Goal: Information Seeking & Learning: Check status

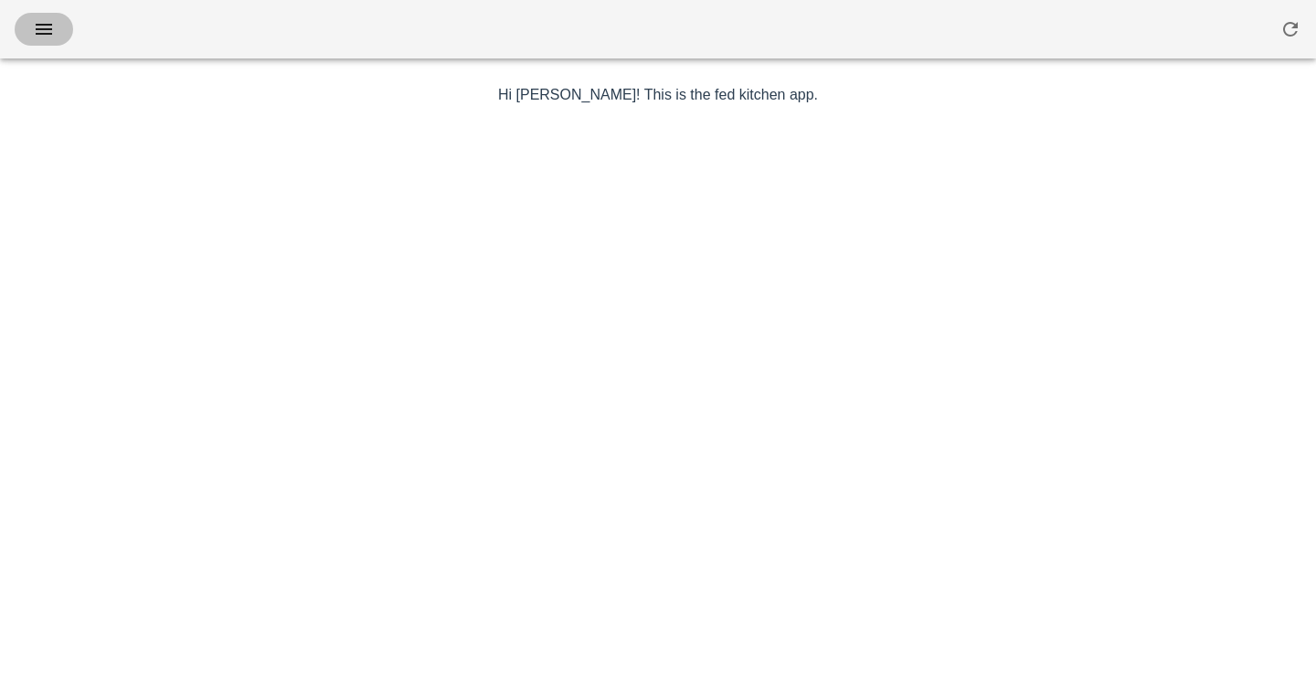
click at [49, 24] on icon "button" at bounding box center [44, 29] width 22 height 22
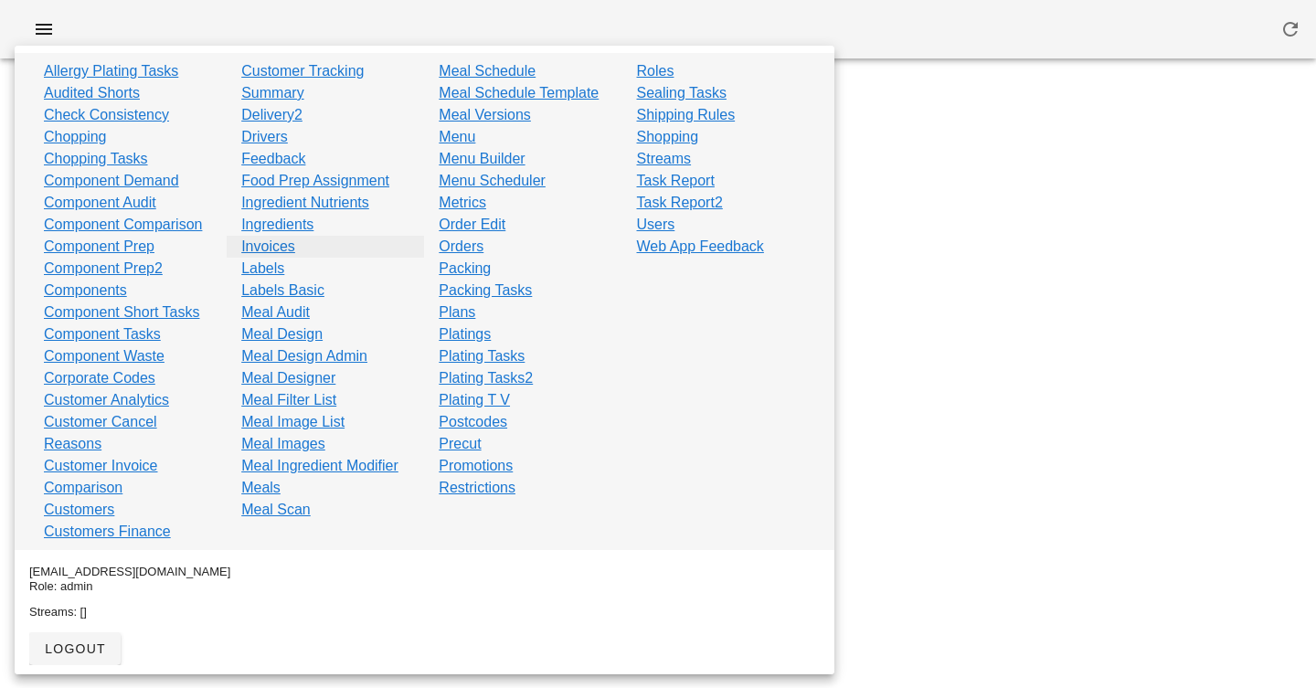
click at [262, 242] on link "Invoices" at bounding box center [268, 247] width 54 height 22
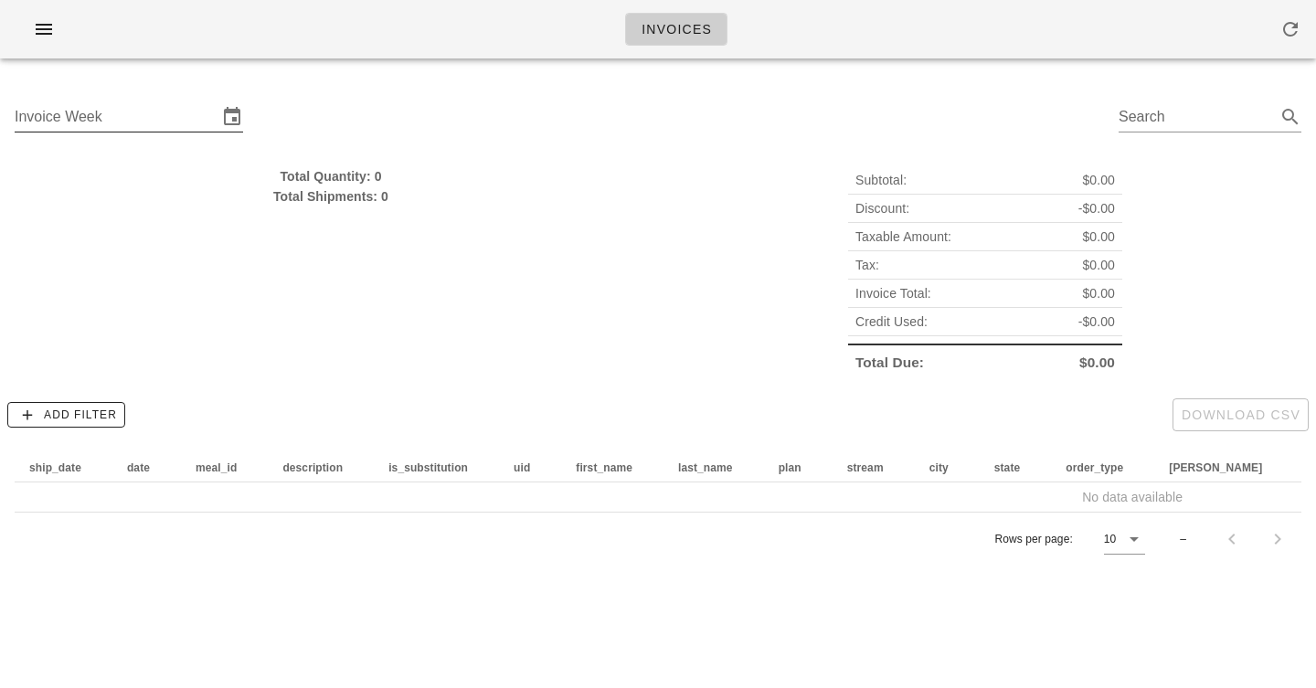
click at [198, 96] on div "Invoice Week" at bounding box center [129, 121] width 228 height 60
click at [198, 106] on input "Invoice Week" at bounding box center [116, 116] width 203 height 29
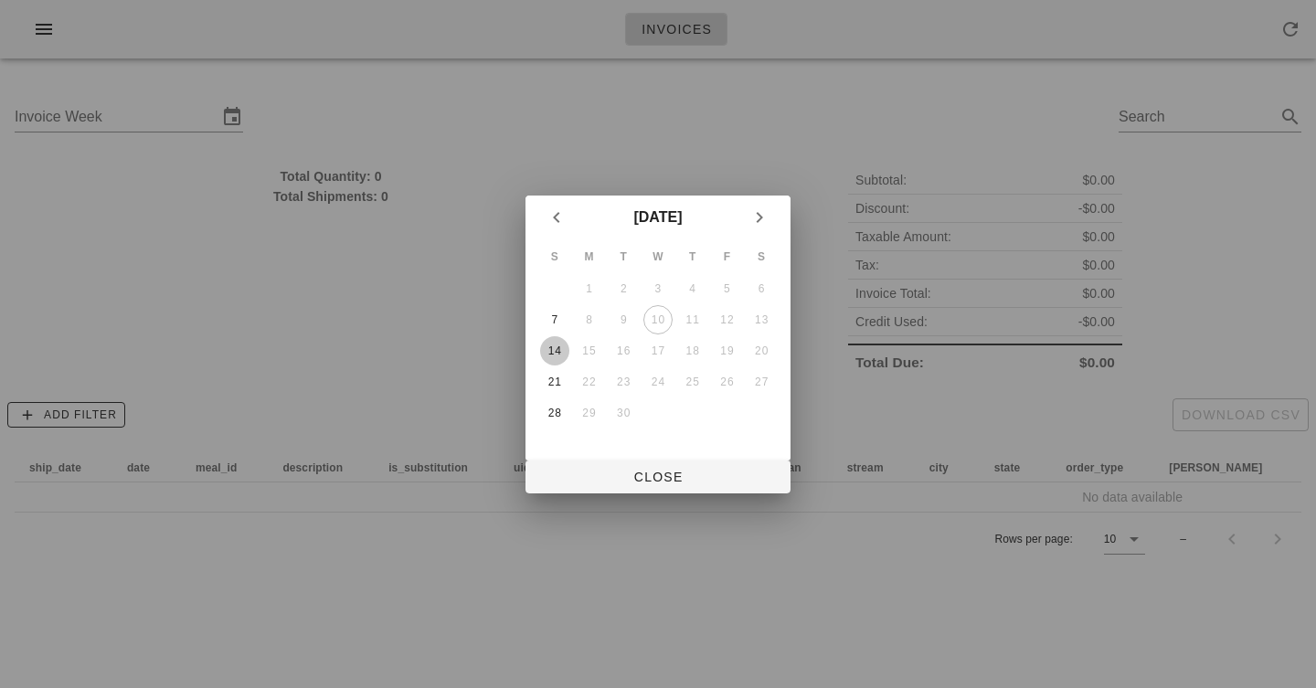
click at [551, 346] on div "14" at bounding box center [554, 350] width 29 height 13
click at [608, 474] on span "Close" at bounding box center [658, 477] width 236 height 15
type input "Sunday September 14"
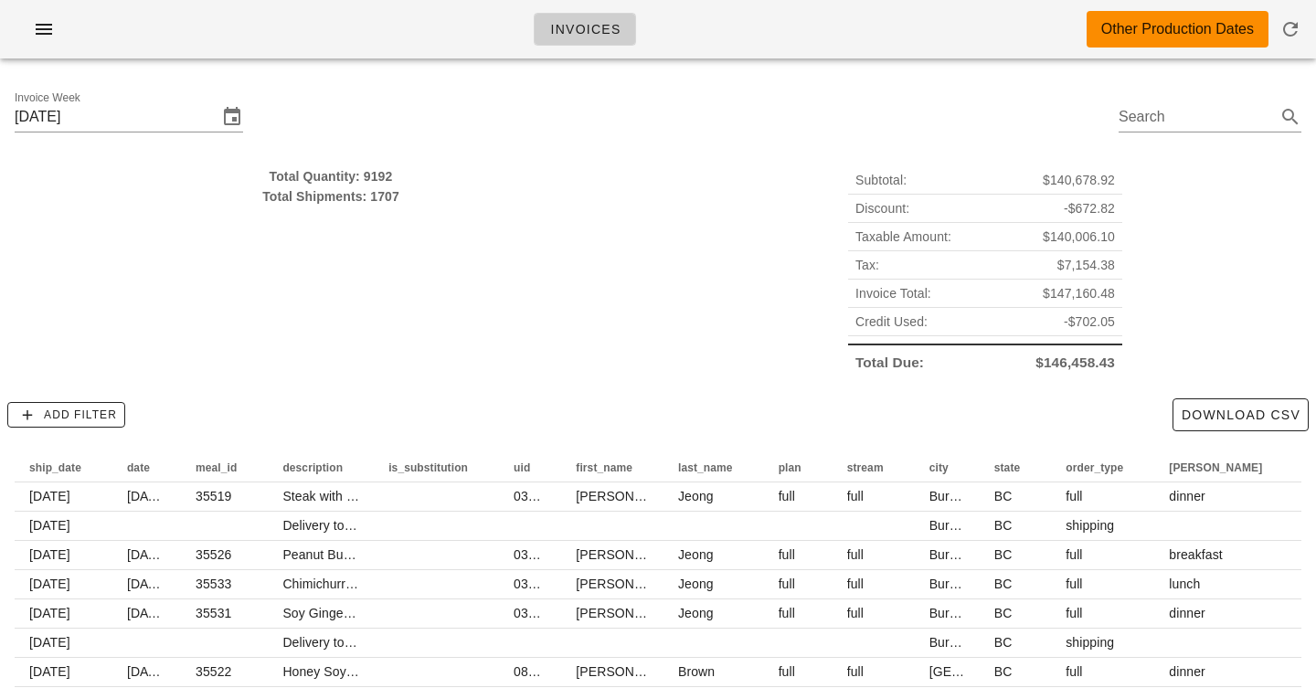
click at [1084, 238] on span "$140,006.10" at bounding box center [1078, 237] width 72 height 20
drag, startPoint x: 1084, startPoint y: 238, endPoint x: 1078, endPoint y: 181, distance: 57.8
click at [1078, 181] on div "Subtotal: $140,678.92 Discount: -$672.82 Taxable Amount: $140,006.10 Tax: $7,15…" at bounding box center [985, 271] width 274 height 210
click at [1078, 181] on span "$140,678.92" at bounding box center [1078, 180] width 72 height 20
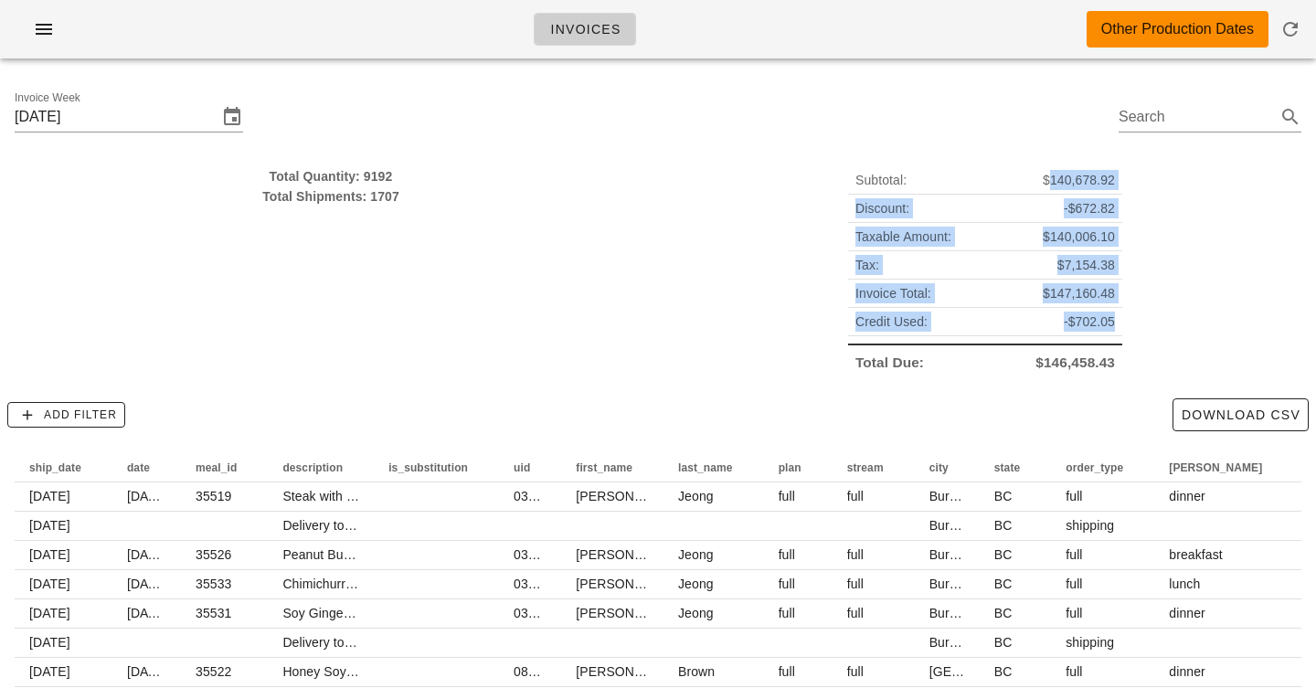
drag, startPoint x: 1078, startPoint y: 181, endPoint x: 1084, endPoint y: 328, distance: 147.2
click at [1084, 328] on div "Subtotal: $140,678.92 Discount: -$672.82 Taxable Amount: $140,006.10 Tax: $7,15…" at bounding box center [985, 271] width 274 height 210
click at [1084, 328] on span "-$702.05" at bounding box center [1088, 322] width 51 height 20
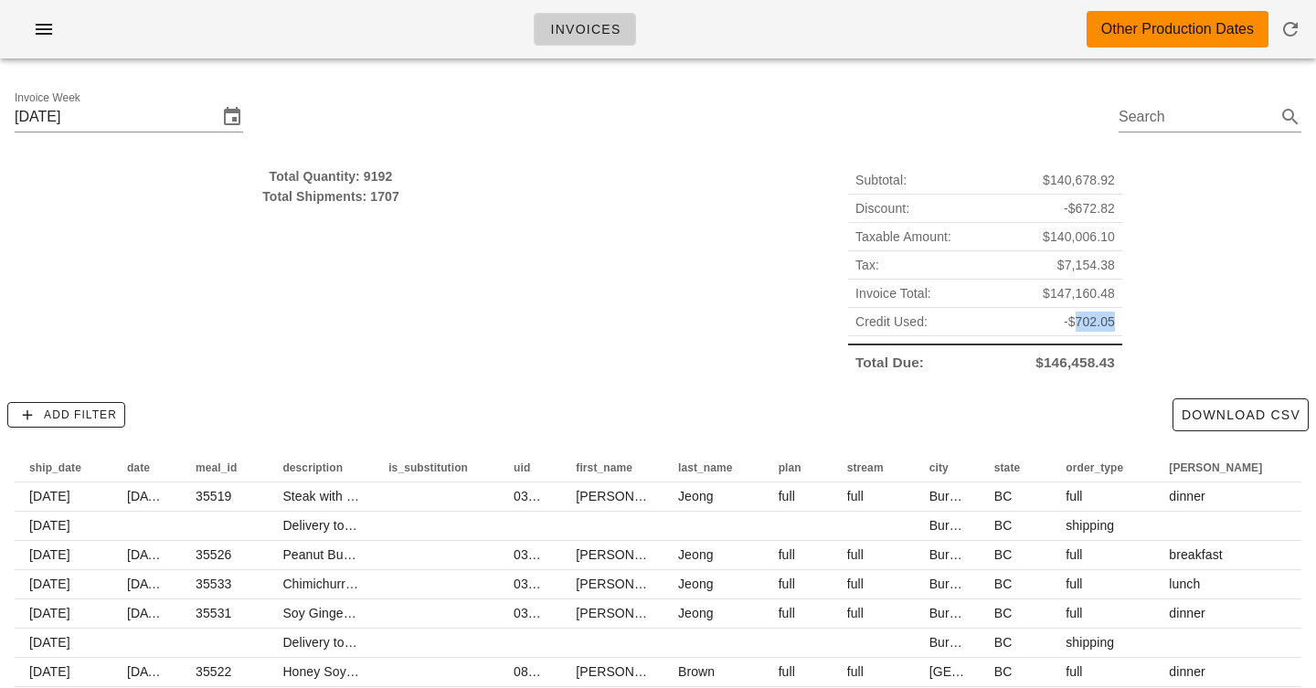
click at [1084, 328] on span "-$702.05" at bounding box center [1088, 322] width 51 height 20
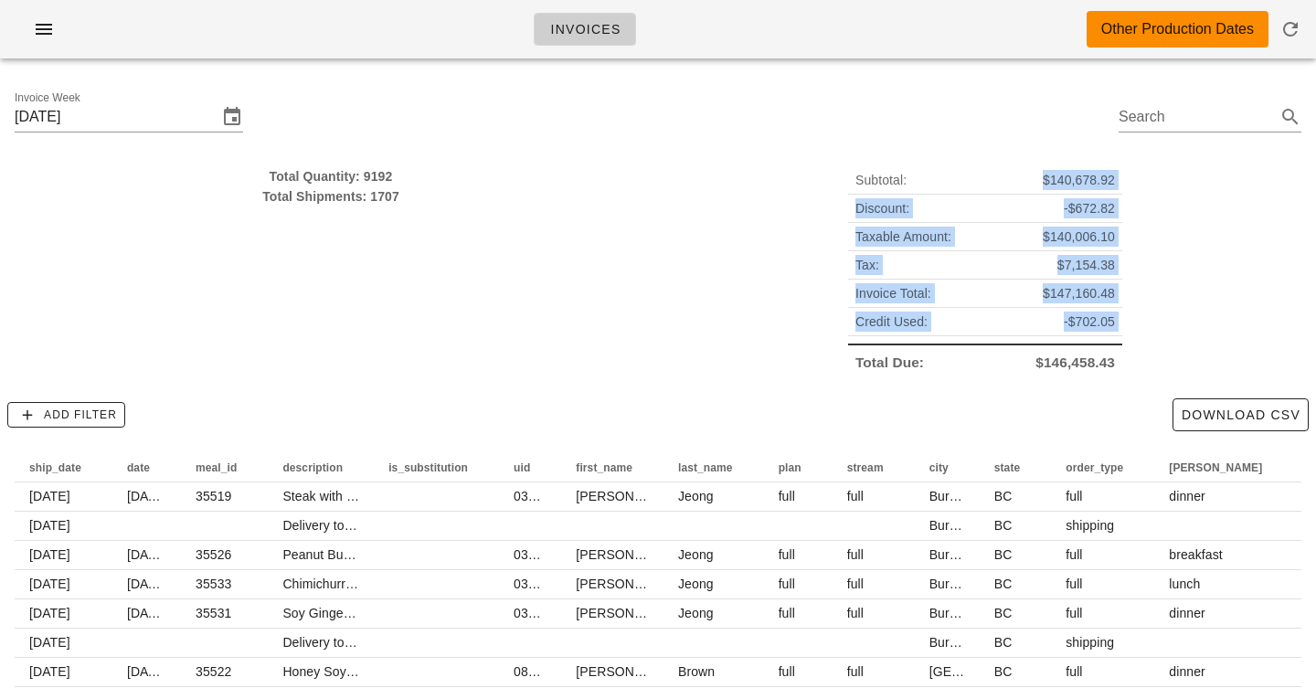
drag, startPoint x: 1084, startPoint y: 328, endPoint x: 1084, endPoint y: 190, distance: 138.0
click at [1084, 190] on div "Subtotal: $140,678.92 Discount: -$672.82 Taxable Amount: $140,006.10 Tax: $7,15…" at bounding box center [985, 271] width 274 height 210
click at [1084, 190] on div "Subtotal: $140,678.92" at bounding box center [985, 180] width 274 height 28
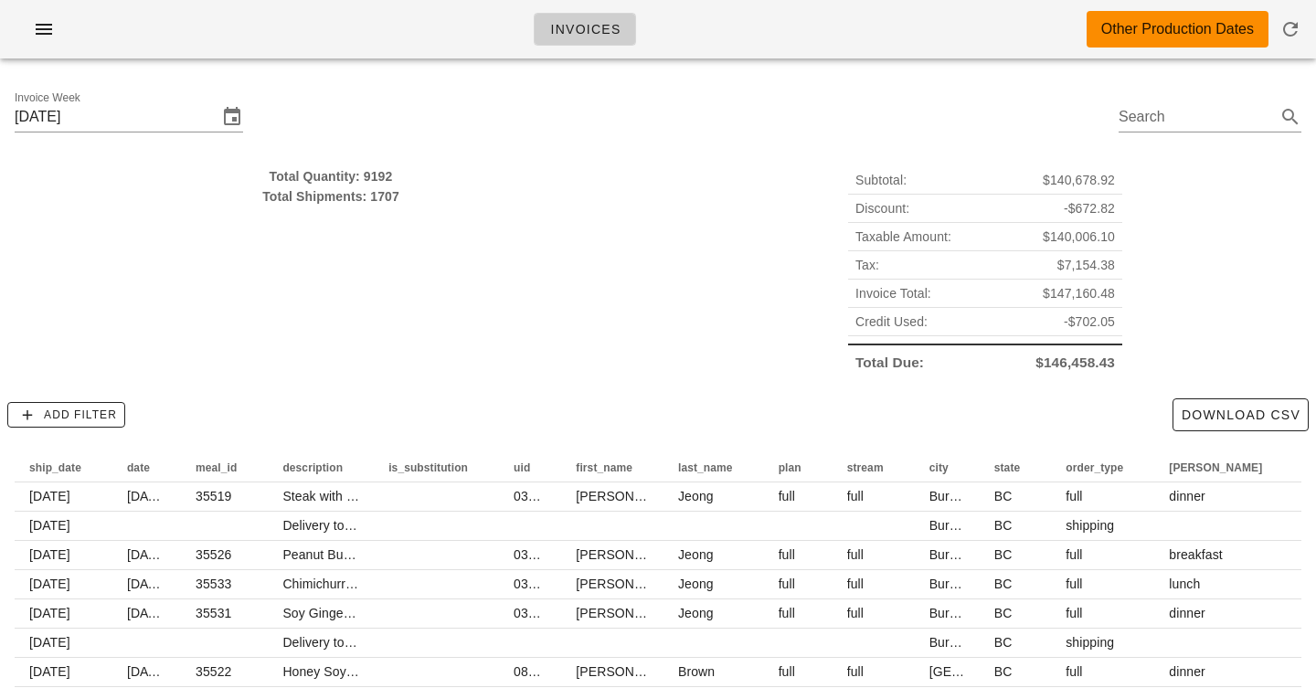
click at [1084, 190] on div "Subtotal: $140,678.92" at bounding box center [985, 180] width 274 height 28
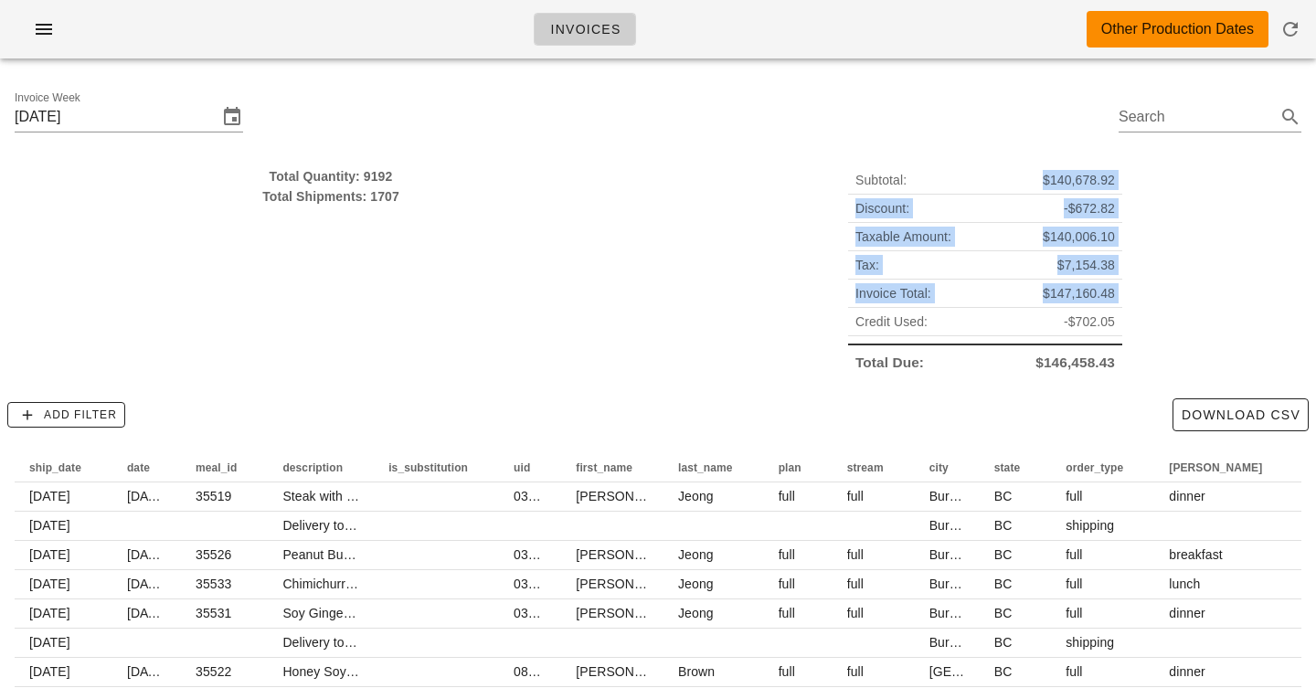
drag, startPoint x: 1084, startPoint y: 190, endPoint x: 1084, endPoint y: 306, distance: 116.0
click at [1084, 306] on div "Subtotal: $140,678.92 Discount: -$672.82 Taxable Amount: $140,006.10 Tax: $7,15…" at bounding box center [985, 271] width 274 height 210
click at [1084, 306] on div "Invoice Total: $147,160.48" at bounding box center [985, 294] width 274 height 28
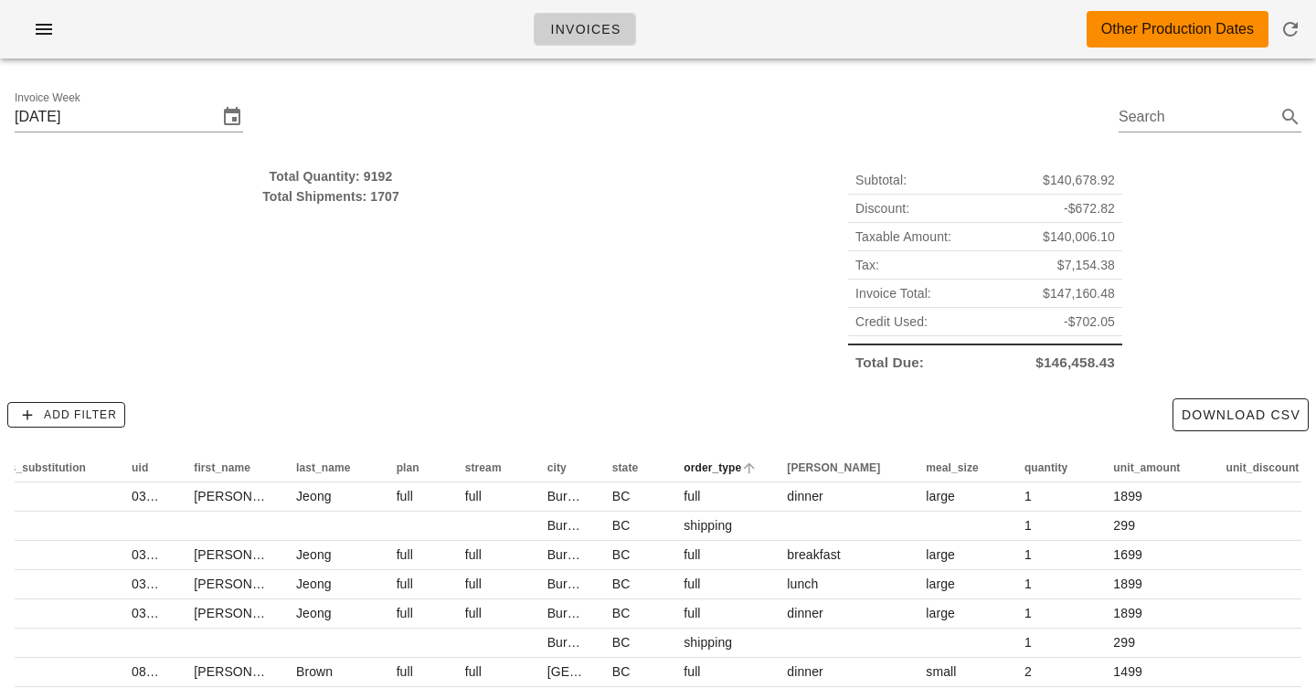
scroll to position [0, 465]
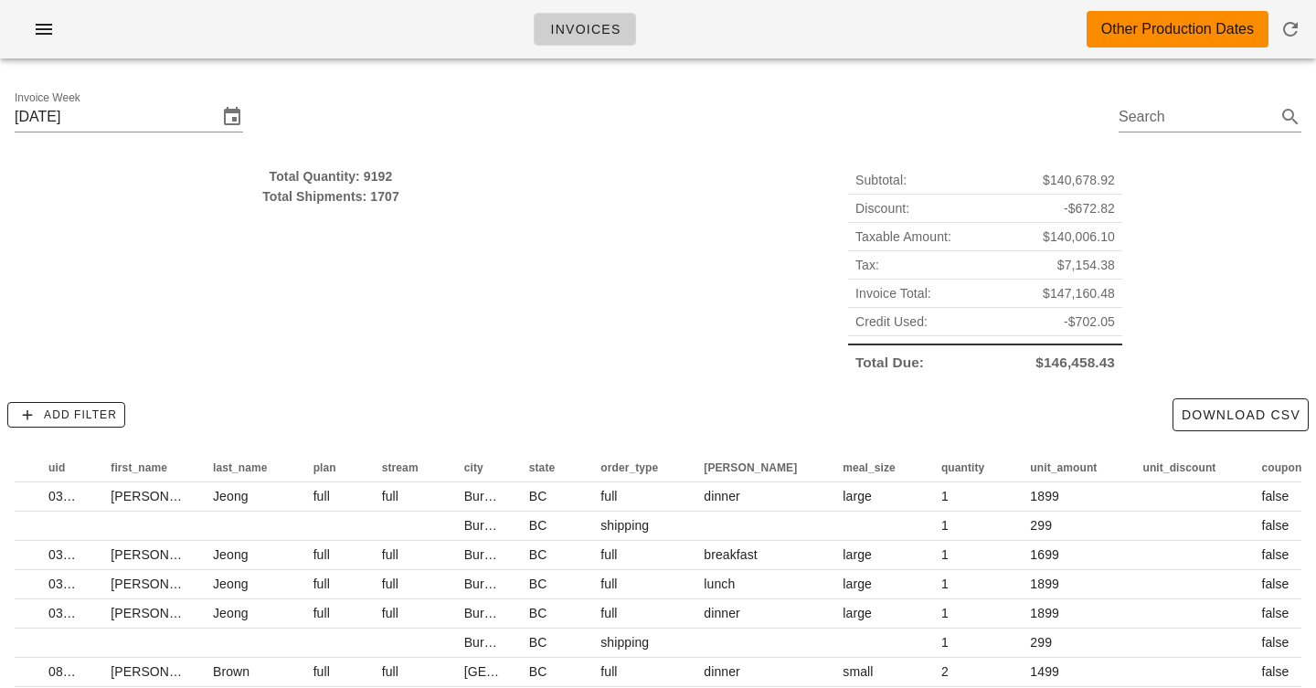
click at [1085, 323] on span "-$702.05" at bounding box center [1088, 322] width 51 height 20
click at [1124, 338] on div "Subtotal: $140,678.92 Discount: -$672.82 Taxable Amount: $140,006.10 Tax: $7,15…" at bounding box center [985, 271] width 654 height 232
click at [1092, 318] on span "-$702.05" at bounding box center [1088, 322] width 51 height 20
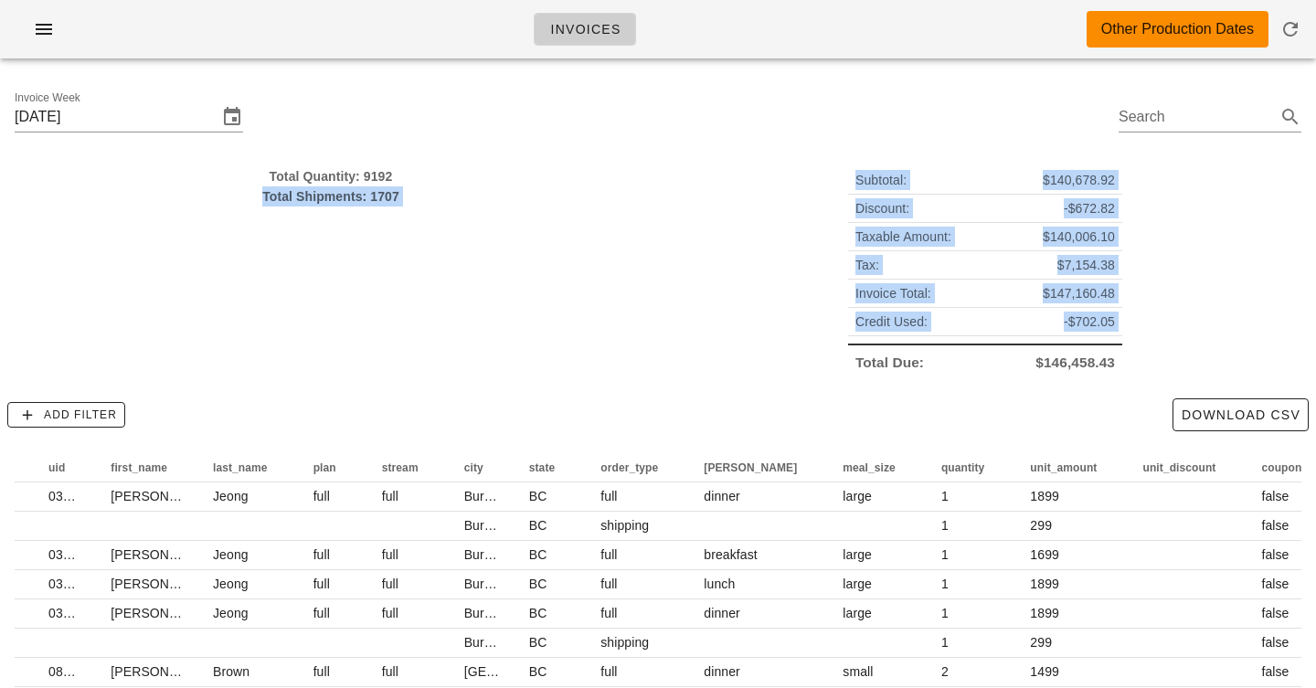
drag, startPoint x: 1092, startPoint y: 318, endPoint x: 646, endPoint y: 318, distance: 445.8
click at [646, 318] on div "Total Quantity: 9192 Total Shipments: 1707 Subtotal: $140,678.92 Discount: -$67…" at bounding box center [658, 271] width 1308 height 232
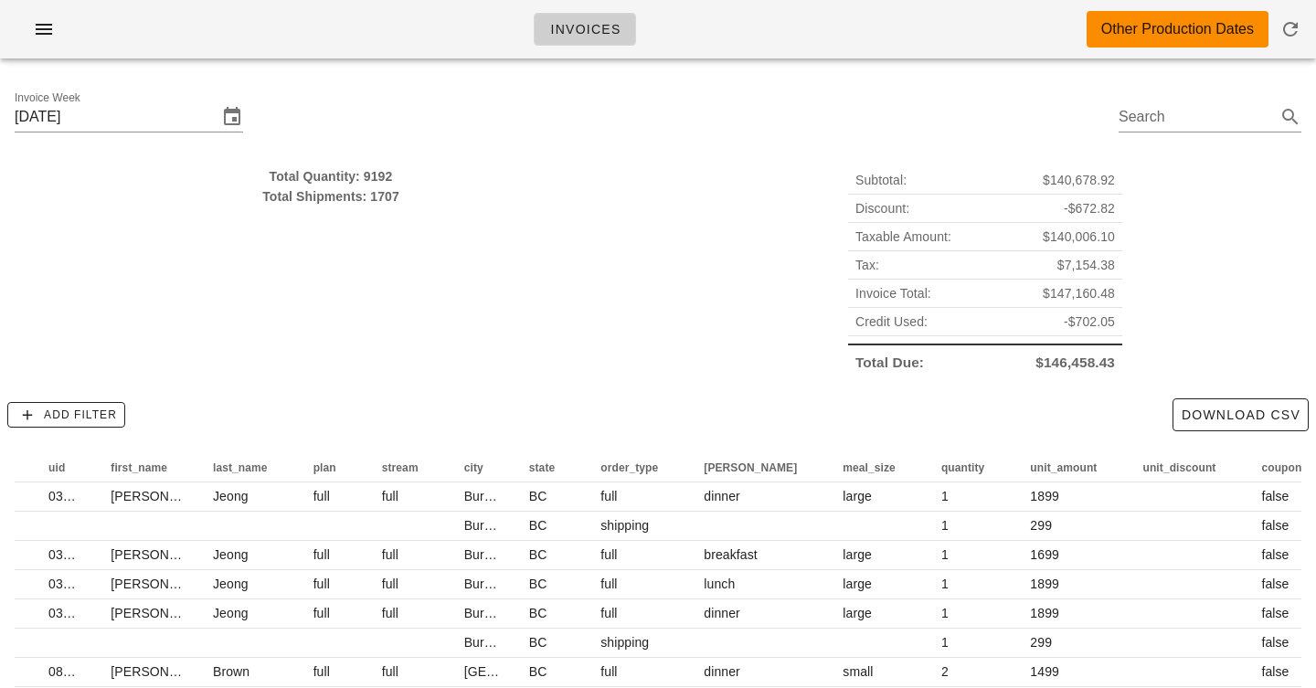
click at [839, 348] on div "Subtotal: $140,678.92 Discount: -$672.82 Taxable Amount: $140,006.10 Tax: $7,15…" at bounding box center [985, 271] width 654 height 232
drag, startPoint x: 858, startPoint y: 325, endPoint x: 1169, endPoint y: 328, distance: 311.5
click at [1169, 328] on div "Subtotal: $140,678.92 Discount: -$672.82 Taxable Amount: $140,006.10 Tax: $7,15…" at bounding box center [985, 271] width 654 height 232
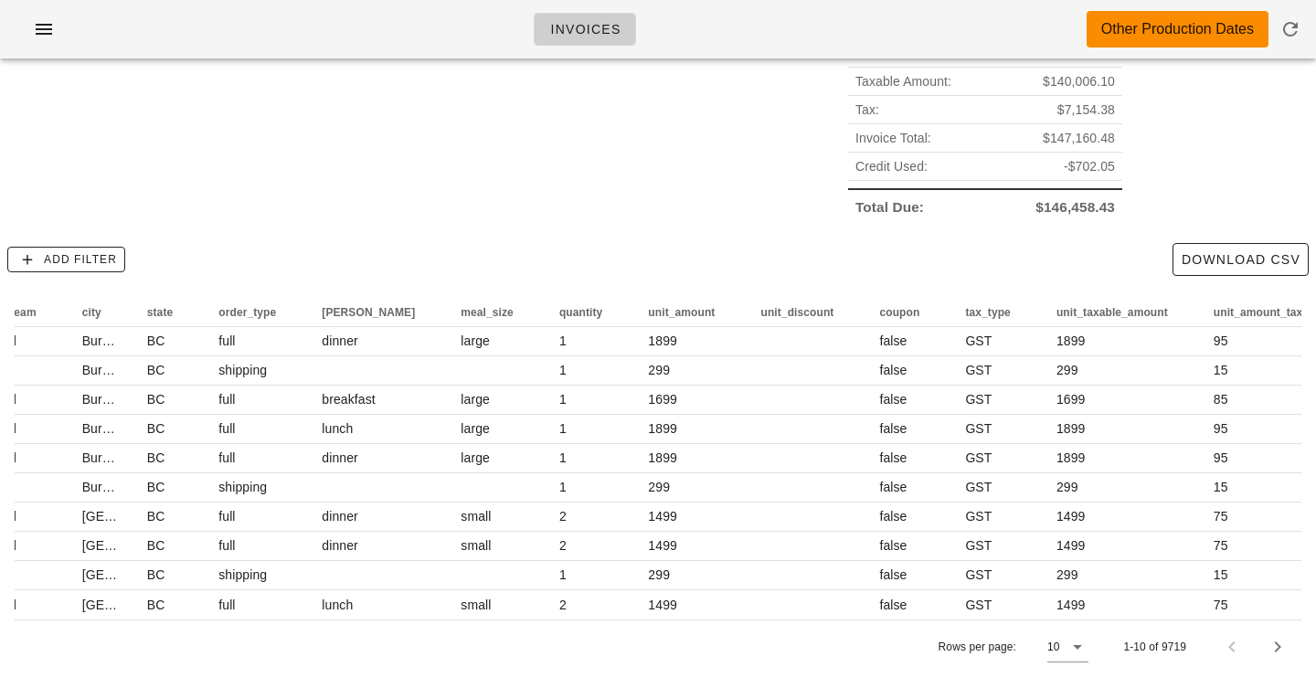
scroll to position [0, 0]
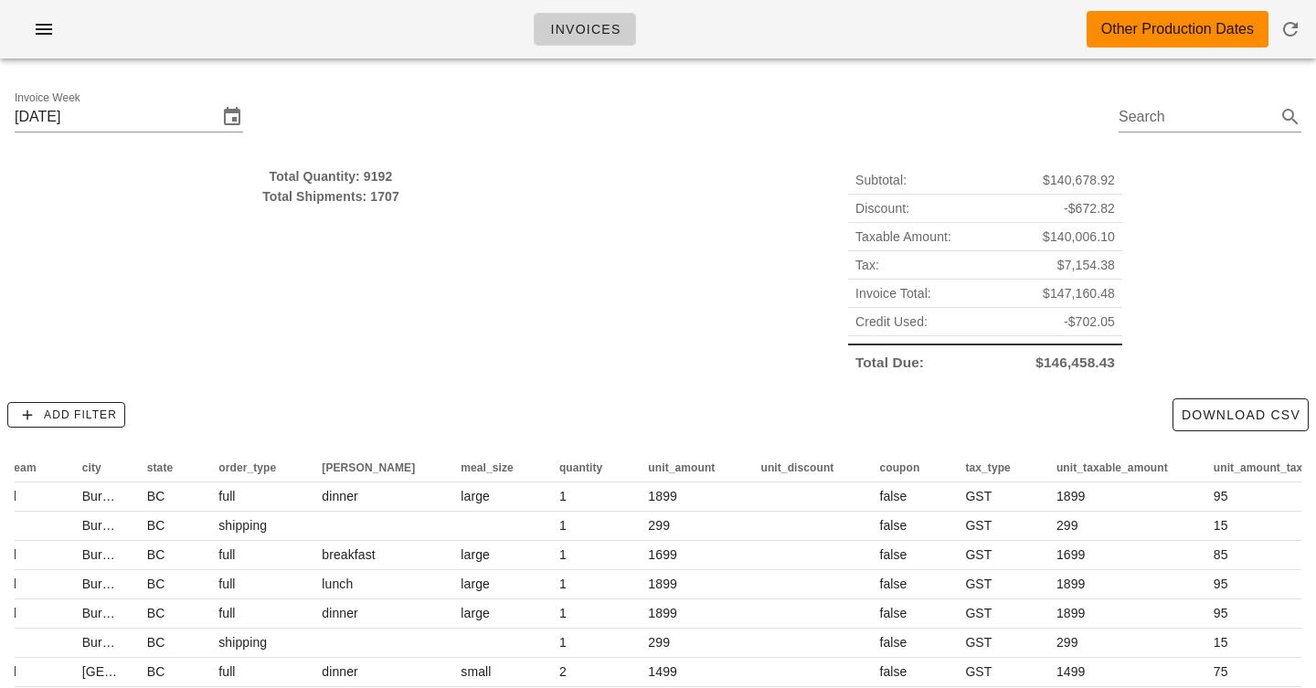
click at [1058, 240] on span "$140,006.10" at bounding box center [1078, 237] width 72 height 20
drag, startPoint x: 1058, startPoint y: 240, endPoint x: 819, endPoint y: 239, distance: 238.4
click at [819, 239] on div "Subtotal: $140,678.92 Discount: -$672.82 Taxable Amount: $140,006.10 Tax: $7,15…" at bounding box center [985, 271] width 654 height 232
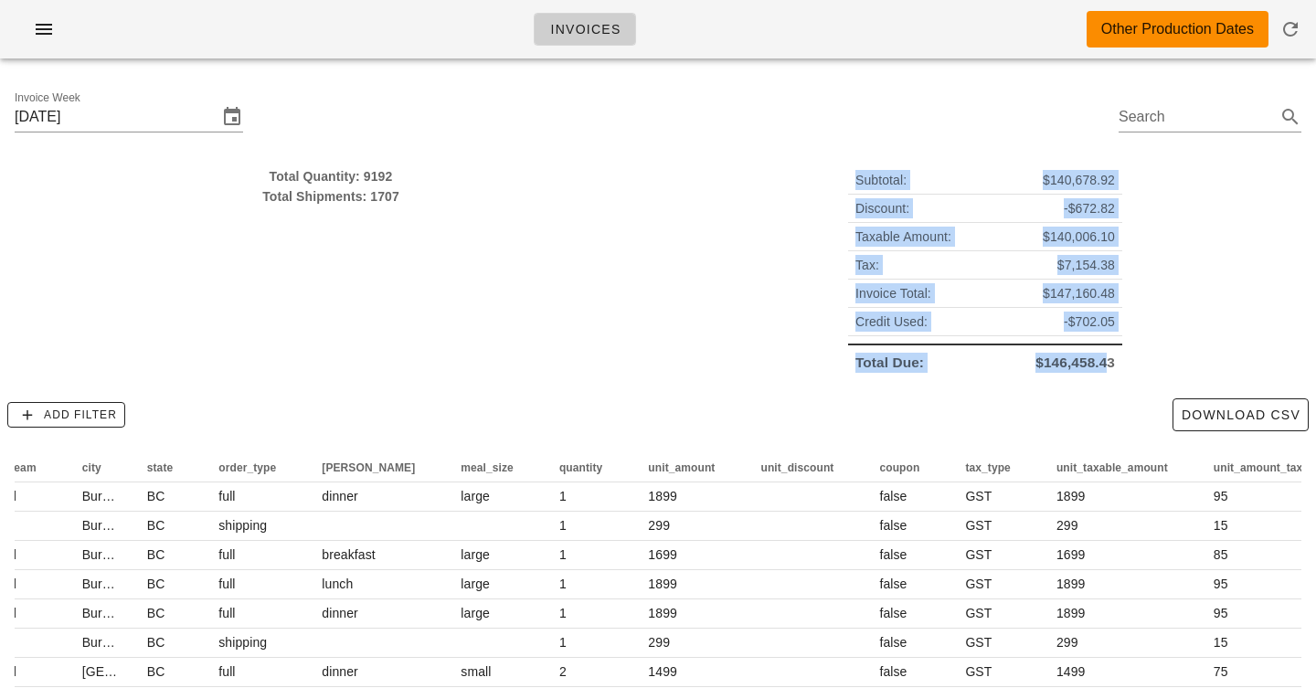
drag, startPoint x: 830, startPoint y: 181, endPoint x: 1121, endPoint y: 333, distance: 328.5
click at [1119, 340] on div "Subtotal: $140,678.92 Discount: -$672.82 Taxable Amount: $140,006.10 Tax: $7,15…" at bounding box center [985, 271] width 654 height 232
click at [1126, 300] on div "Subtotal: $140,678.92 Discount: -$672.82 Taxable Amount: $140,006.10 Tax: $7,15…" at bounding box center [985, 271] width 654 height 232
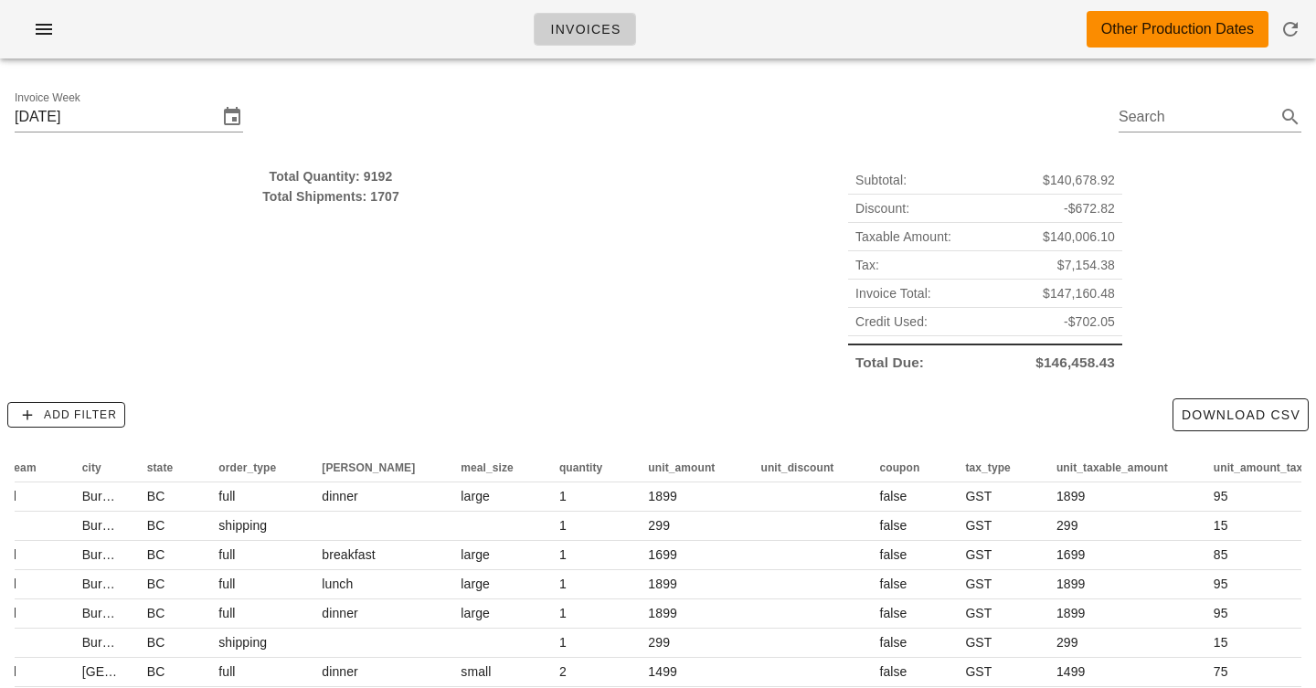
click at [522, 132] on div "Invoice Week Sunday September 14 Search" at bounding box center [658, 119] width 1316 height 93
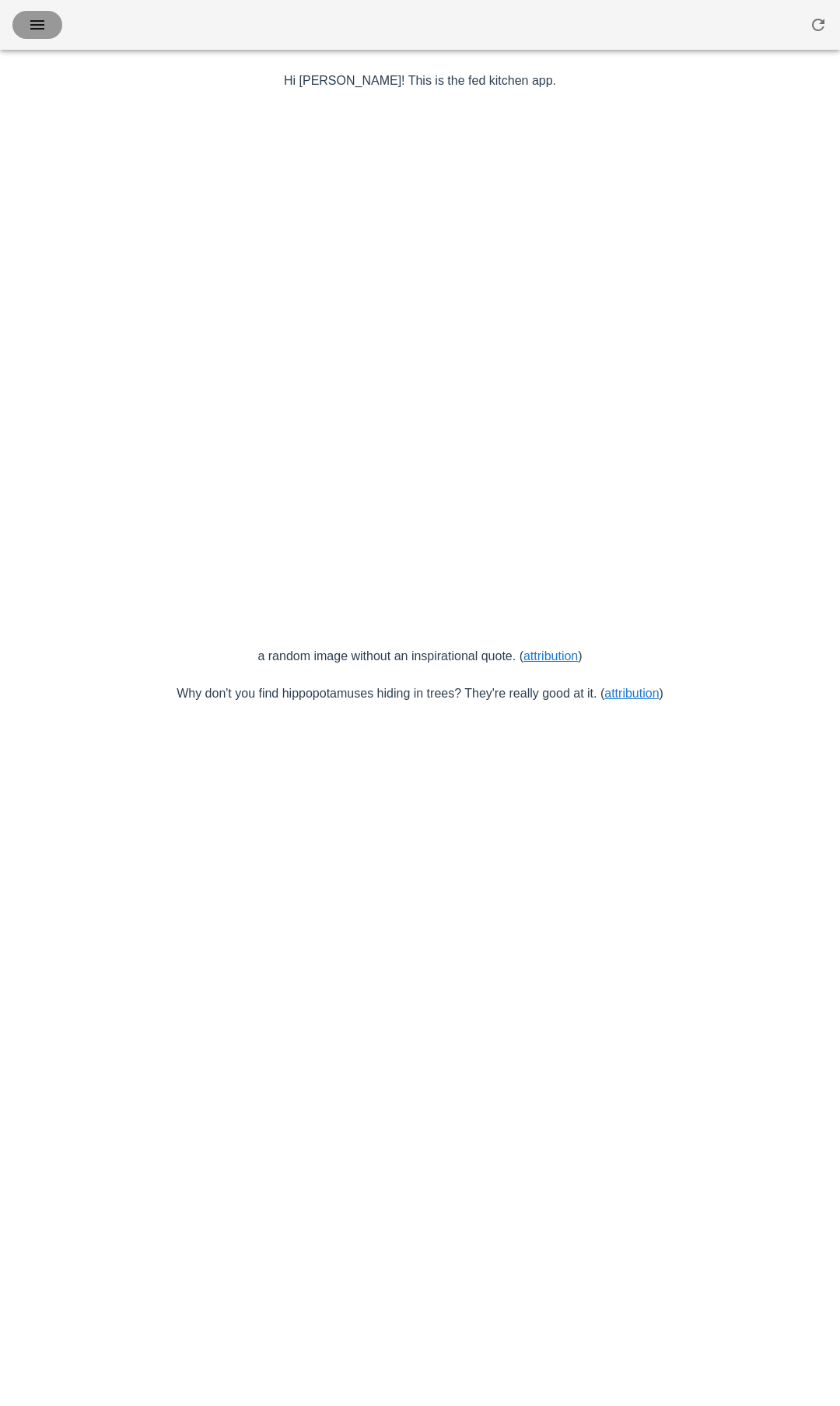
click at [43, 15] on icon "button" at bounding box center [37, 25] width 19 height 19
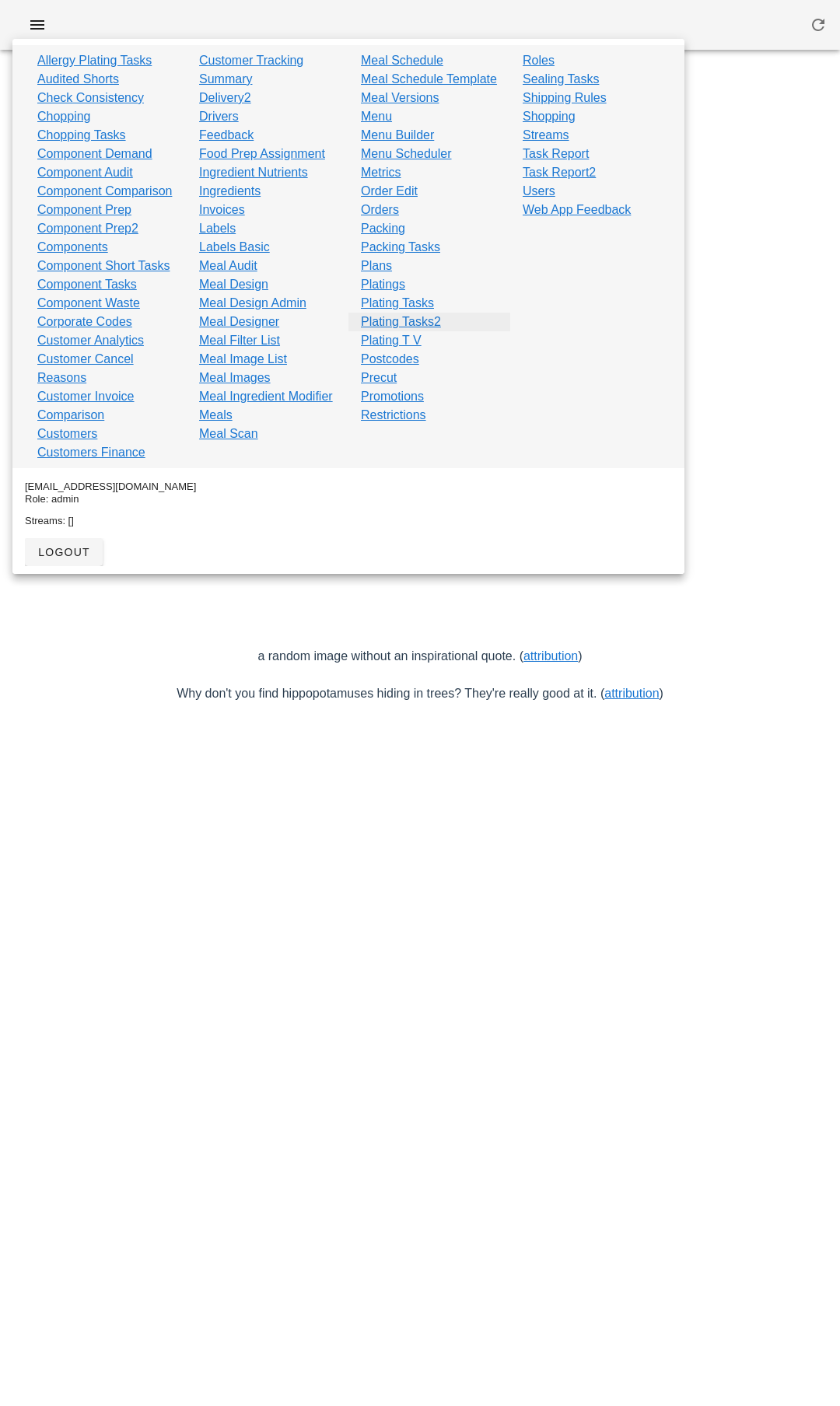
click at [391, 331] on link "Plating Tasks2" at bounding box center [401, 322] width 80 height 19
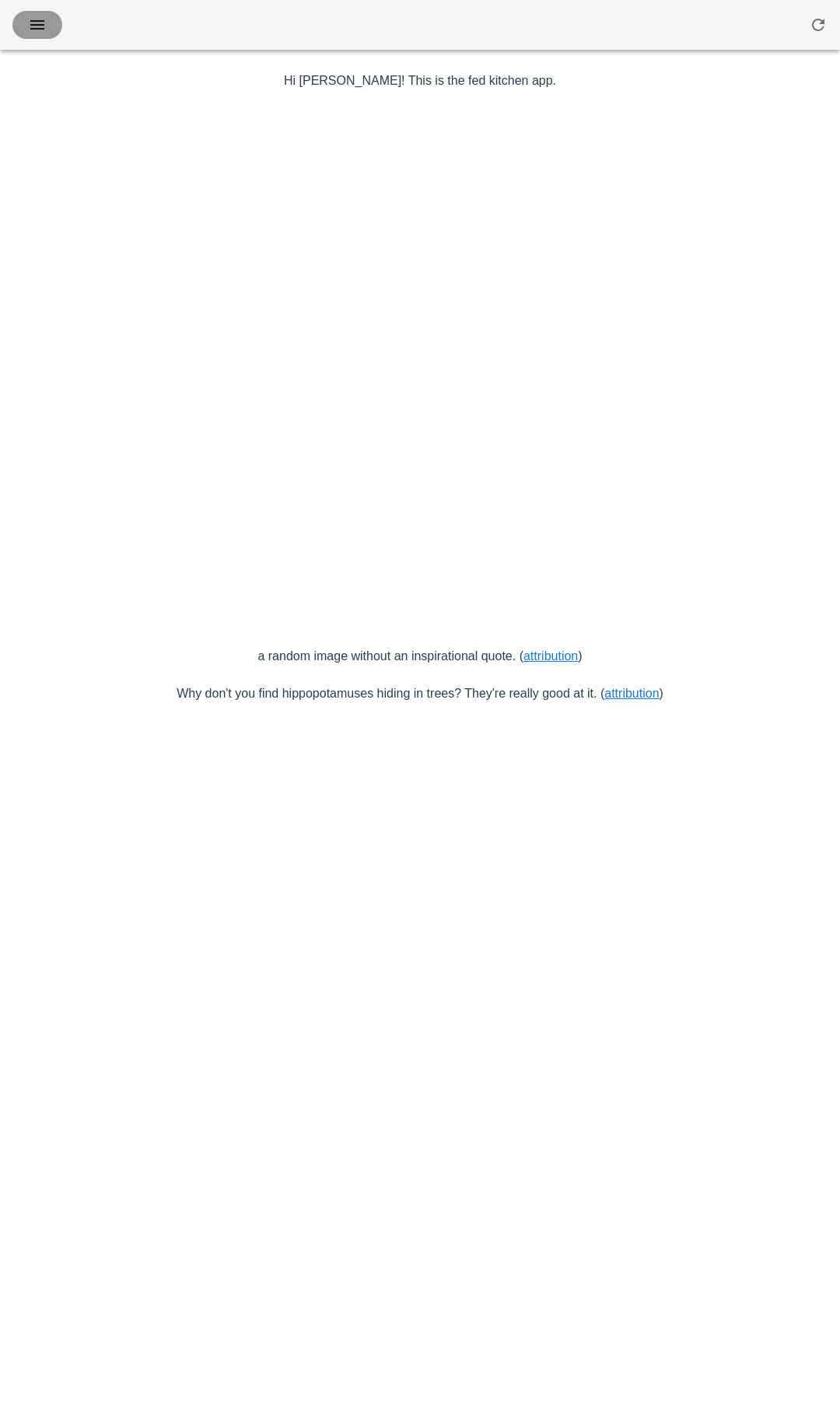
click at [31, 20] on icon "button" at bounding box center [37, 25] width 19 height 19
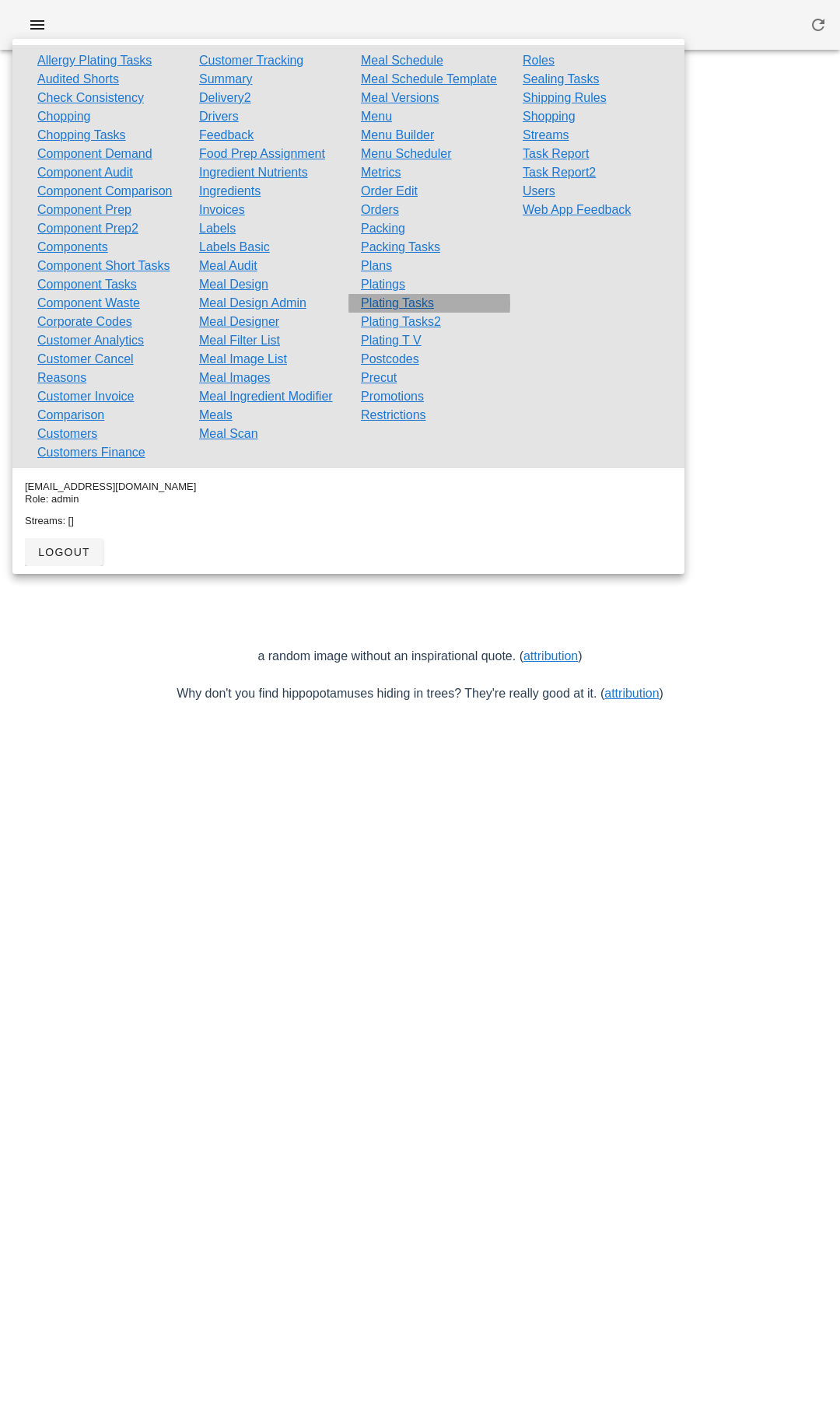
click at [413, 312] on link "Plating Tasks" at bounding box center [397, 303] width 73 height 19
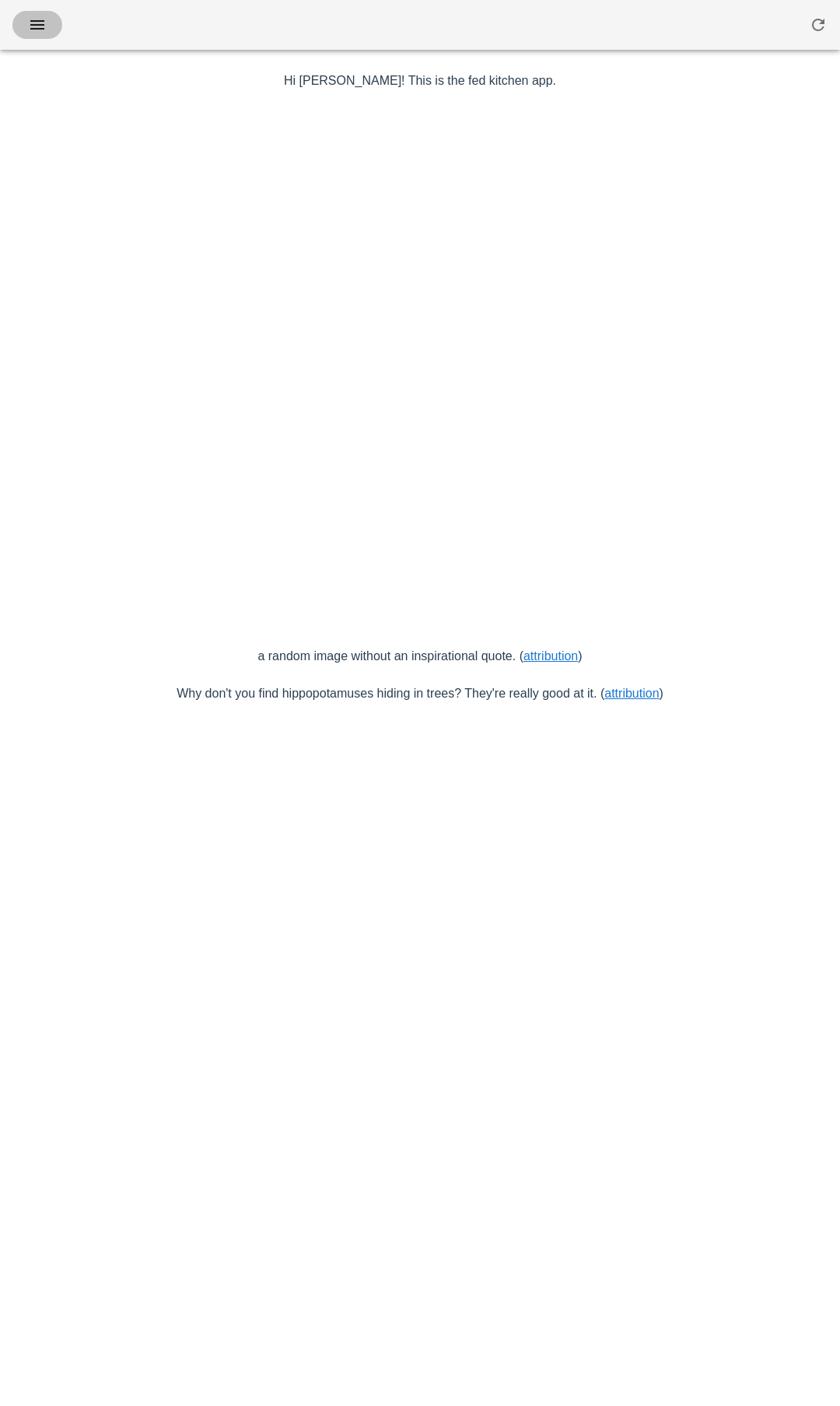
click at [41, 32] on icon "button" at bounding box center [37, 25] width 19 height 19
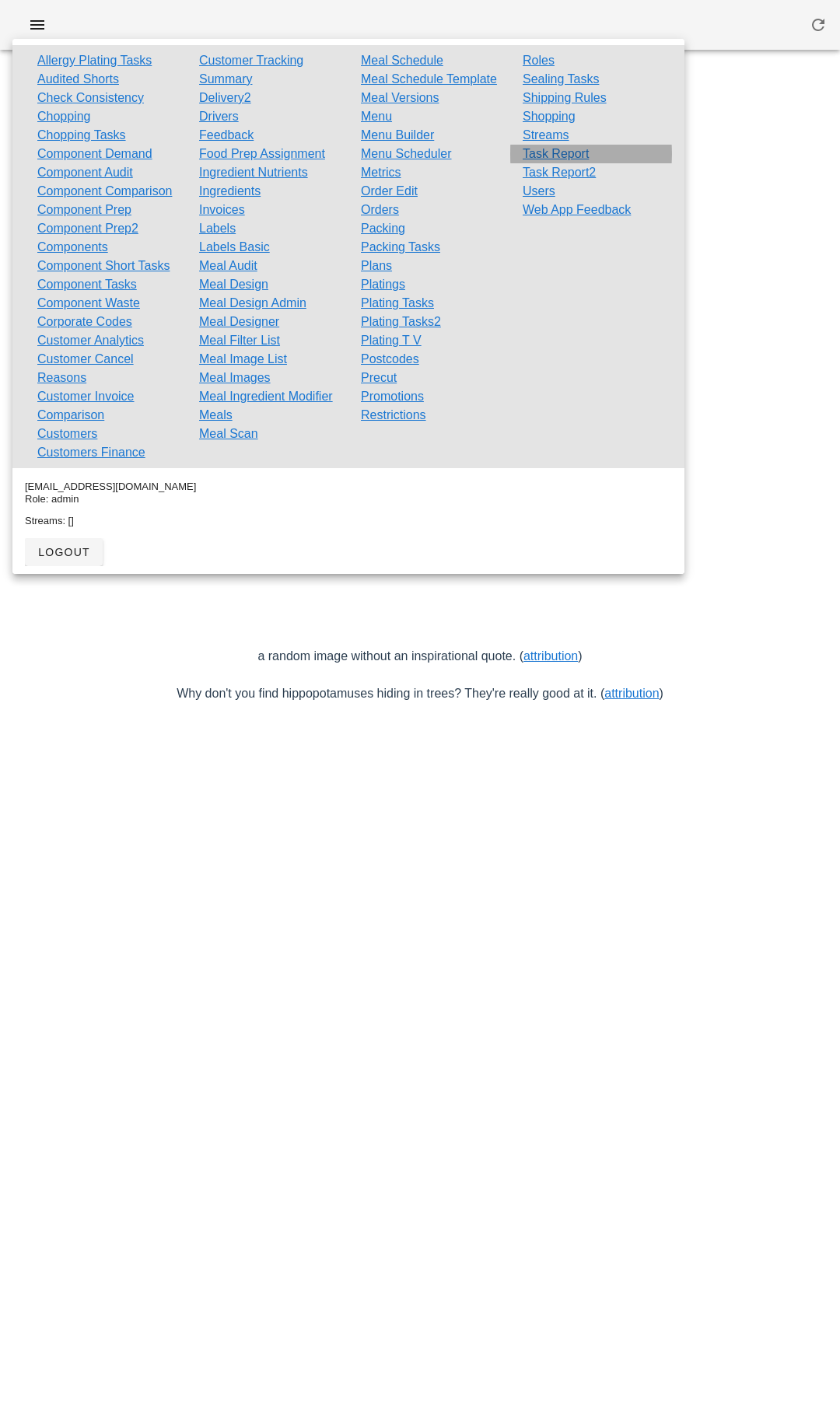
click at [551, 155] on link "Task Report" at bounding box center [556, 154] width 66 height 19
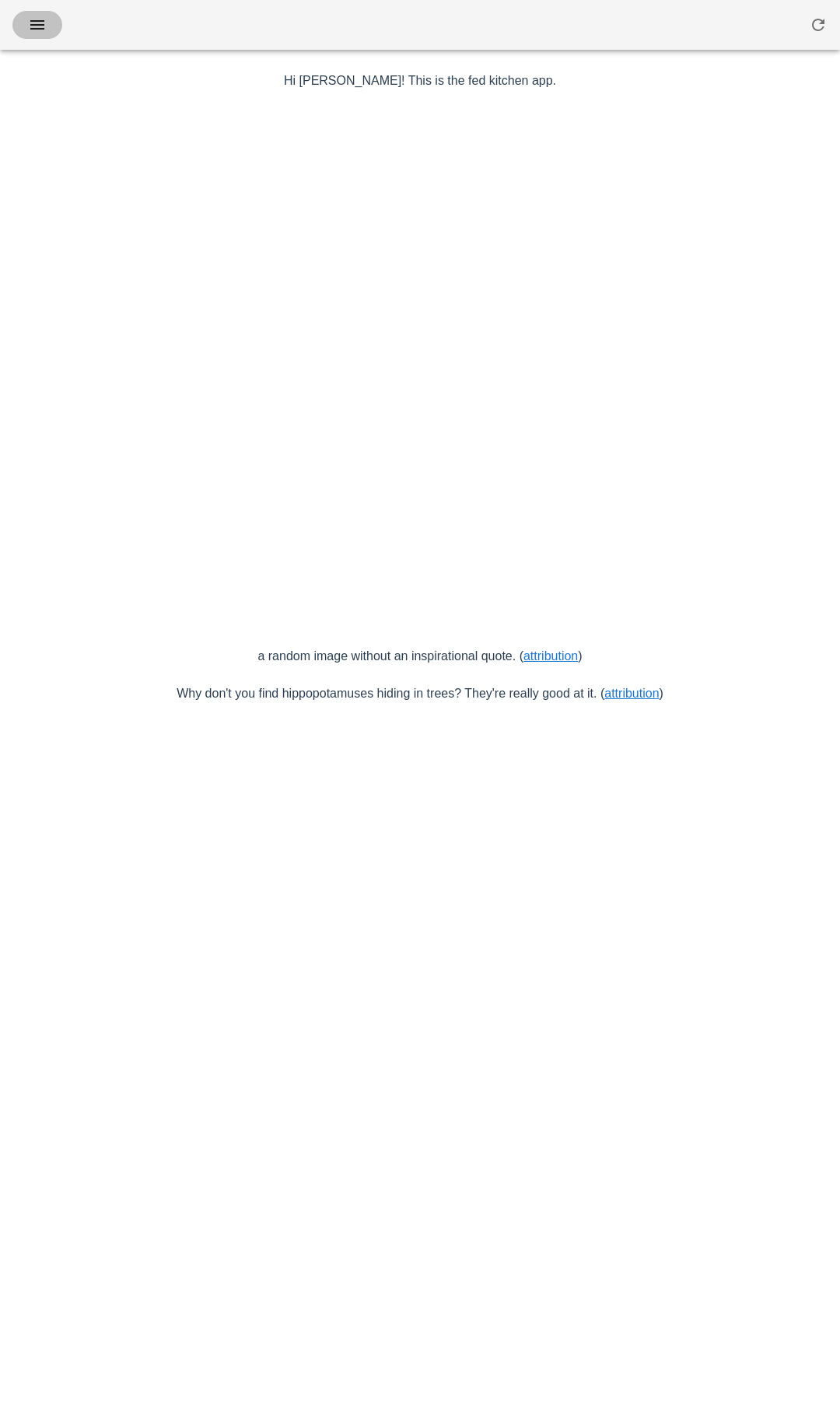
click at [39, 17] on icon "button" at bounding box center [37, 25] width 19 height 19
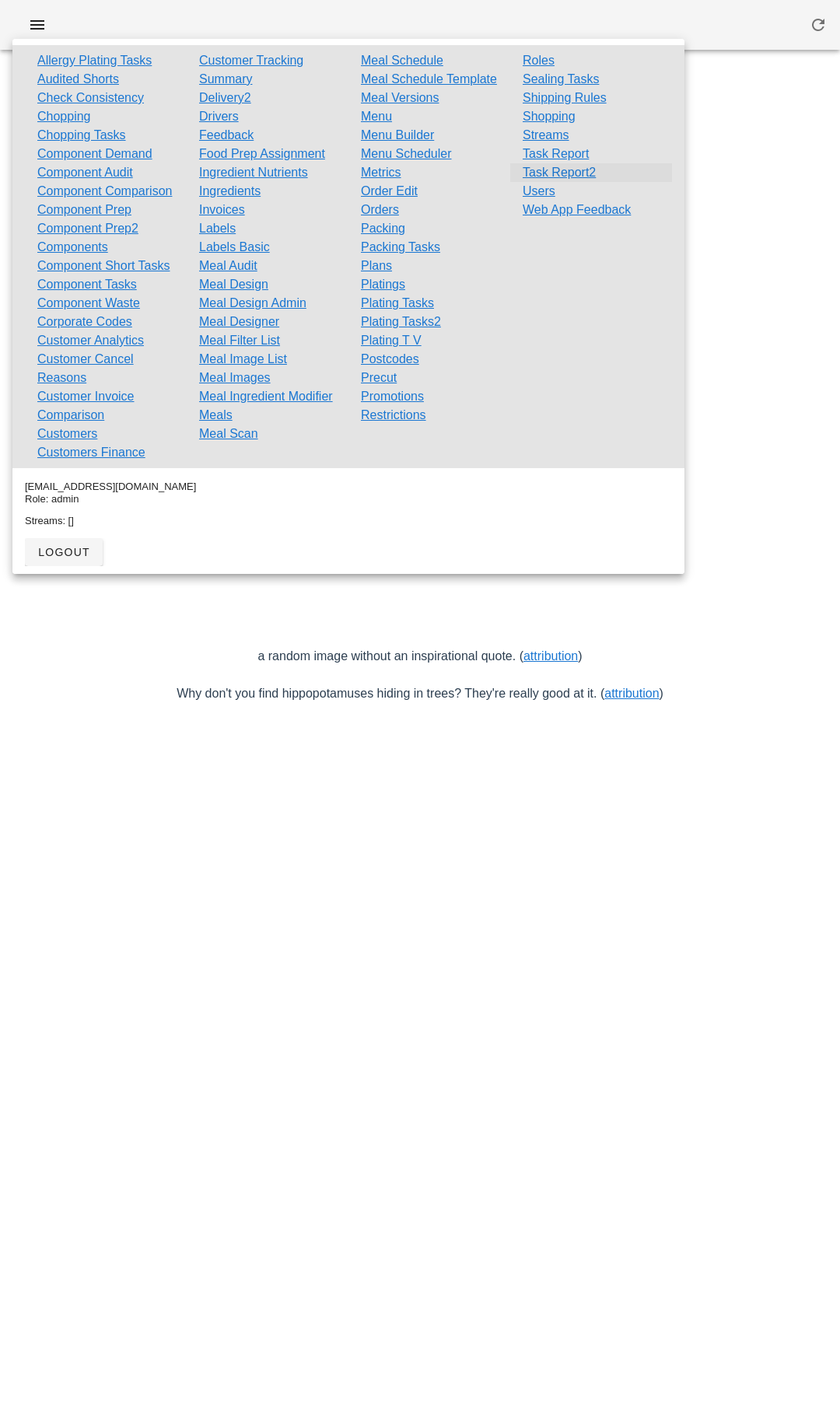
click at [555, 174] on link "Task Report2" at bounding box center [559, 173] width 73 height 19
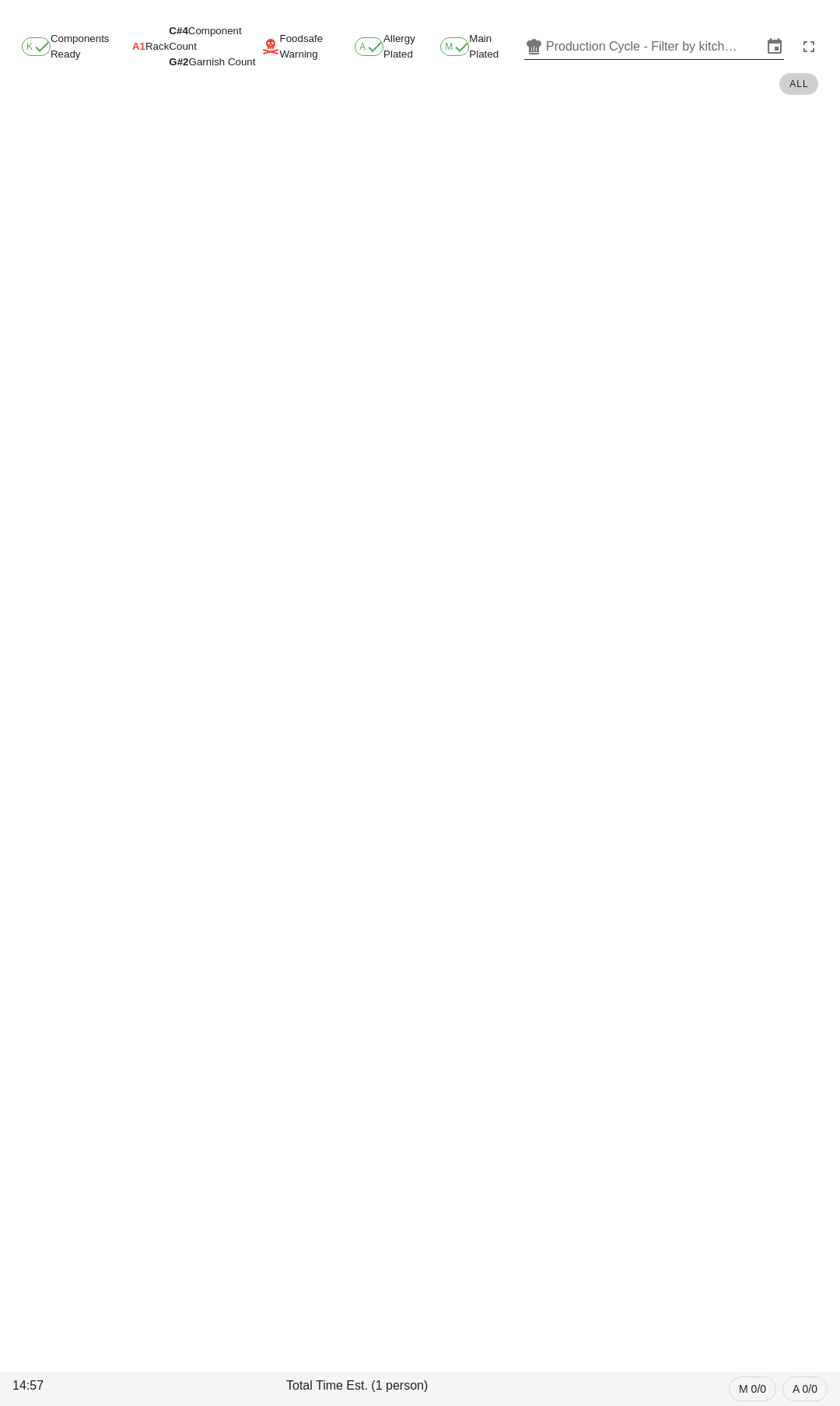
click at [606, 37] on input "Production Cycle - Filter by kitchen production schedules" at bounding box center [654, 46] width 216 height 25
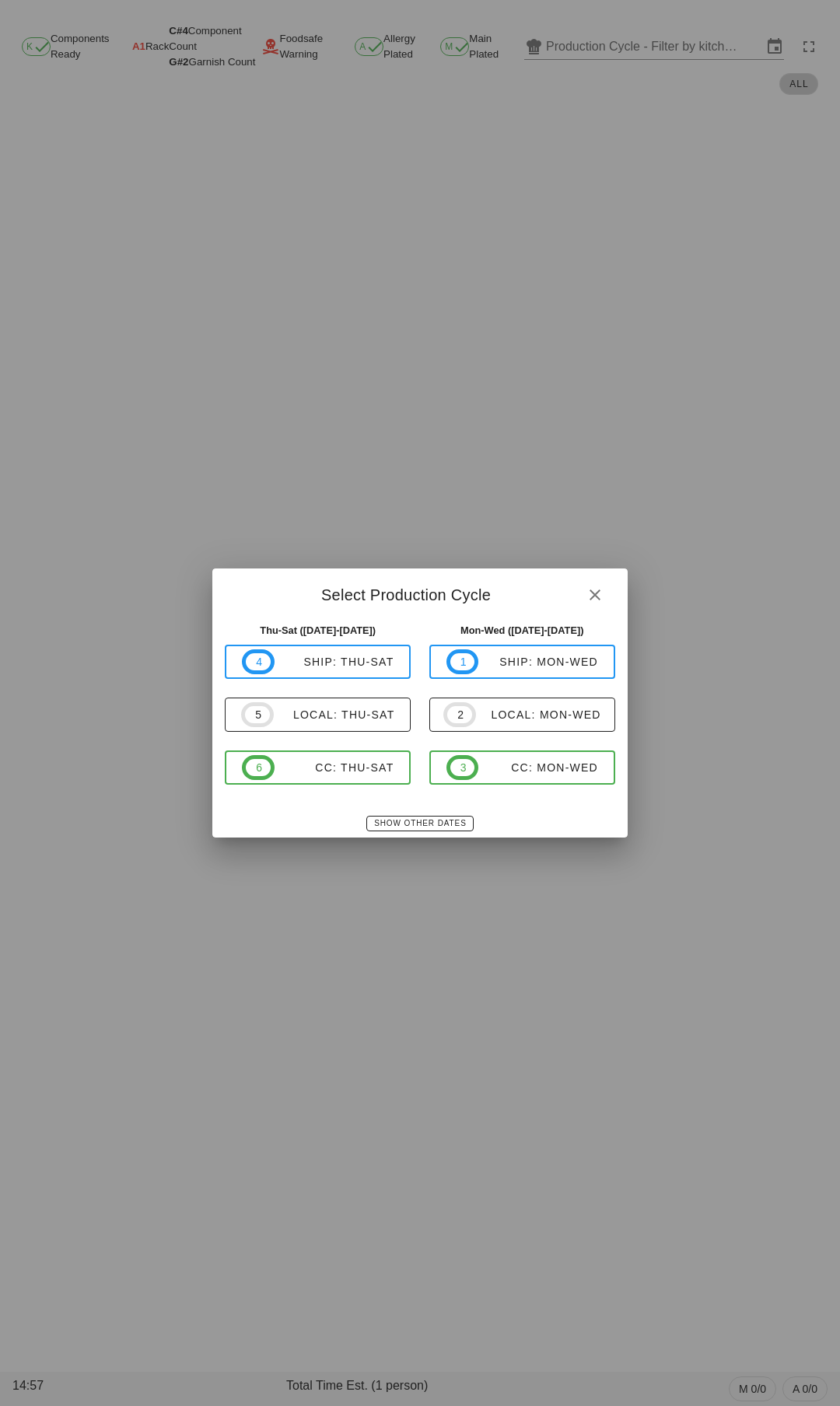
click at [454, 226] on div at bounding box center [420, 703] width 840 height 1406
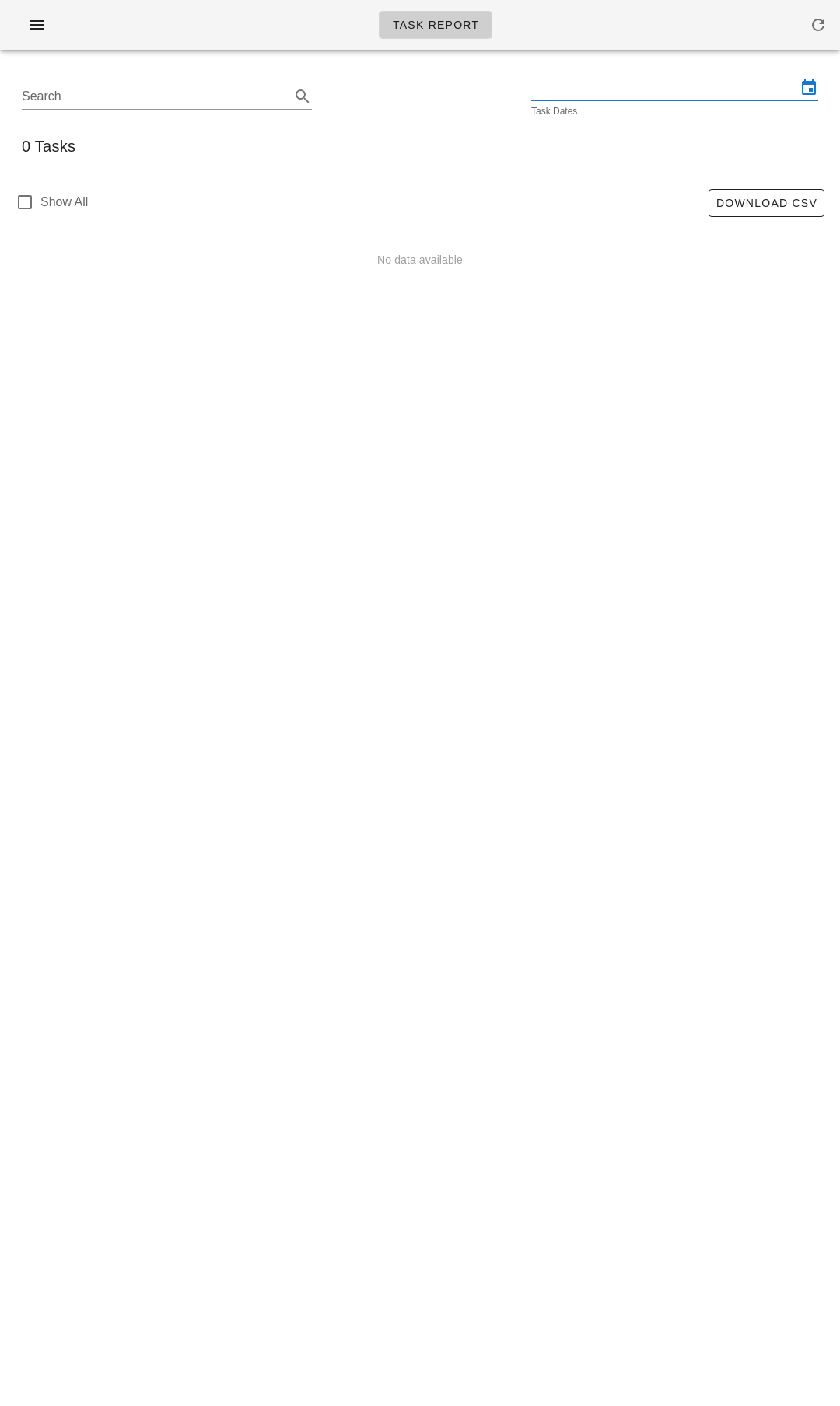
click at [595, 86] on input "text" at bounding box center [664, 88] width 266 height 25
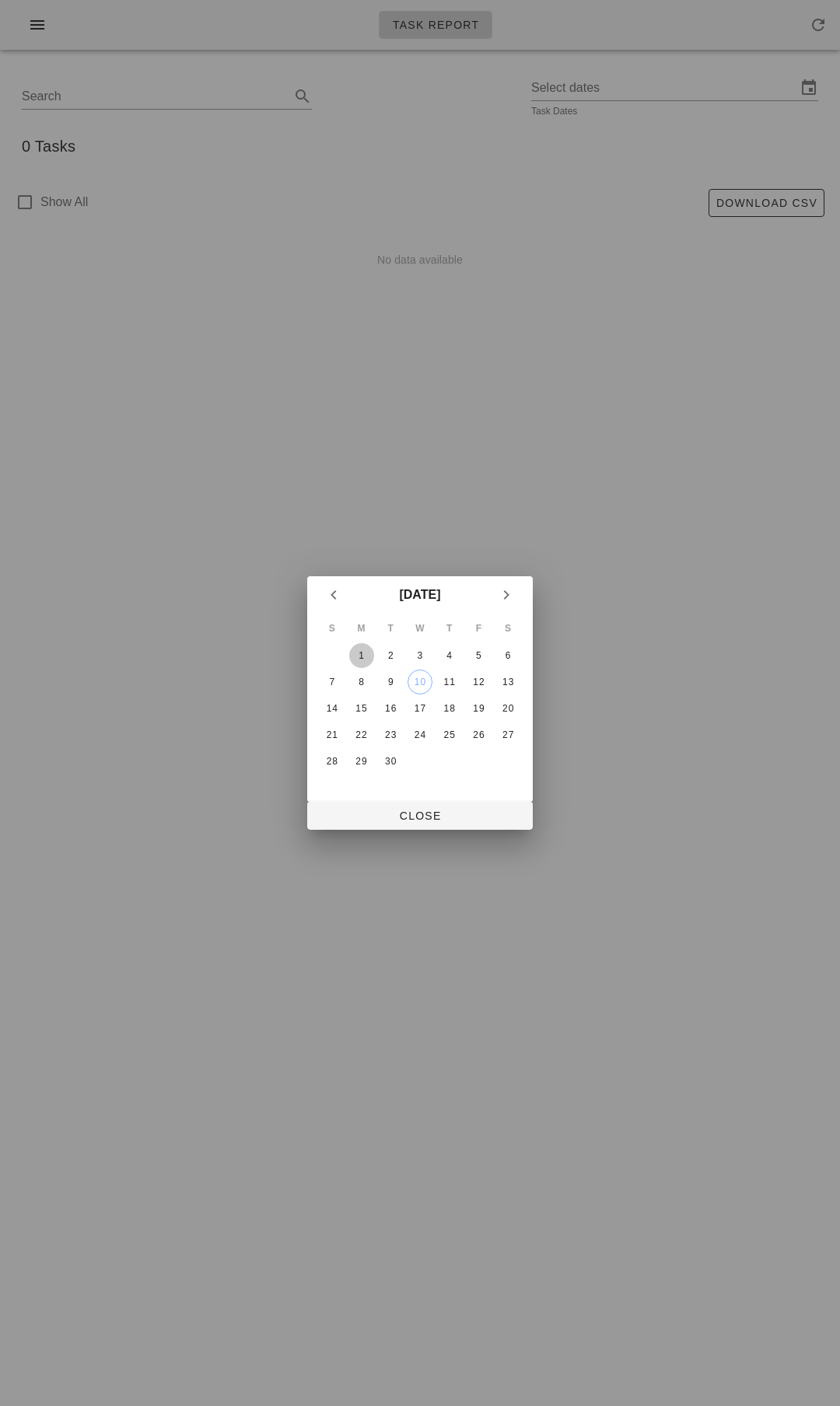
click at [361, 654] on div "1" at bounding box center [361, 655] width 25 height 11
click at [510, 659] on div "6" at bounding box center [507, 655] width 25 height 11
type input "Monday September 1 - Saturday September 6"
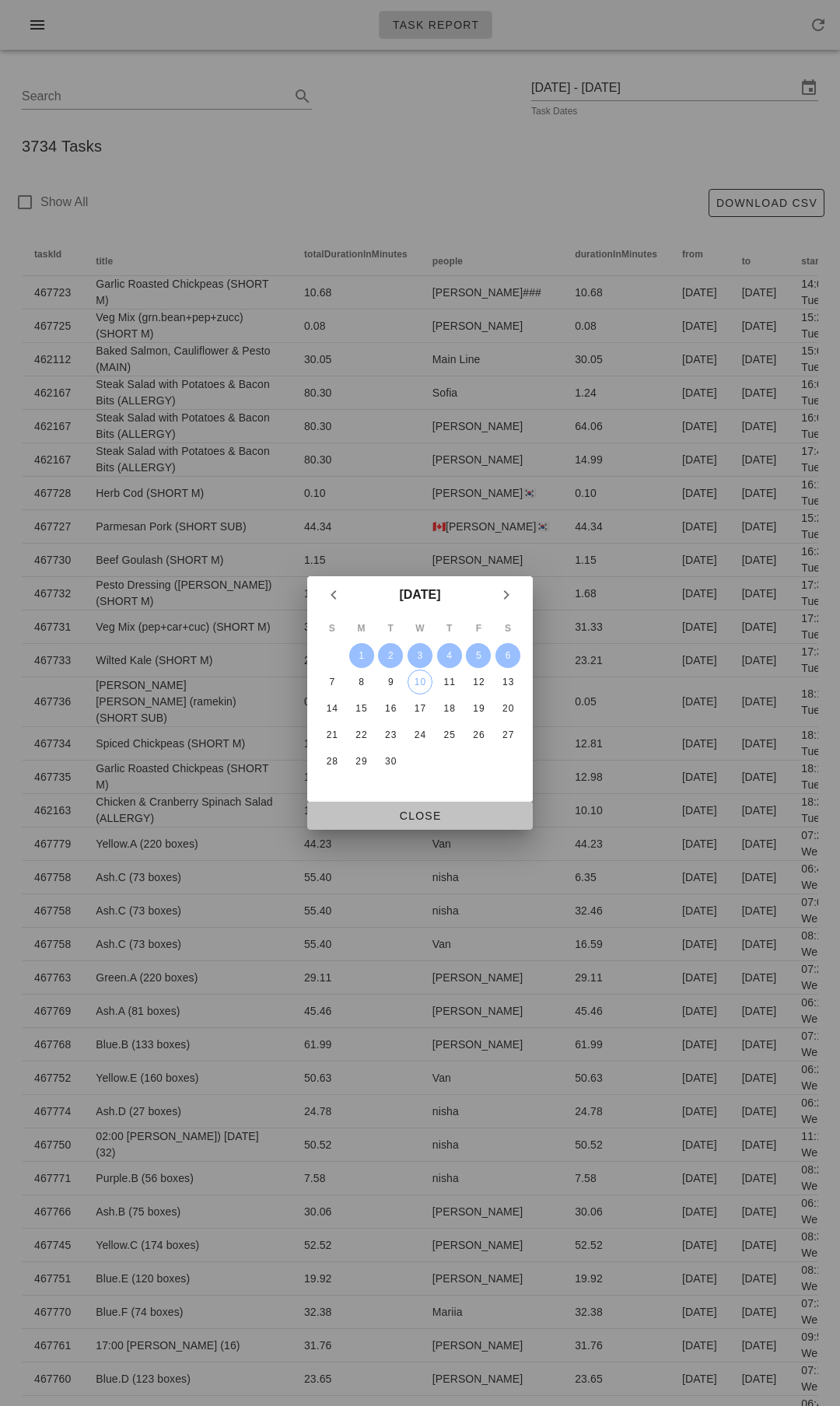
click at [416, 820] on span "Close" at bounding box center [420, 815] width 201 height 13
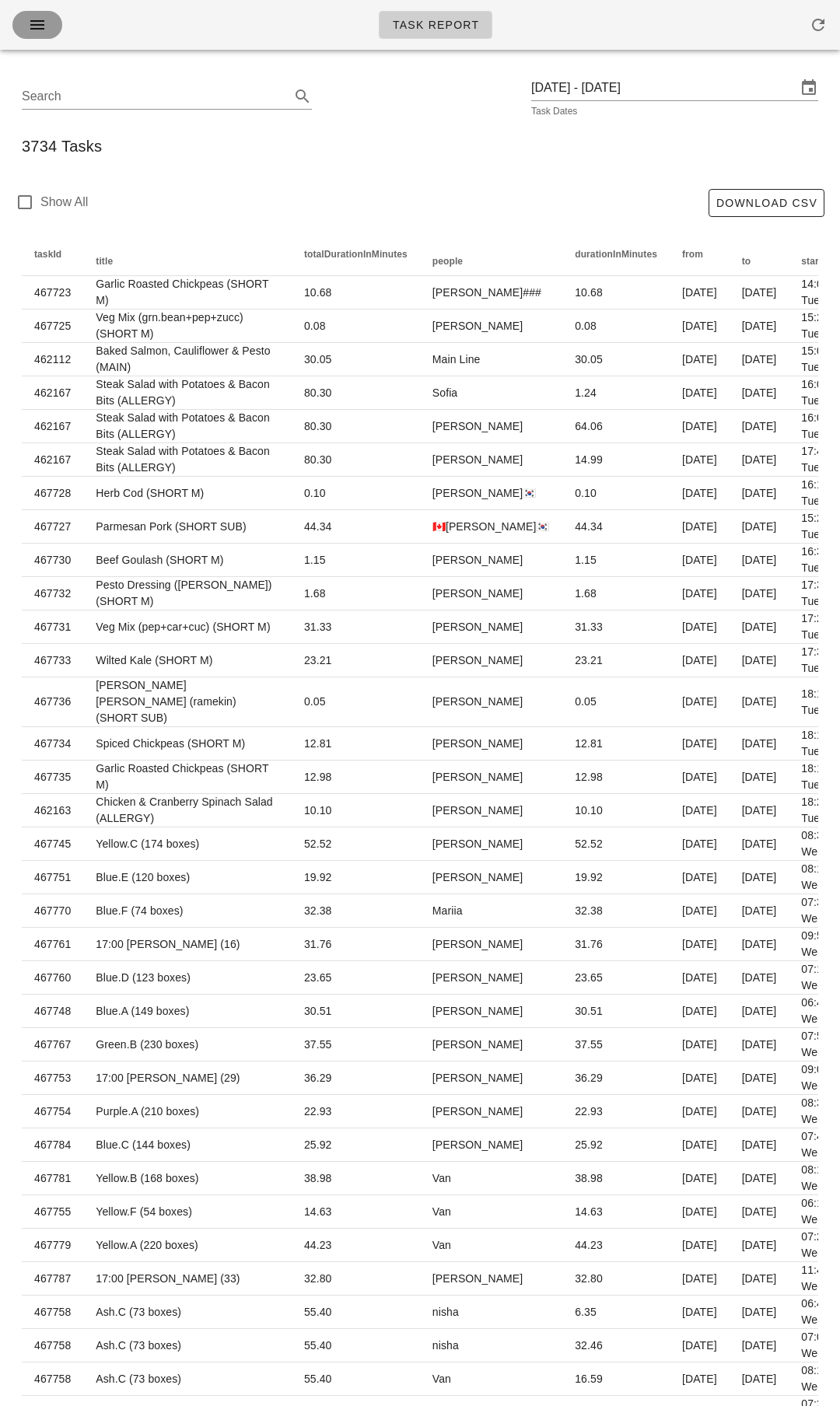
click at [29, 33] on icon "button" at bounding box center [37, 25] width 19 height 19
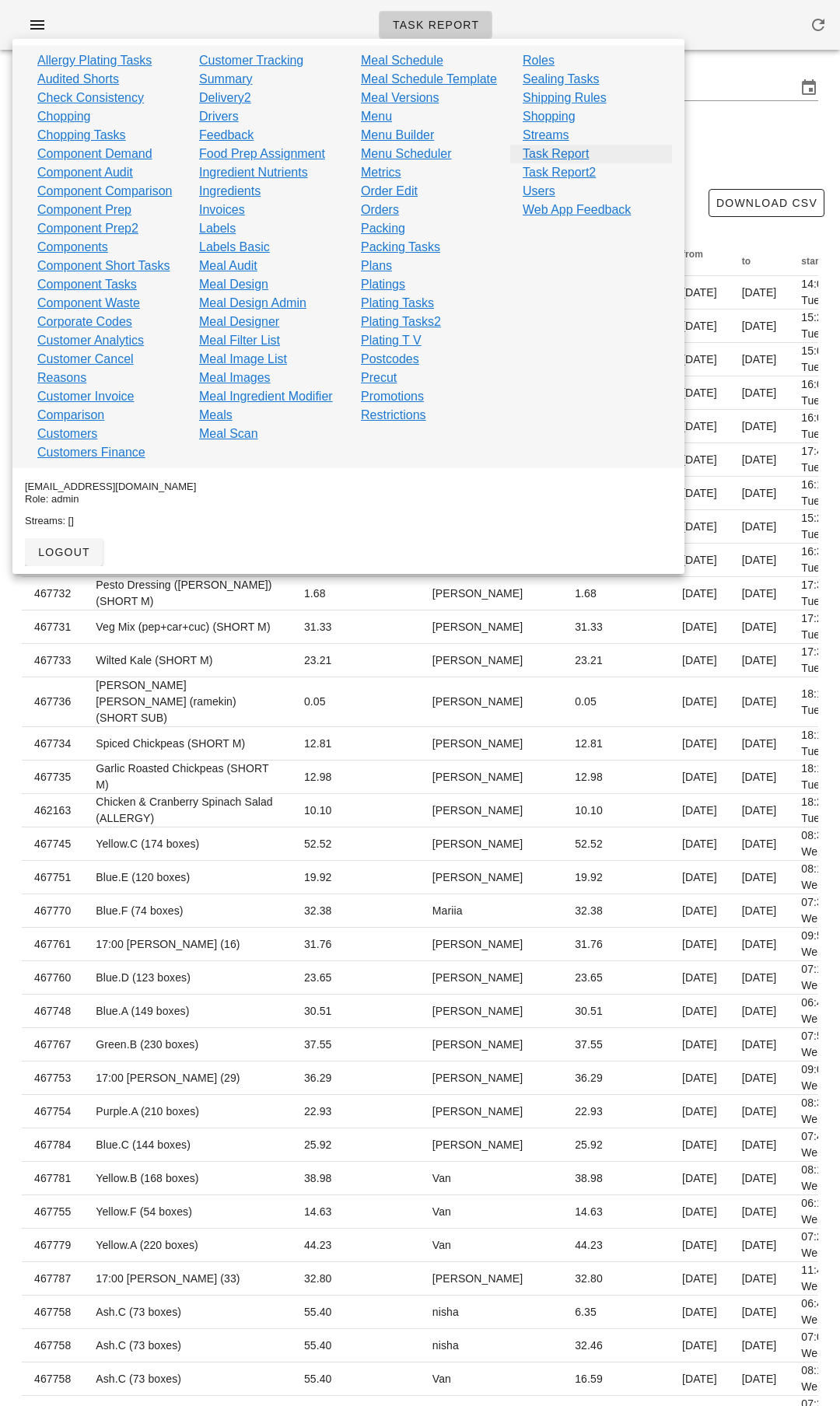
click at [548, 157] on link "Task Report" at bounding box center [556, 154] width 66 height 19
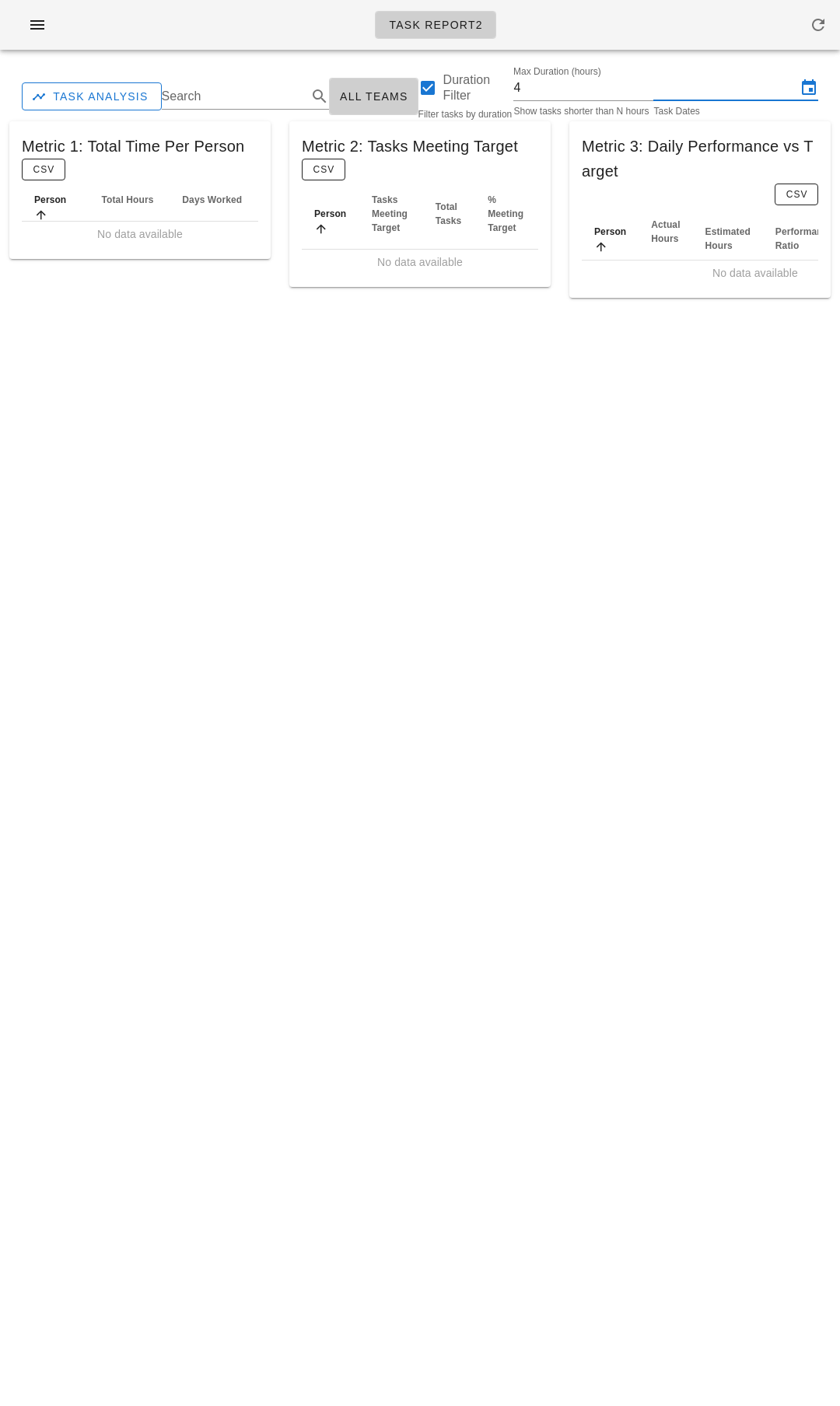
click at [734, 94] on input "text" at bounding box center [724, 88] width 143 height 25
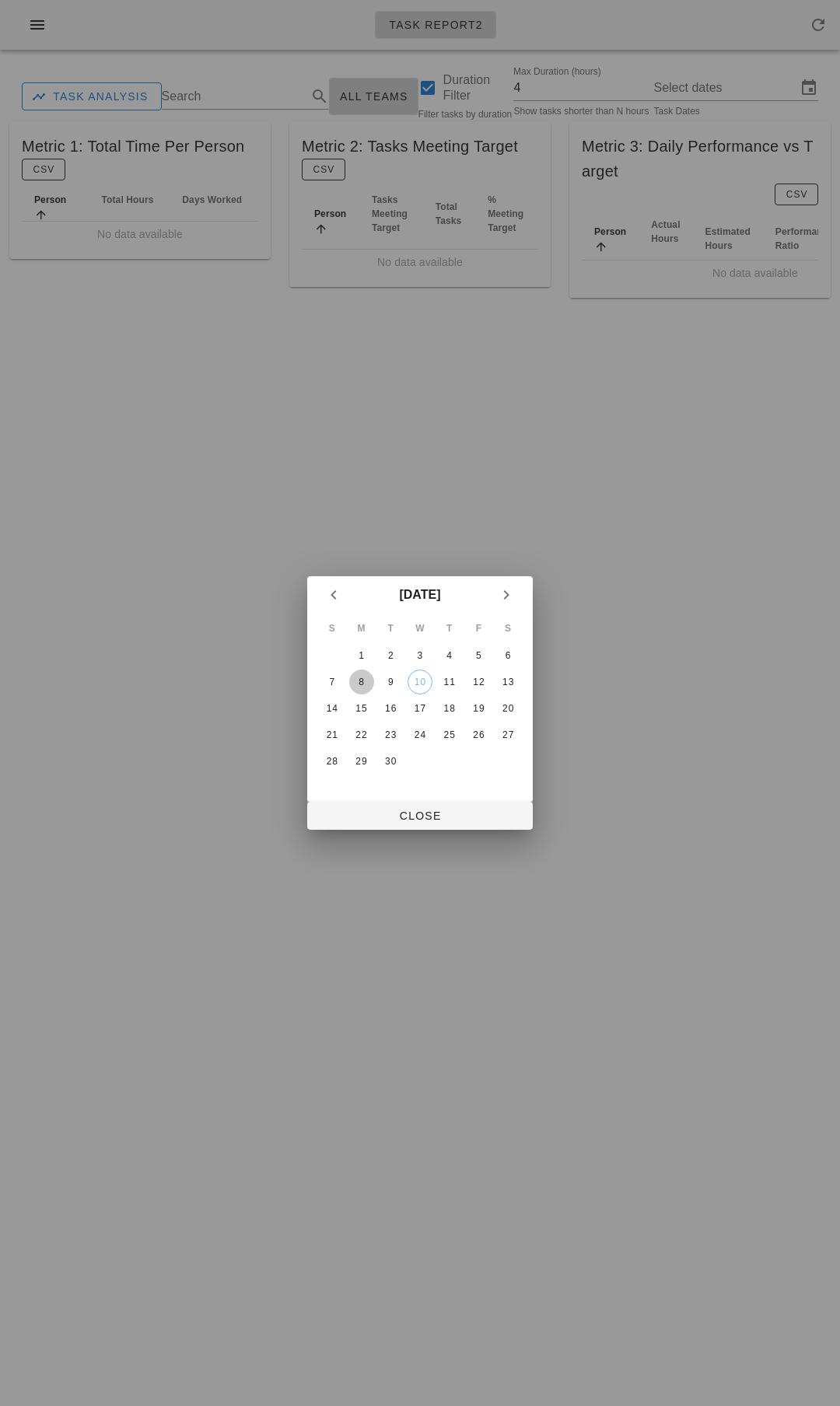
click at [372, 687] on div "8" at bounding box center [361, 682] width 25 height 11
type input "Monday September 8 - Wednesday September 10"
click at [416, 681] on div "10" at bounding box center [420, 682] width 23 height 11
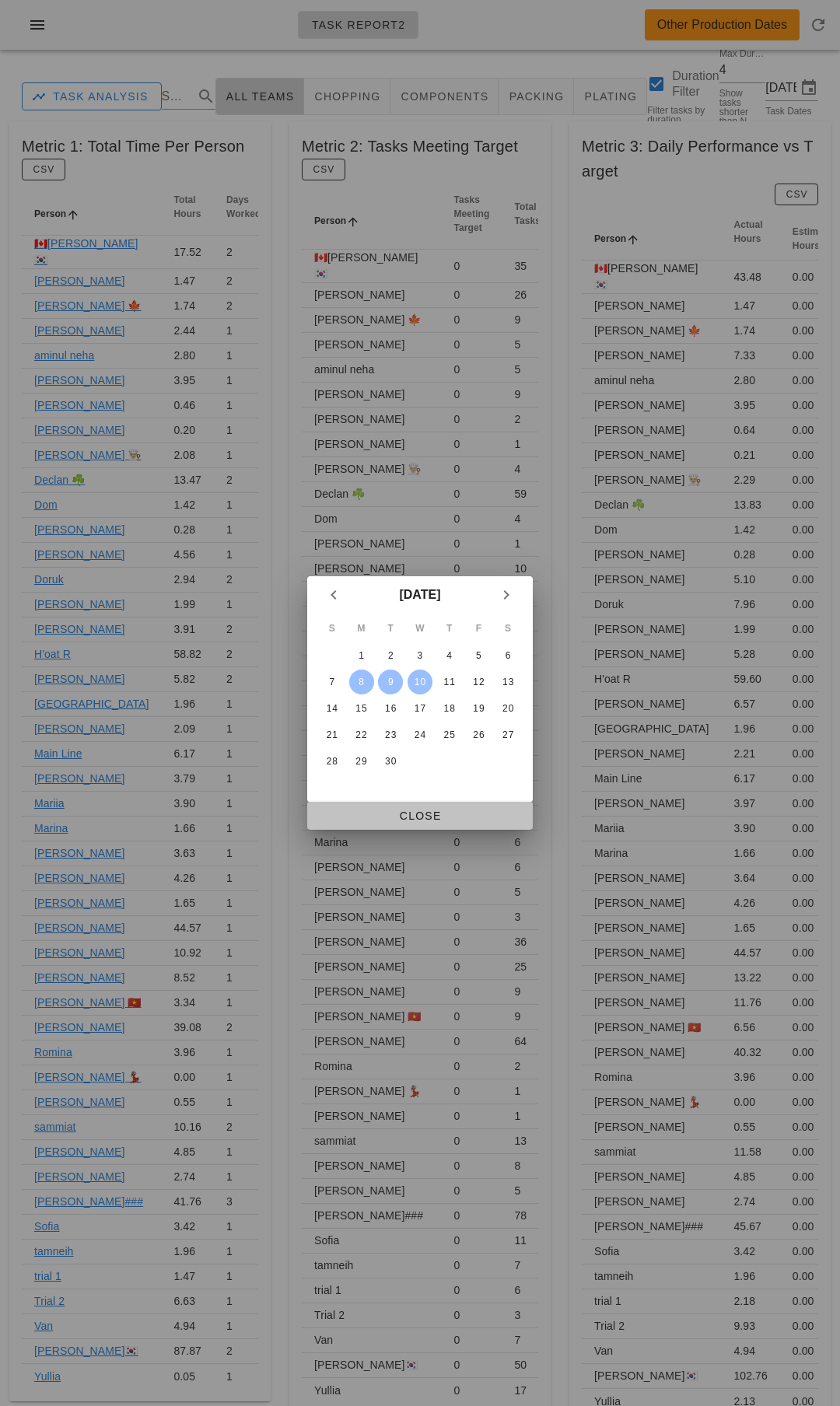
click at [420, 820] on span "Close" at bounding box center [420, 815] width 201 height 13
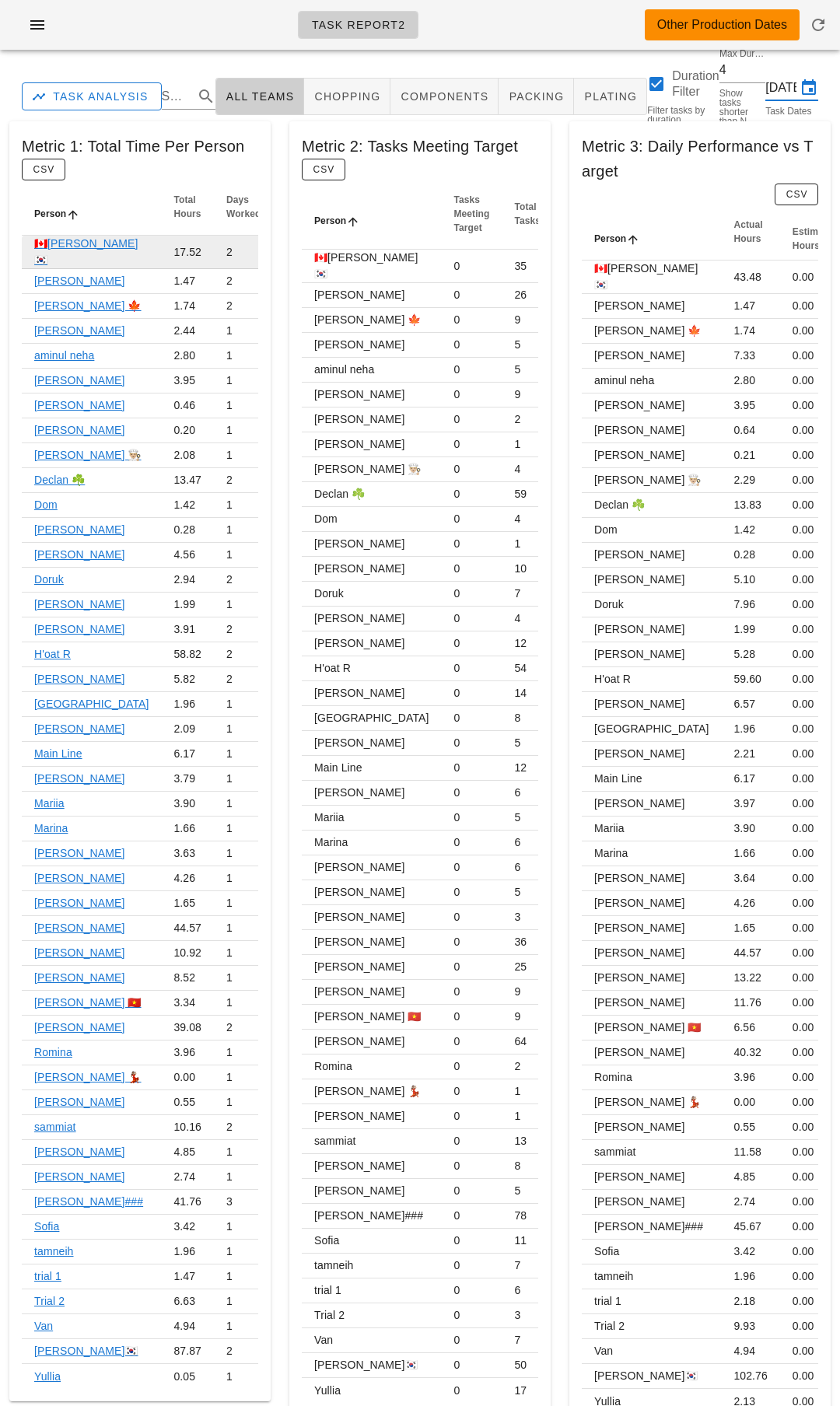
click at [67, 237] on link "🇨🇦KEN🇰🇷" at bounding box center [86, 252] width 104 height 29
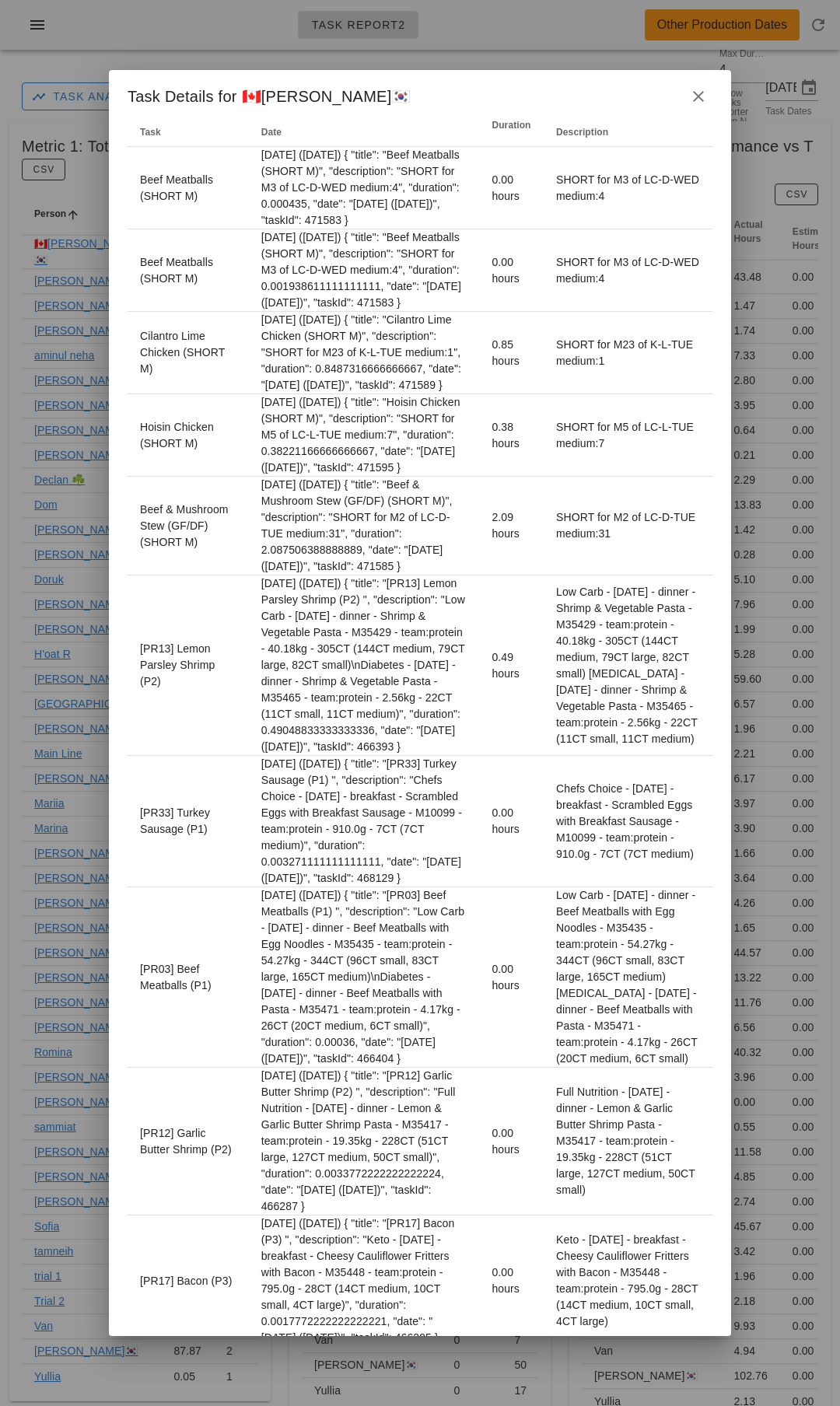
click at [807, 283] on div at bounding box center [420, 703] width 840 height 1406
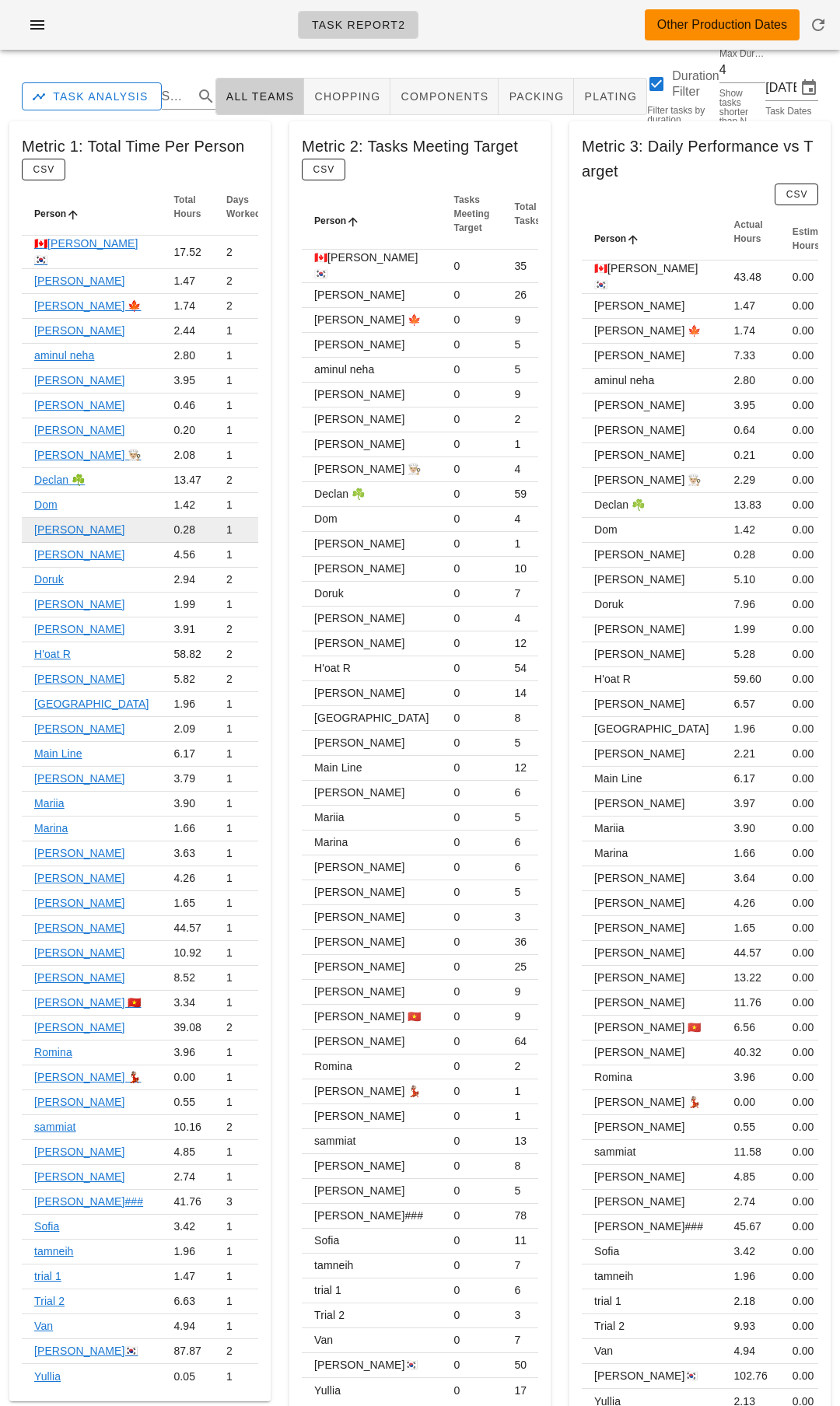
click at [161, 517] on td "0.28" at bounding box center [187, 529] width 53 height 25
click at [352, 103] on span "chopping" at bounding box center [346, 96] width 67 height 13
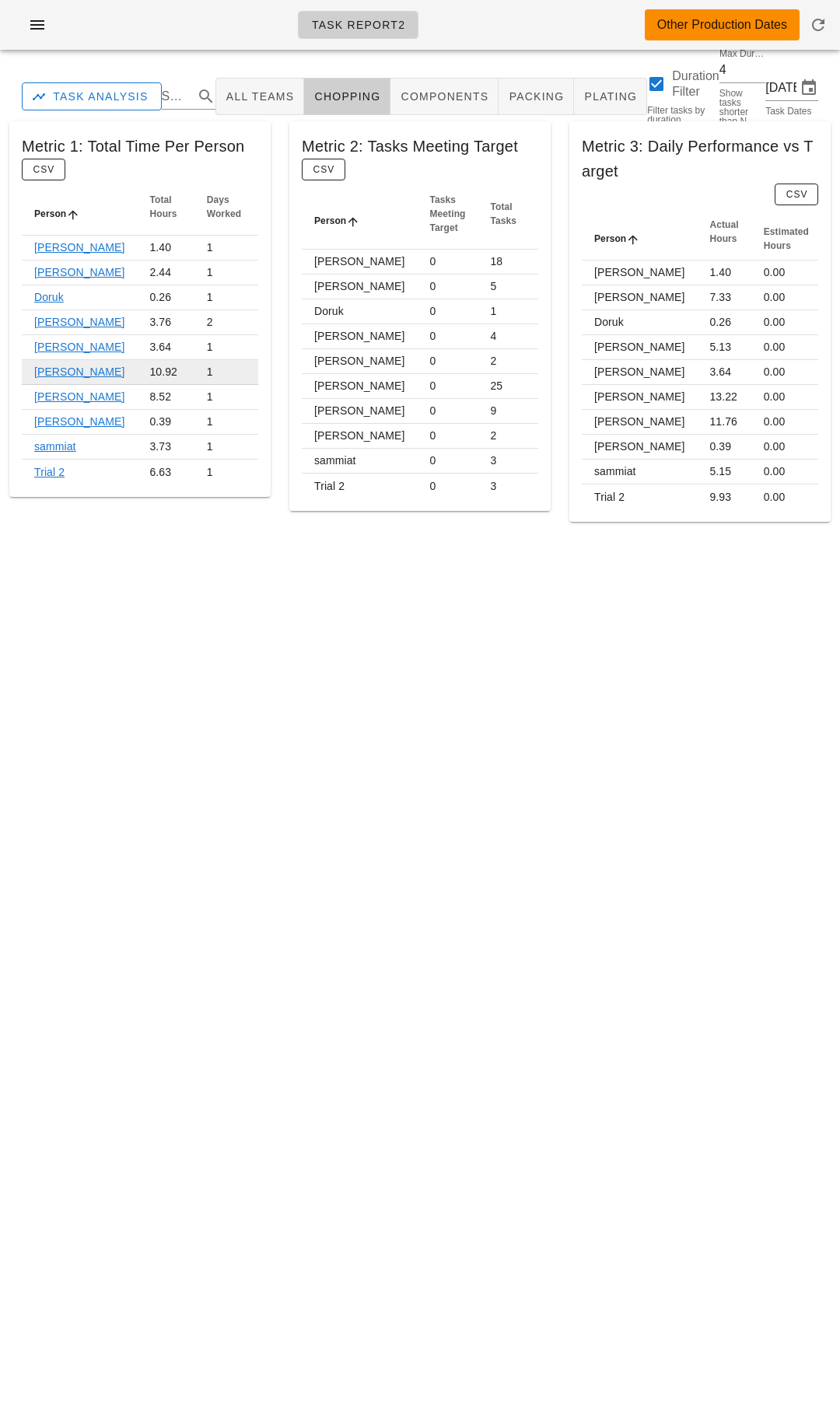
click at [161, 365] on td "10.92" at bounding box center [165, 372] width 57 height 25
click at [194, 360] on td "1" at bounding box center [226, 372] width 64 height 25
click at [424, 390] on td "0" at bounding box center [447, 386] width 60 height 25
click at [40, 365] on link "Nick" at bounding box center [79, 371] width 90 height 13
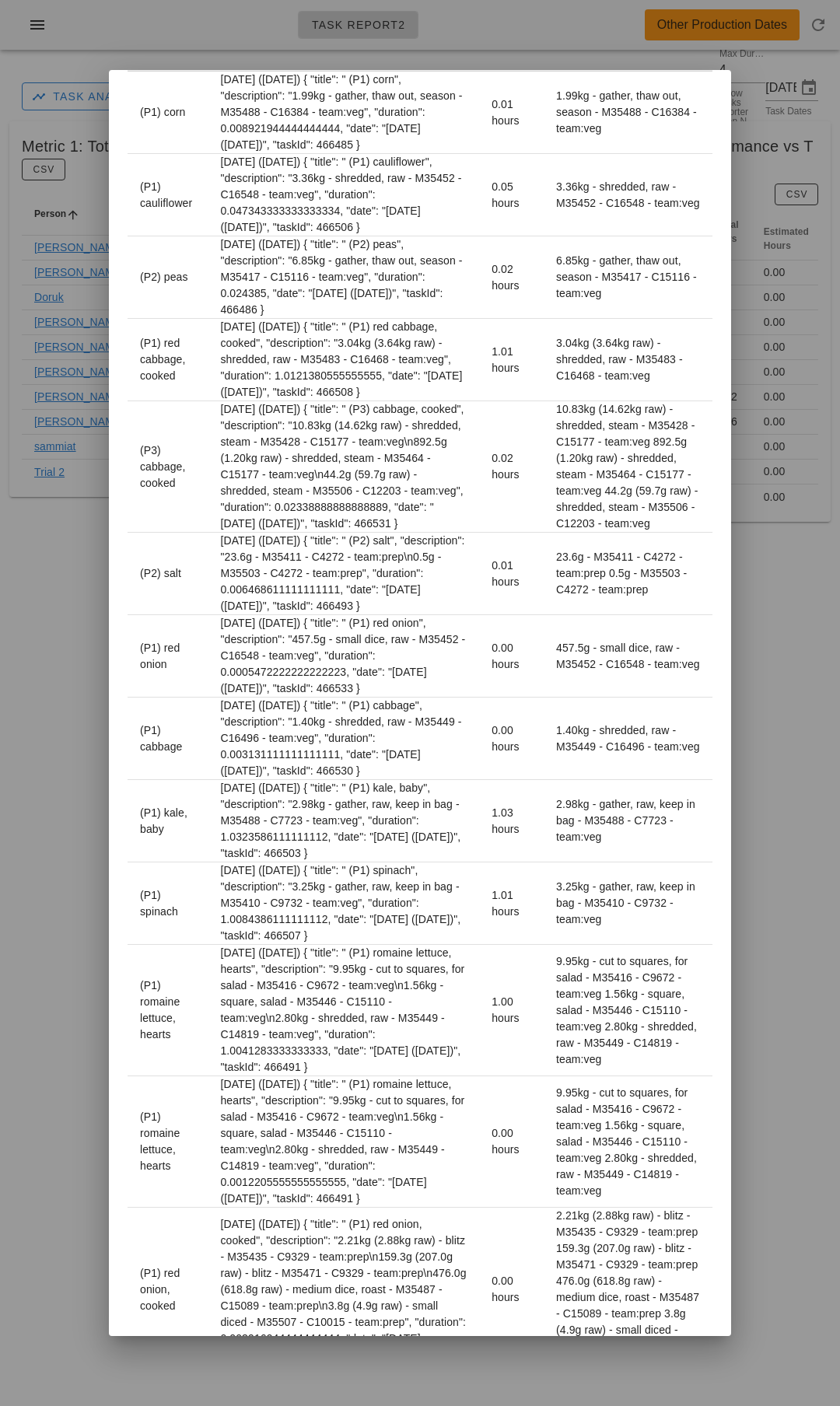
scroll to position [278, 0]
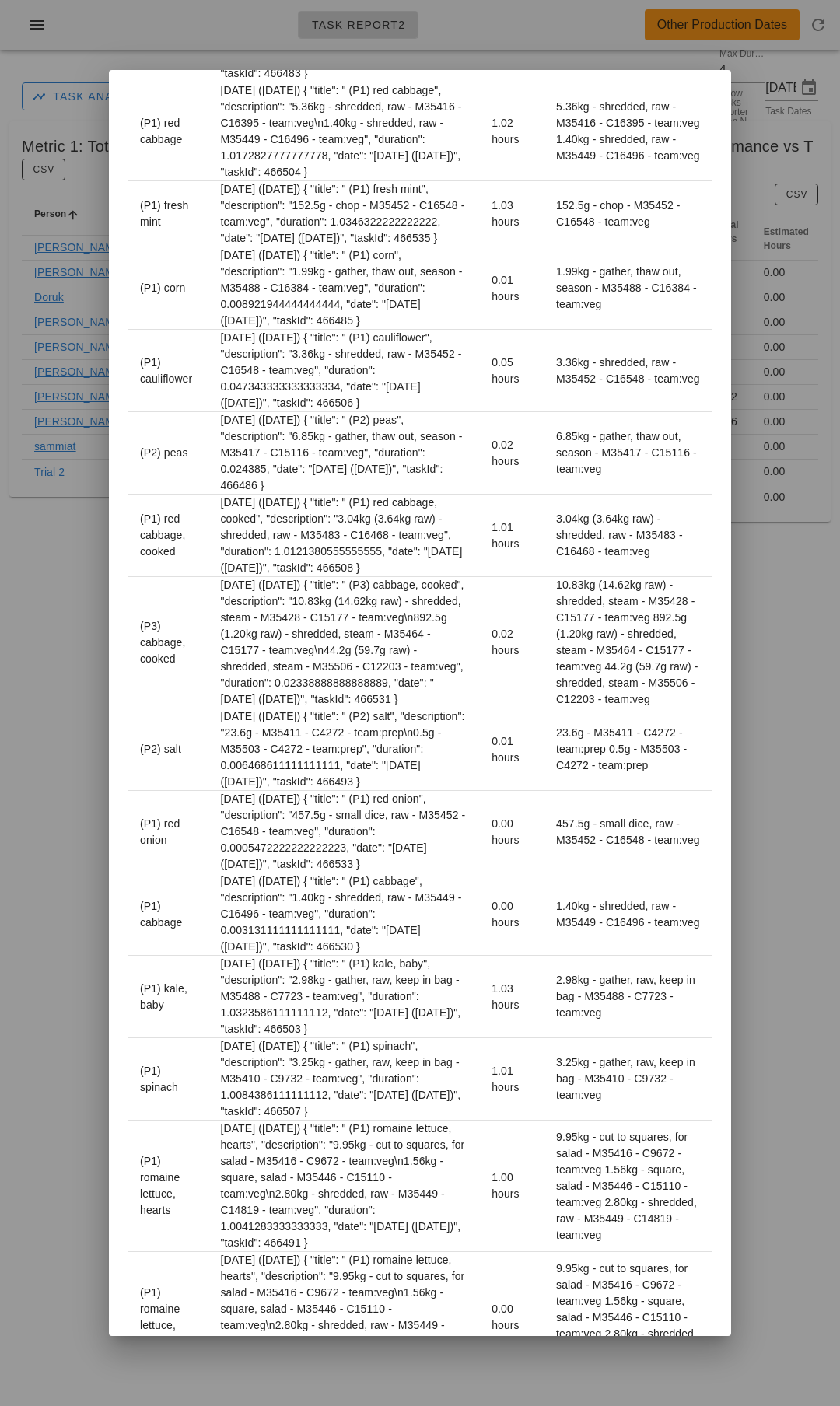
click at [57, 603] on div at bounding box center [420, 703] width 840 height 1406
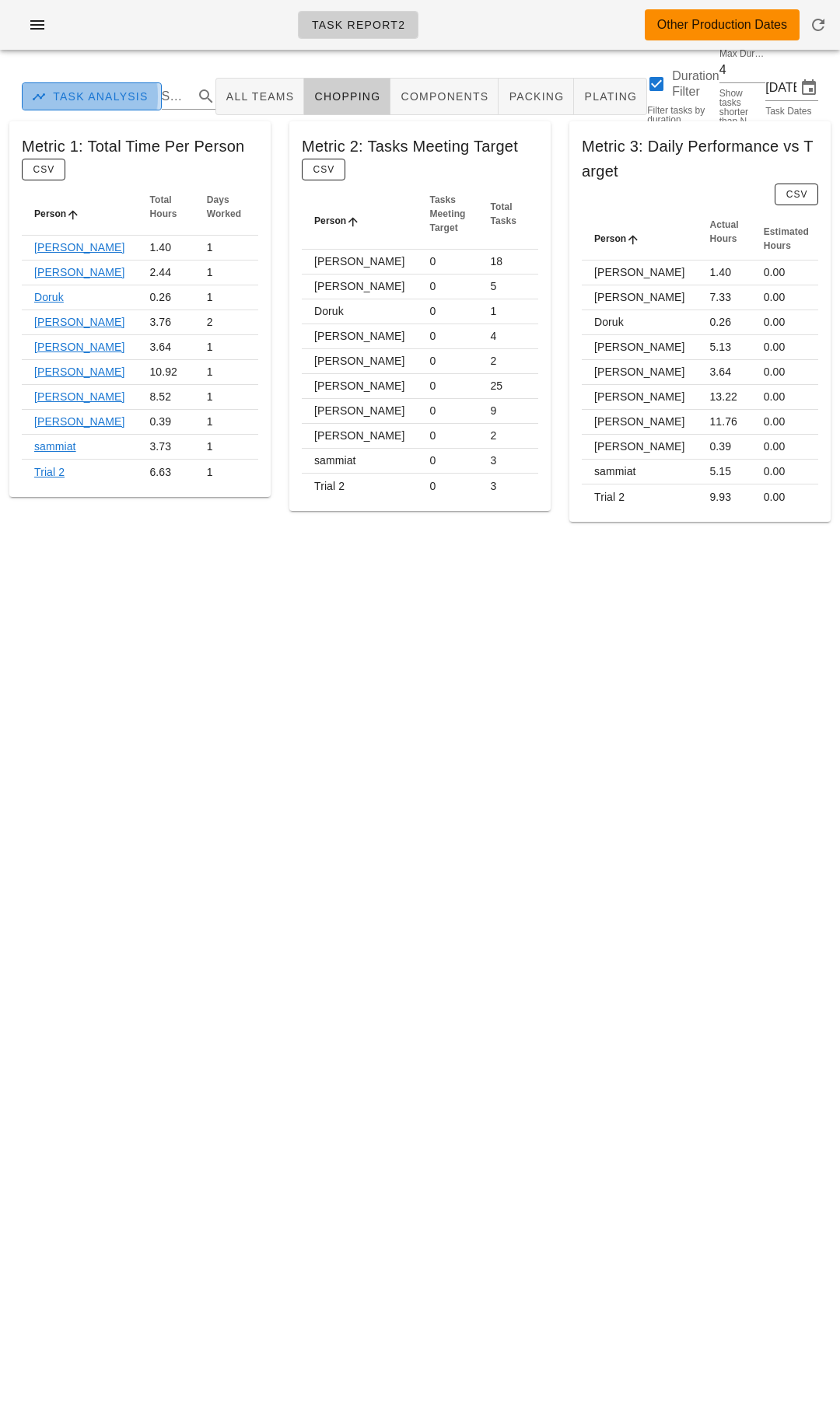
click at [128, 103] on span "Task Analysis" at bounding box center [91, 96] width 113 height 14
click at [137, 360] on td "10.92" at bounding box center [165, 372] width 57 height 25
click at [45, 365] on link "Nick" at bounding box center [79, 371] width 90 height 13
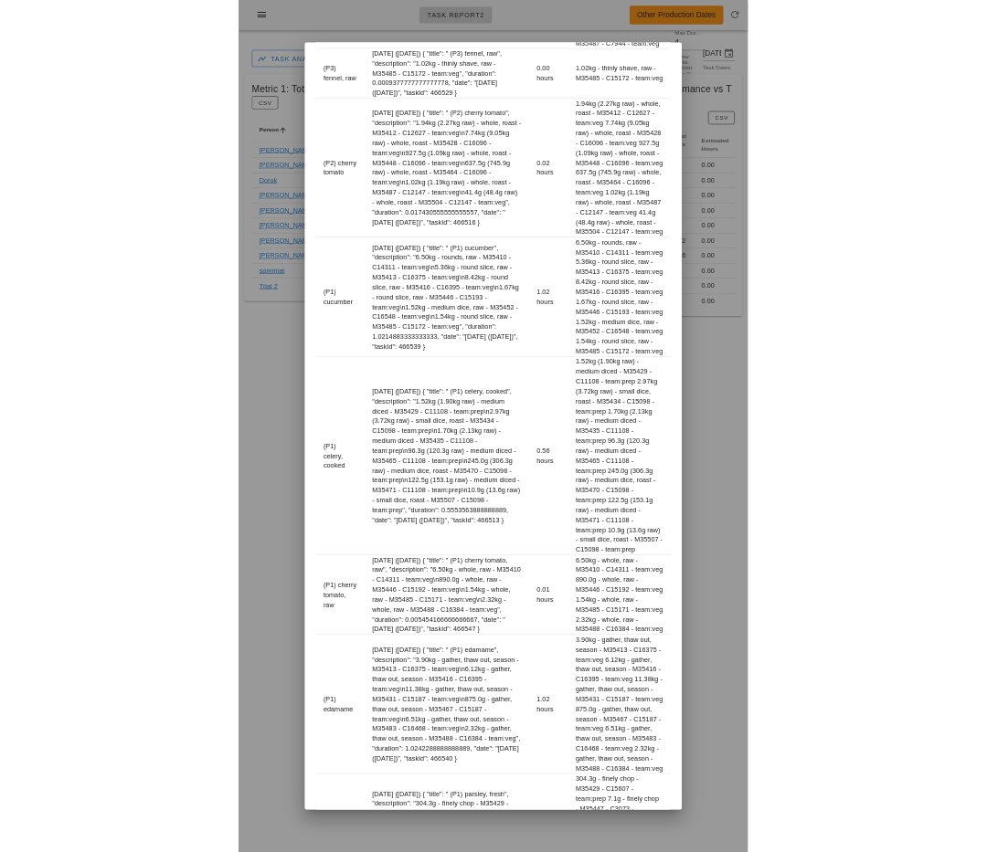
scroll to position [2644, 0]
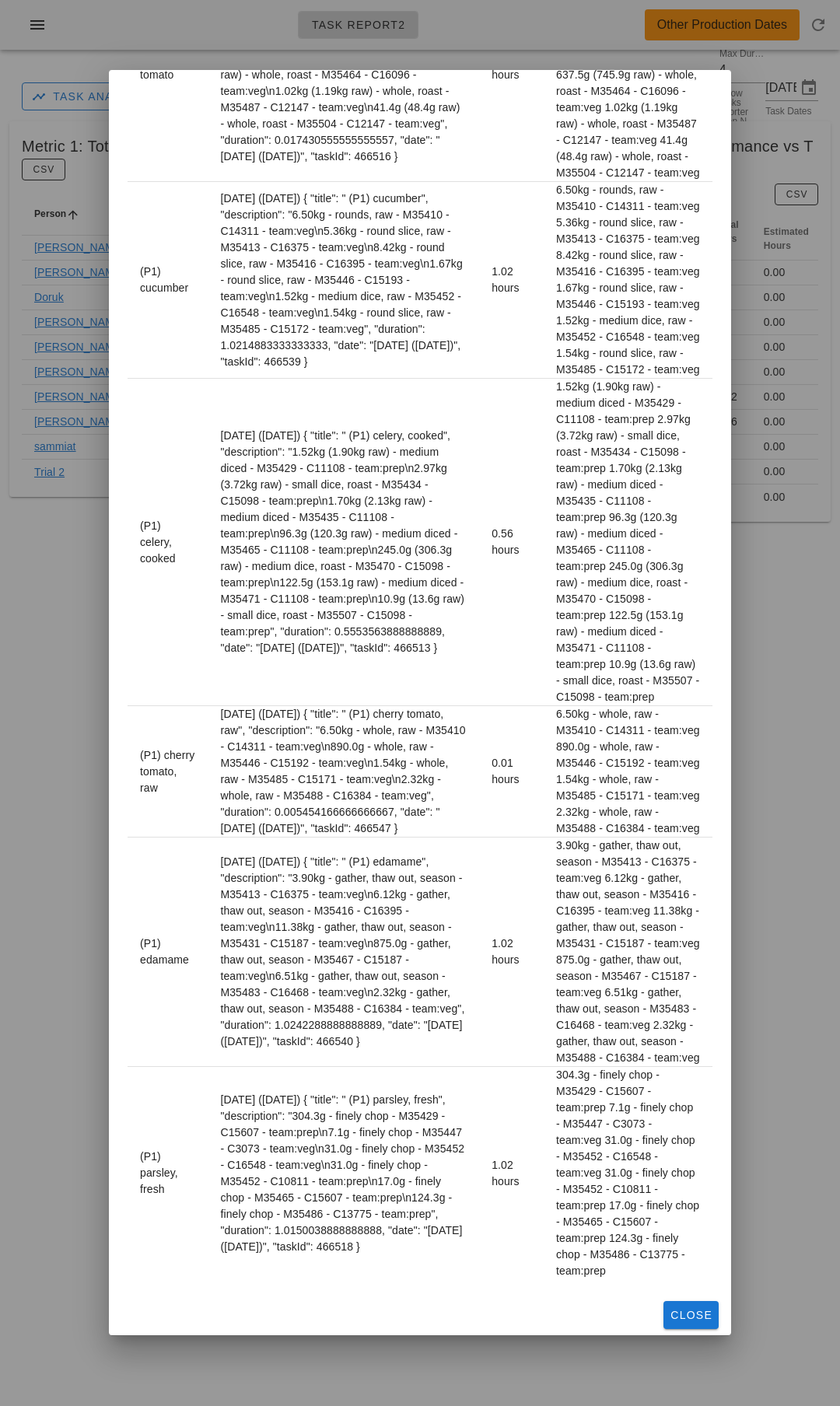
click at [747, 821] on div at bounding box center [420, 703] width 840 height 1406
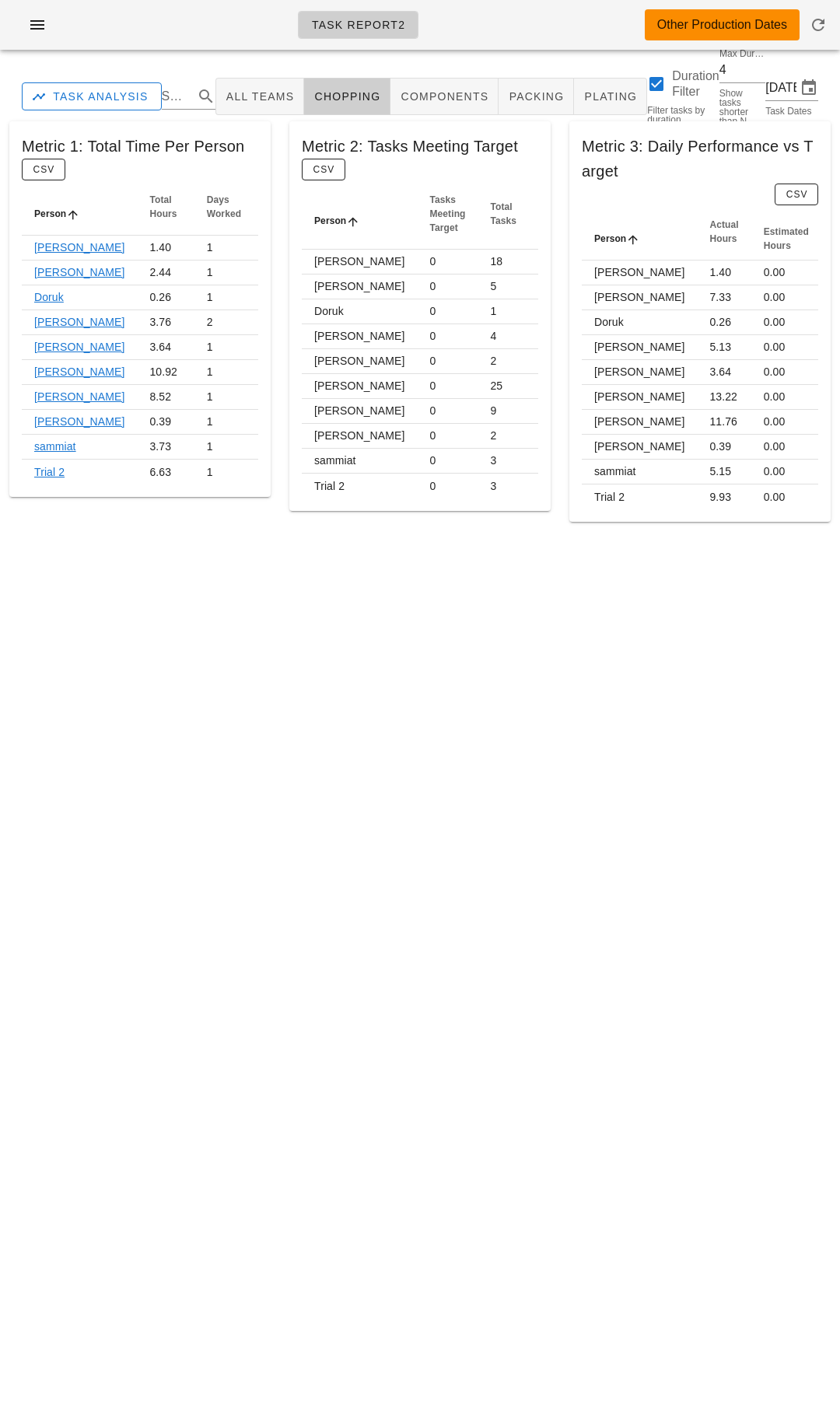
click at [219, 589] on div "Task Report2 Other Production Dates Task Analysis Search All Teams chopping com…" at bounding box center [420, 703] width 840 height 1406
click at [277, 150] on div "Metric 1: Total Time Per Person CSV Person Total Hours Days Worked Adam 1.40 1 …" at bounding box center [140, 322] width 280 height 419
drag, startPoint x: 504, startPoint y: 260, endPoint x: 504, endPoint y: 514, distance: 254.0
click at [504, 514] on div "Metric 2: Tasks Meeting Target CSV Person Tasks Meeting Target Total Tasks % Me…" at bounding box center [420, 322] width 280 height 419
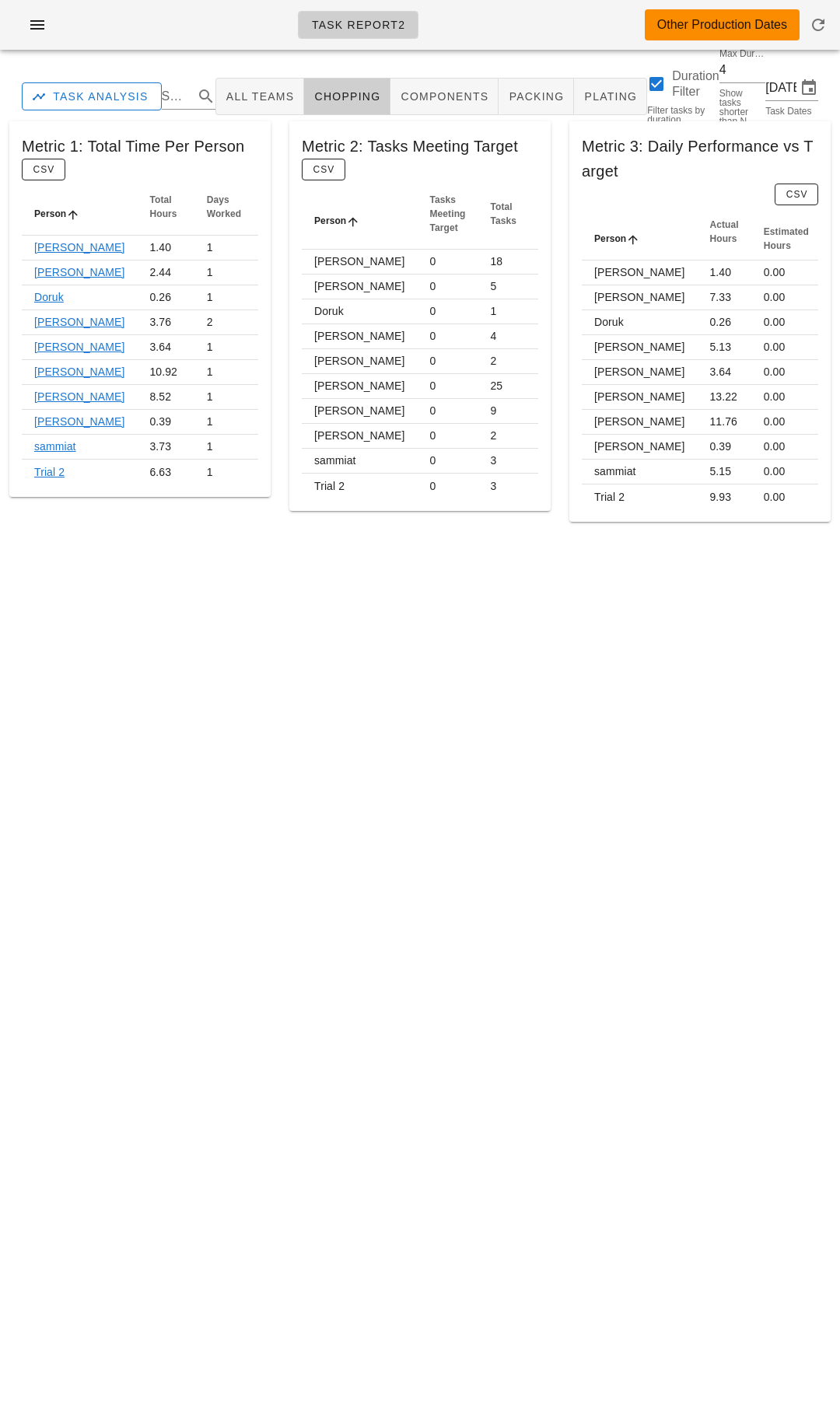
click at [477, 67] on div "Task Analysis Search All Teams chopping components packing plating Duration Fil…" at bounding box center [420, 296] width 840 height 469
drag, startPoint x: 117, startPoint y: 283, endPoint x: 133, endPoint y: 283, distance: 16.0
click at [137, 285] on td "0.26" at bounding box center [165, 297] width 57 height 25
click at [137, 288] on td "0.26" at bounding box center [165, 297] width 57 height 25
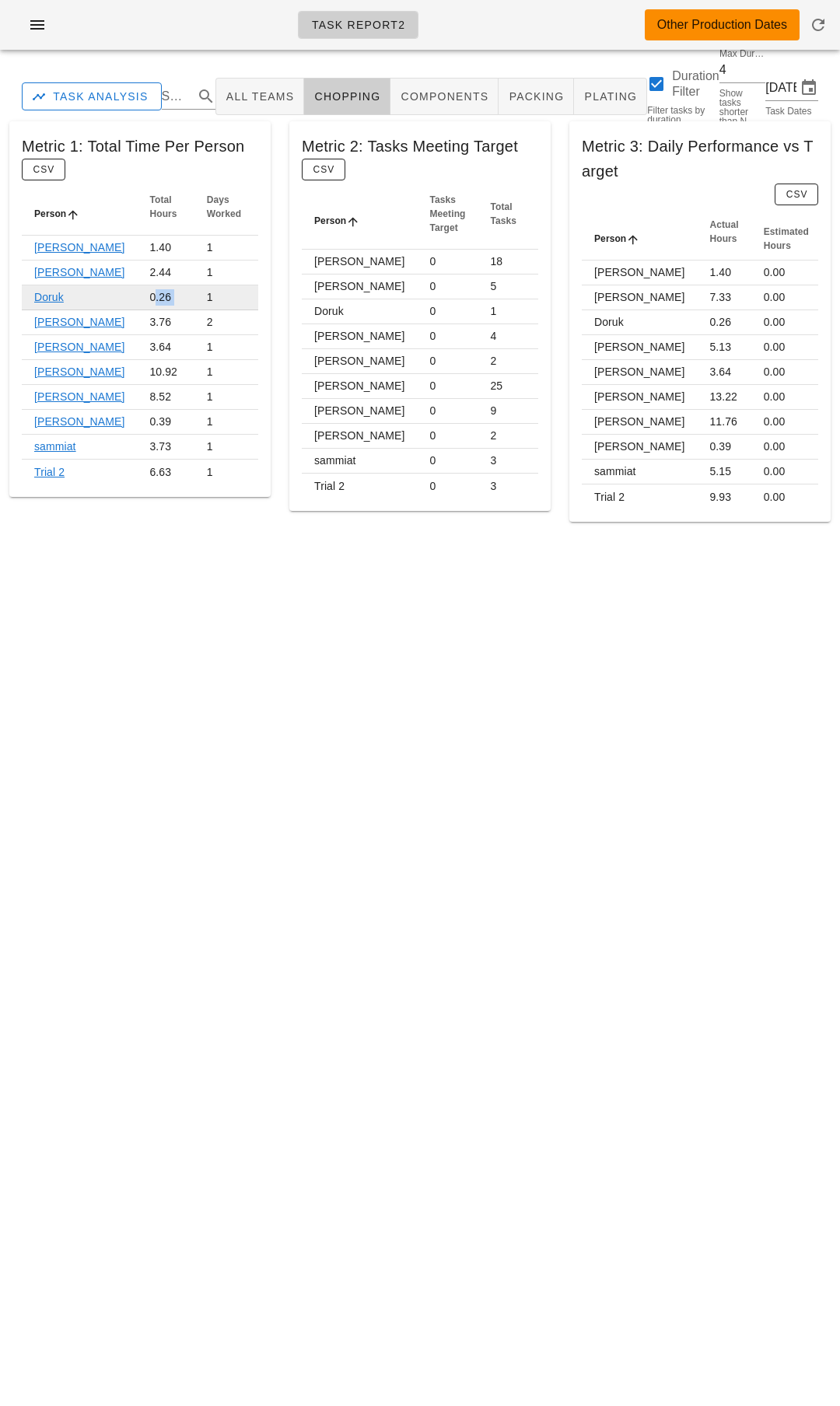
click at [137, 288] on td "0.26" at bounding box center [165, 297] width 57 height 25
click at [137, 311] on td "3.76" at bounding box center [165, 323] width 57 height 25
click at [137, 360] on td "10.92" at bounding box center [165, 372] width 57 height 25
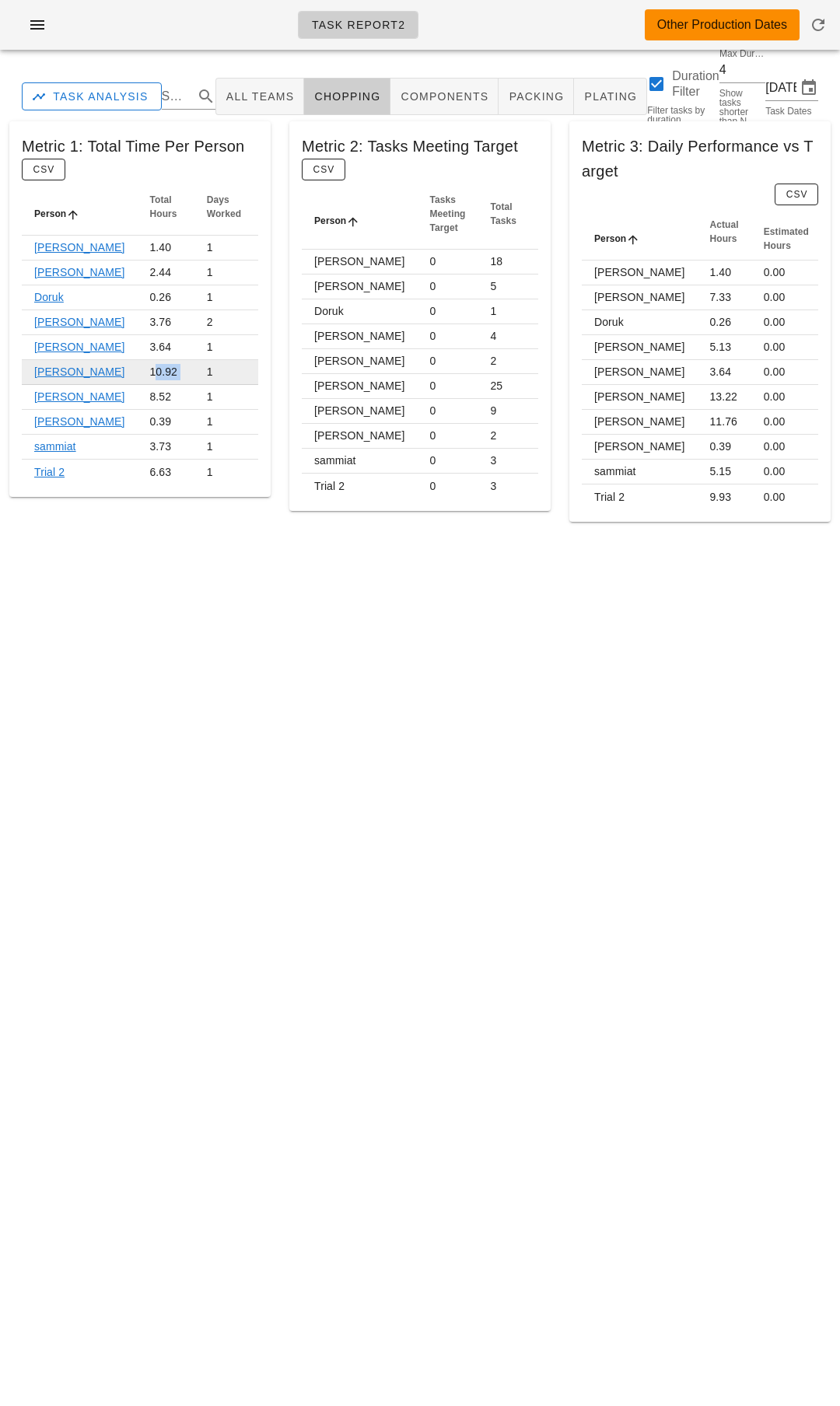
click at [137, 360] on td "10.92" at bounding box center [165, 372] width 57 height 25
click at [137, 390] on td "8.52" at bounding box center [165, 397] width 57 height 25
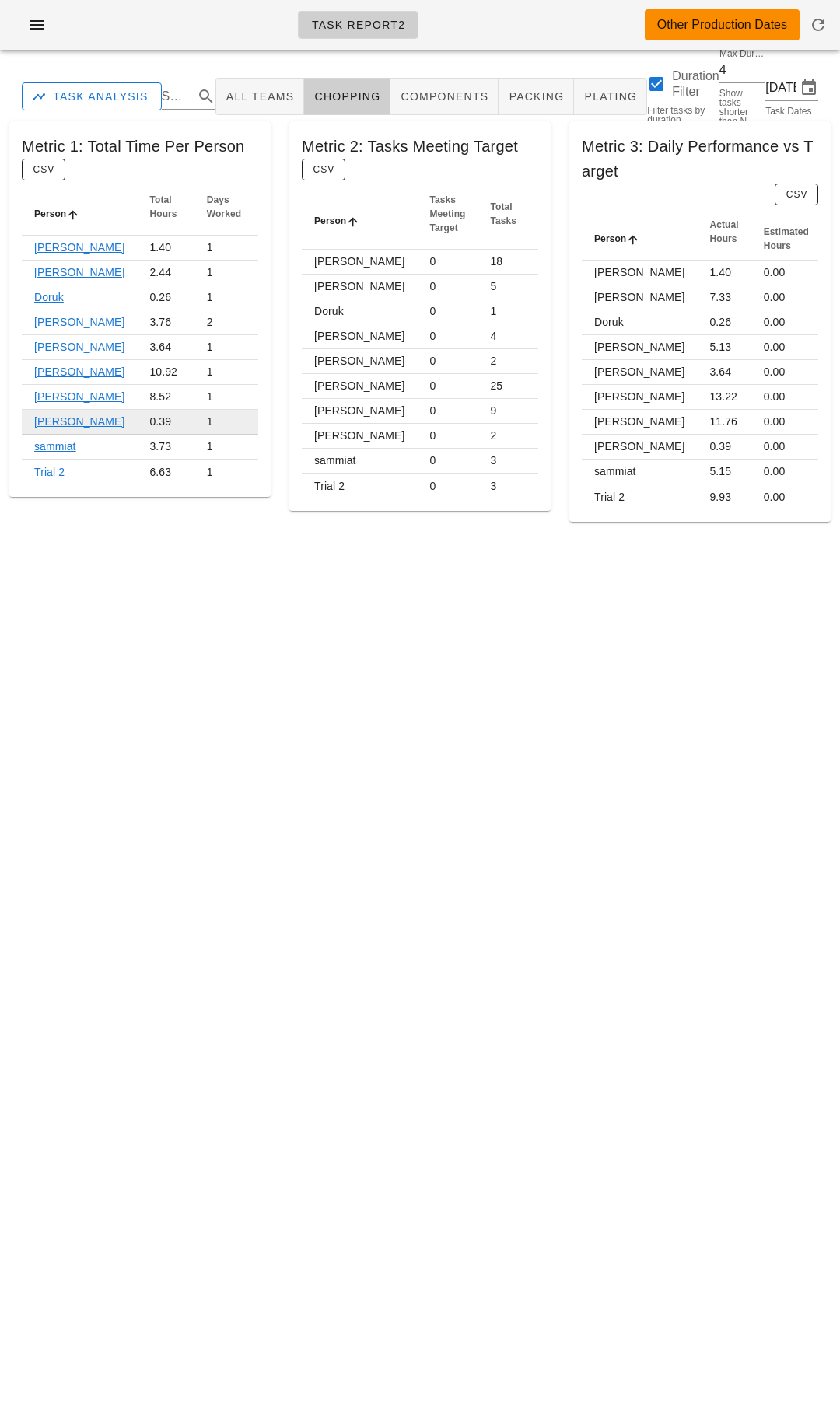
click at [137, 410] on td "0.39" at bounding box center [165, 421] width 57 height 25
drag, startPoint x: 105, startPoint y: 233, endPoint x: 137, endPoint y: 523, distance: 291.8
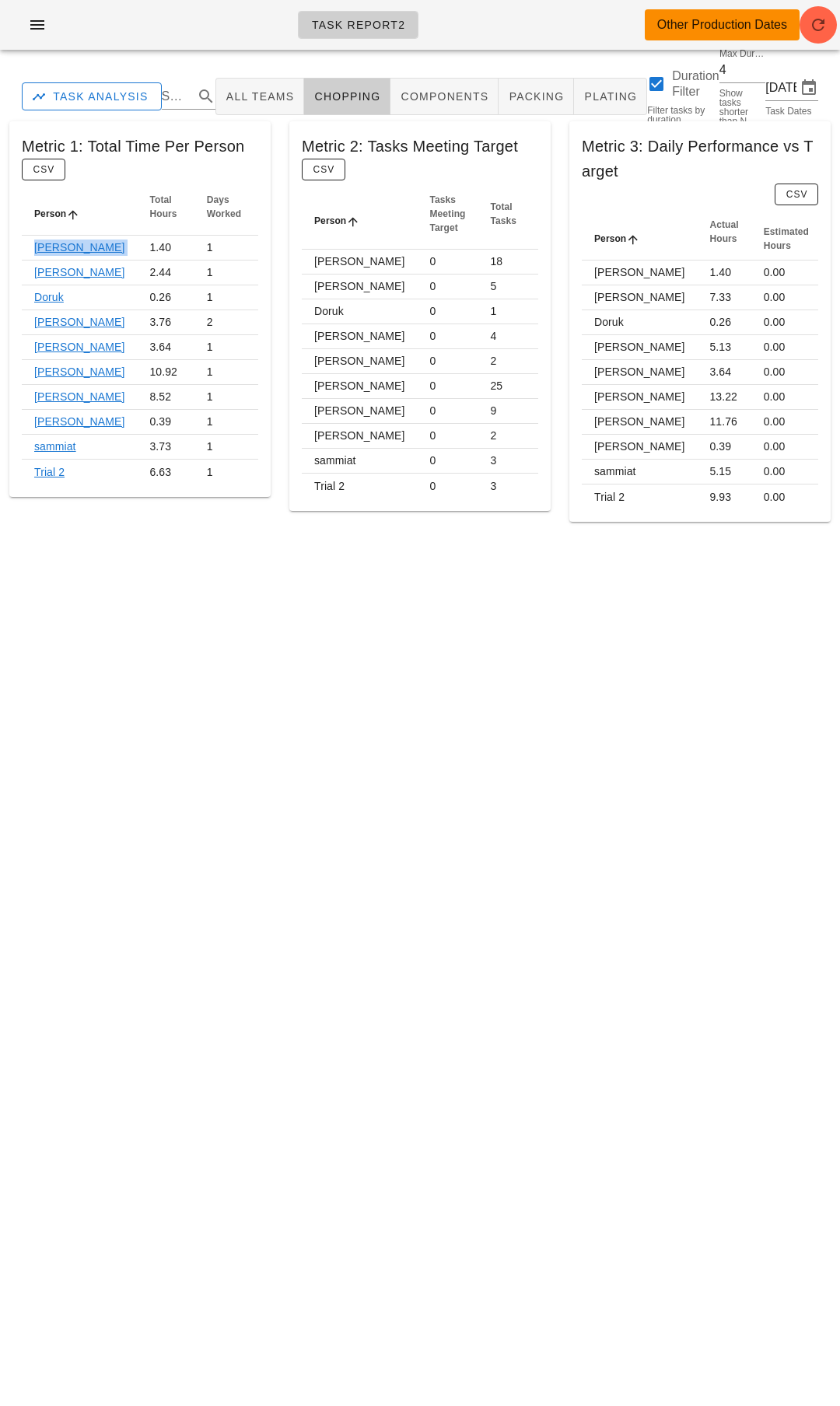
click at [137, 523] on div "Metric 1: Total Time Per Person CSV Person Total Hours Days Worked Adam 1.40 1 …" at bounding box center [140, 322] width 280 height 419
click at [137, 523] on div "Metric 1: Total Time Per Person CSV Person Total Hours Days Worked Adam 1.40 1 …" at bounding box center [140, 322] width 280 height 419
click at [137, 336] on td "3.64" at bounding box center [165, 347] width 57 height 25
click at [137, 314] on td "3.76" at bounding box center [165, 323] width 57 height 25
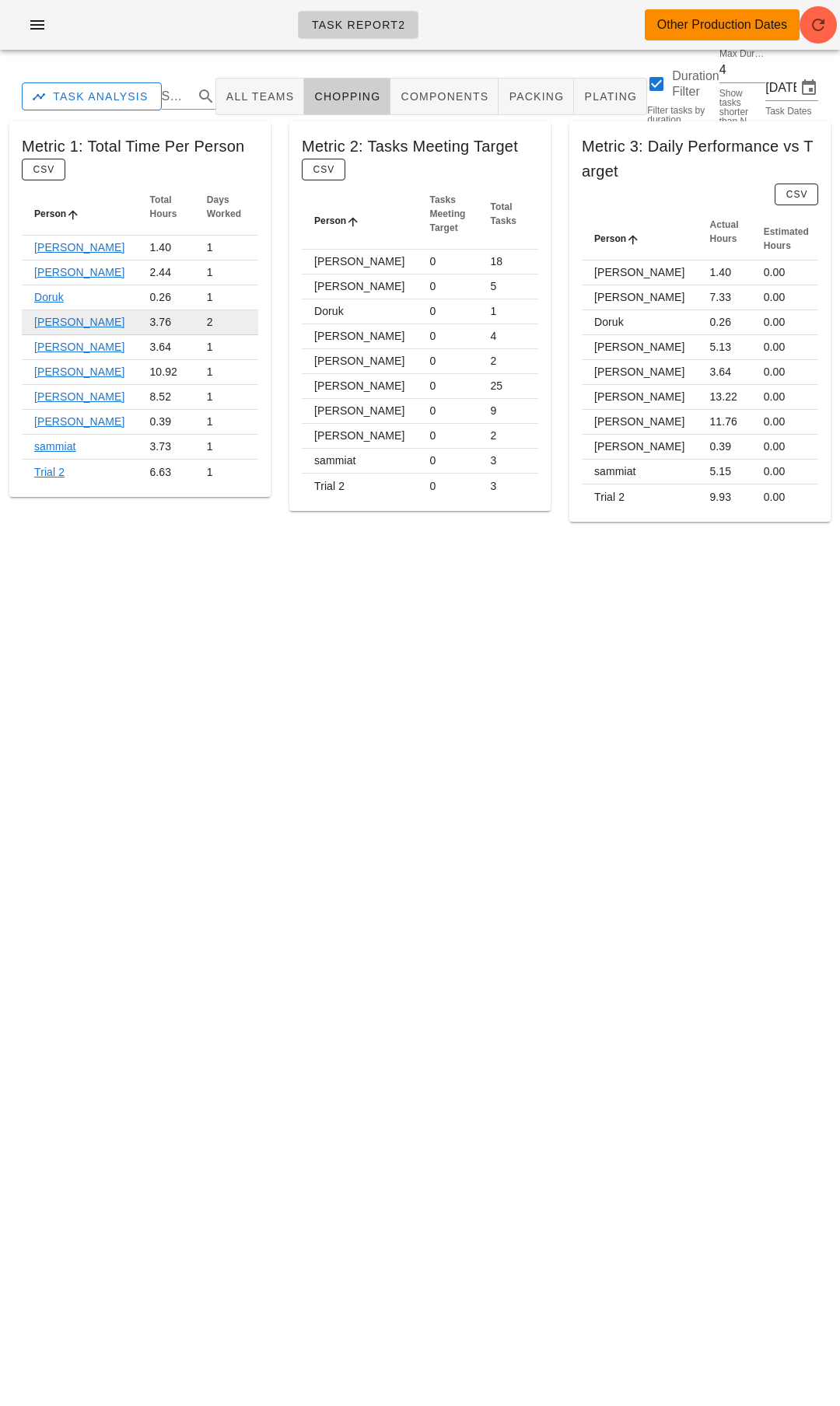
click at [137, 314] on td "3.76" at bounding box center [165, 323] width 57 height 25
drag, startPoint x: 502, startPoint y: 258, endPoint x: 517, endPoint y: 490, distance: 232.5
click at [517, 490] on tbody "Adam 0 18 0.0% Adrian 0 5 0.0% Doruk 0 1 0.0% Fernanda 0 4 0.0% Harleen 0 2 0.0…" at bounding box center [445, 374] width 288 height 249
click at [529, 490] on td "0.0%" at bounding box center [558, 485] width 60 height 25
click at [715, 583] on div "Task Report2 Other Production Dates Task Analysis Search All Teams chopping com…" at bounding box center [420, 703] width 840 height 1406
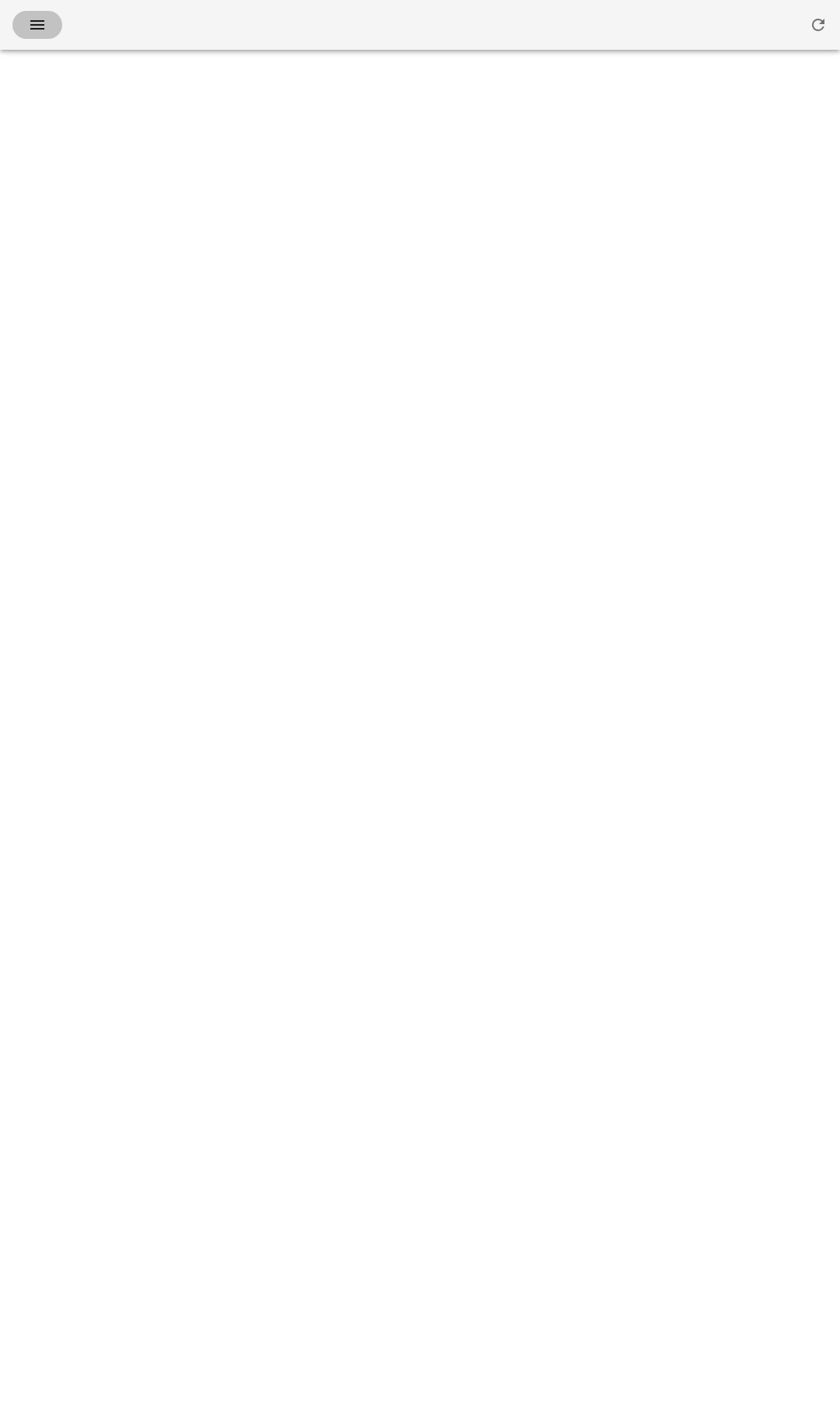
click at [23, 12] on button "button" at bounding box center [37, 25] width 49 height 28
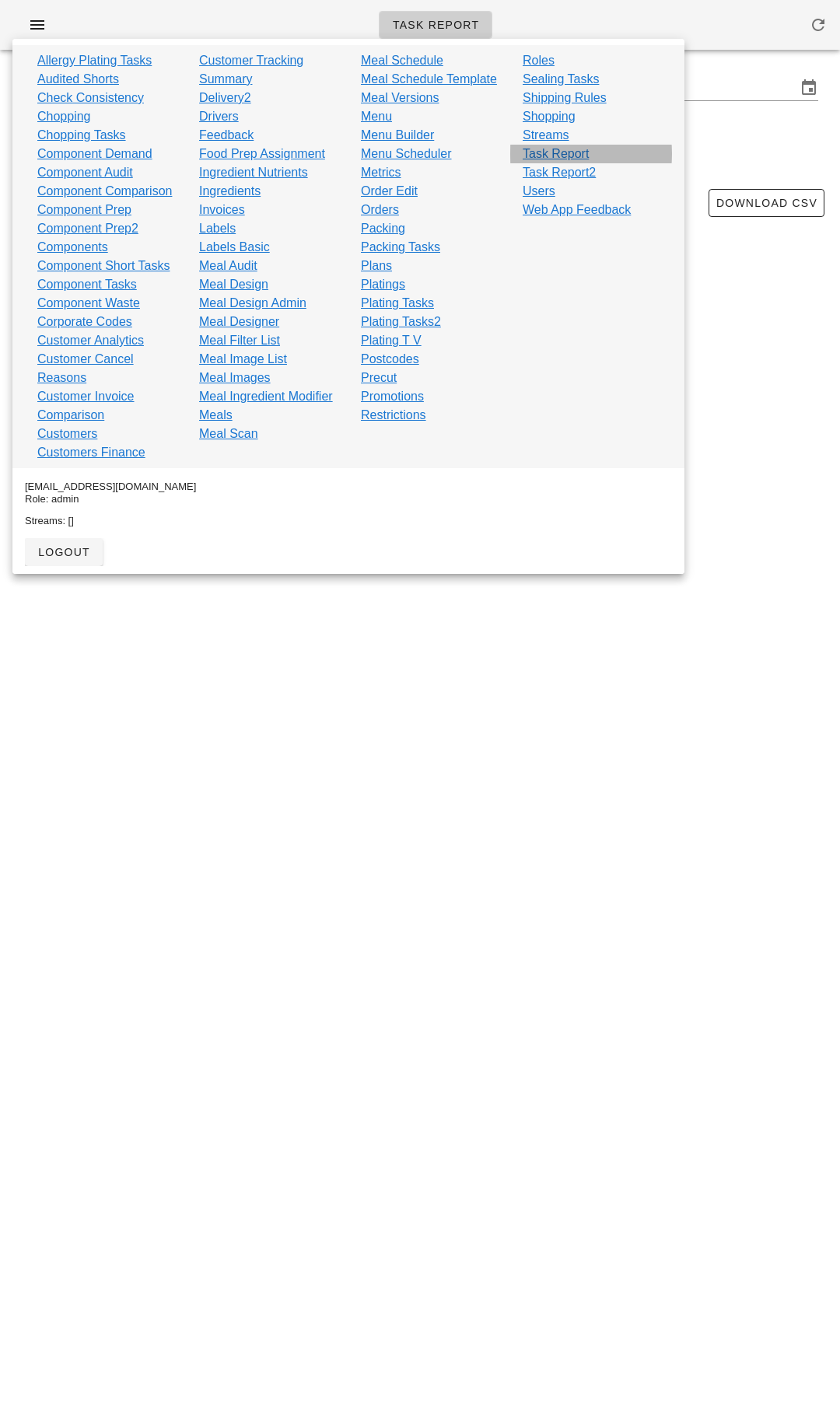
click at [542, 153] on link "Task Report" at bounding box center [556, 154] width 66 height 19
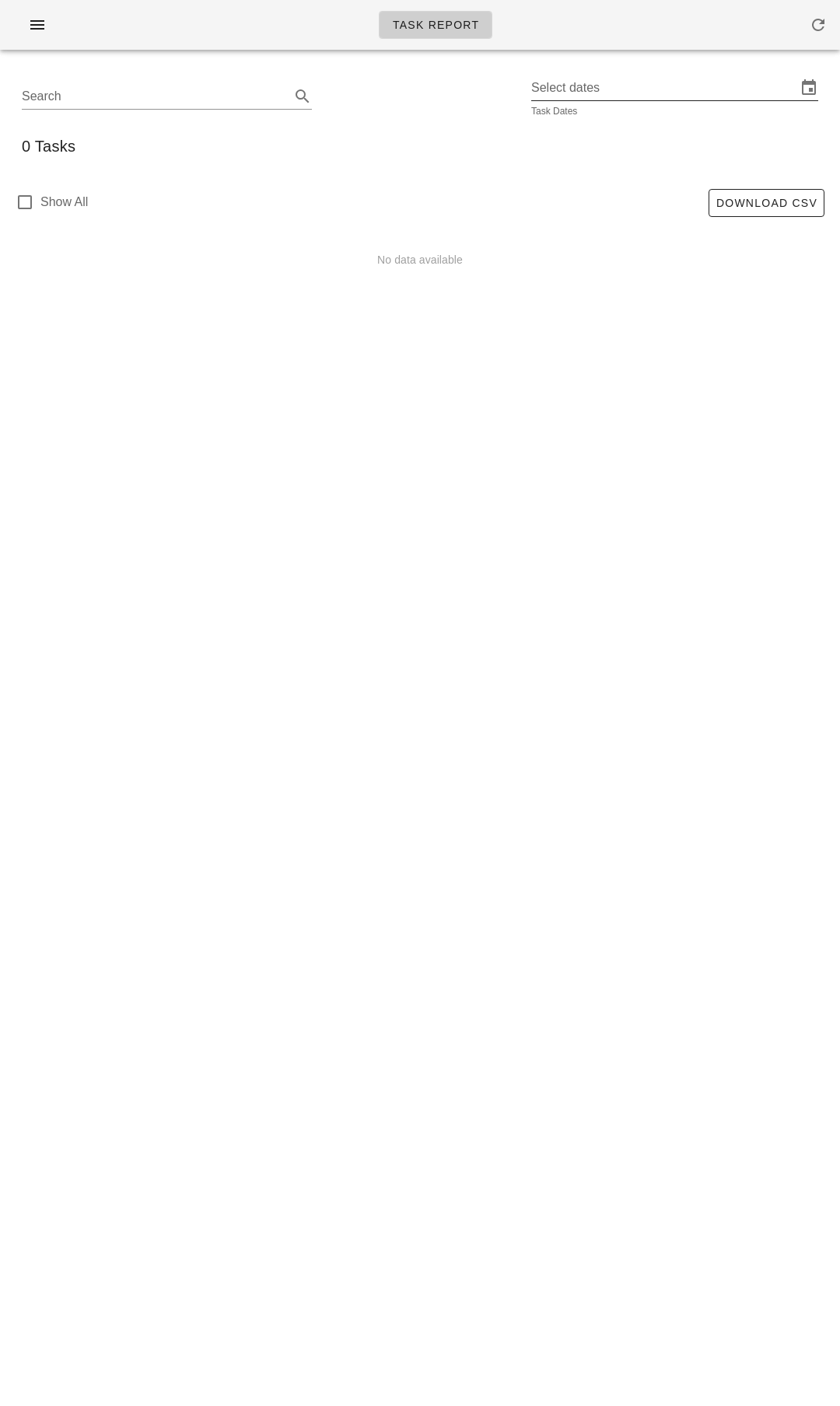
click at [653, 101] on div "Select dates Task Dates" at bounding box center [674, 96] width 287 height 42
click at [651, 95] on input "Select dates" at bounding box center [664, 88] width 266 height 25
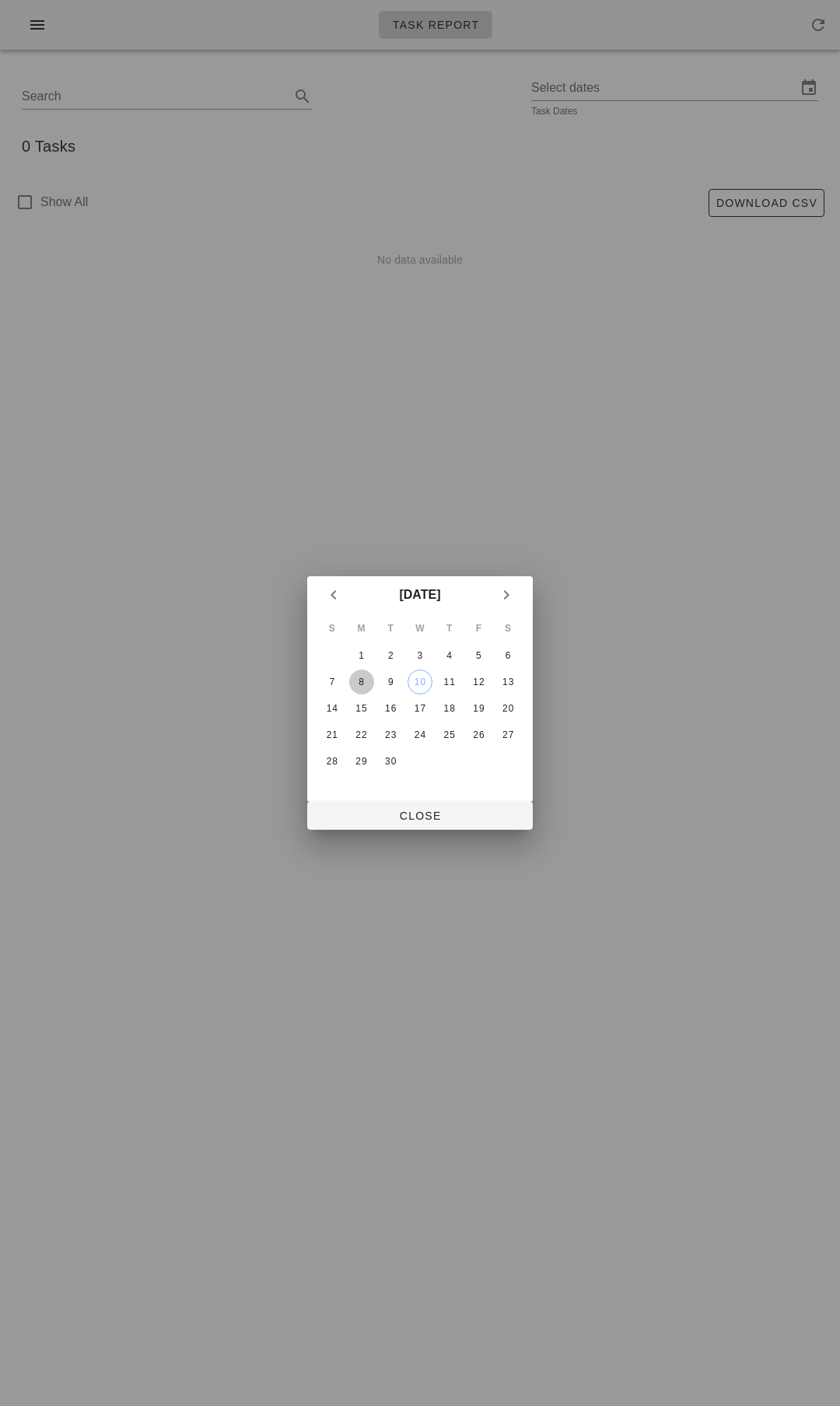
click at [368, 684] on div "8" at bounding box center [361, 682] width 25 height 11
type input "Monday September 8 - Wednesday September 10"
click at [423, 686] on div "10" at bounding box center [420, 682] width 23 height 11
click at [422, 822] on span "Close" at bounding box center [420, 815] width 201 height 13
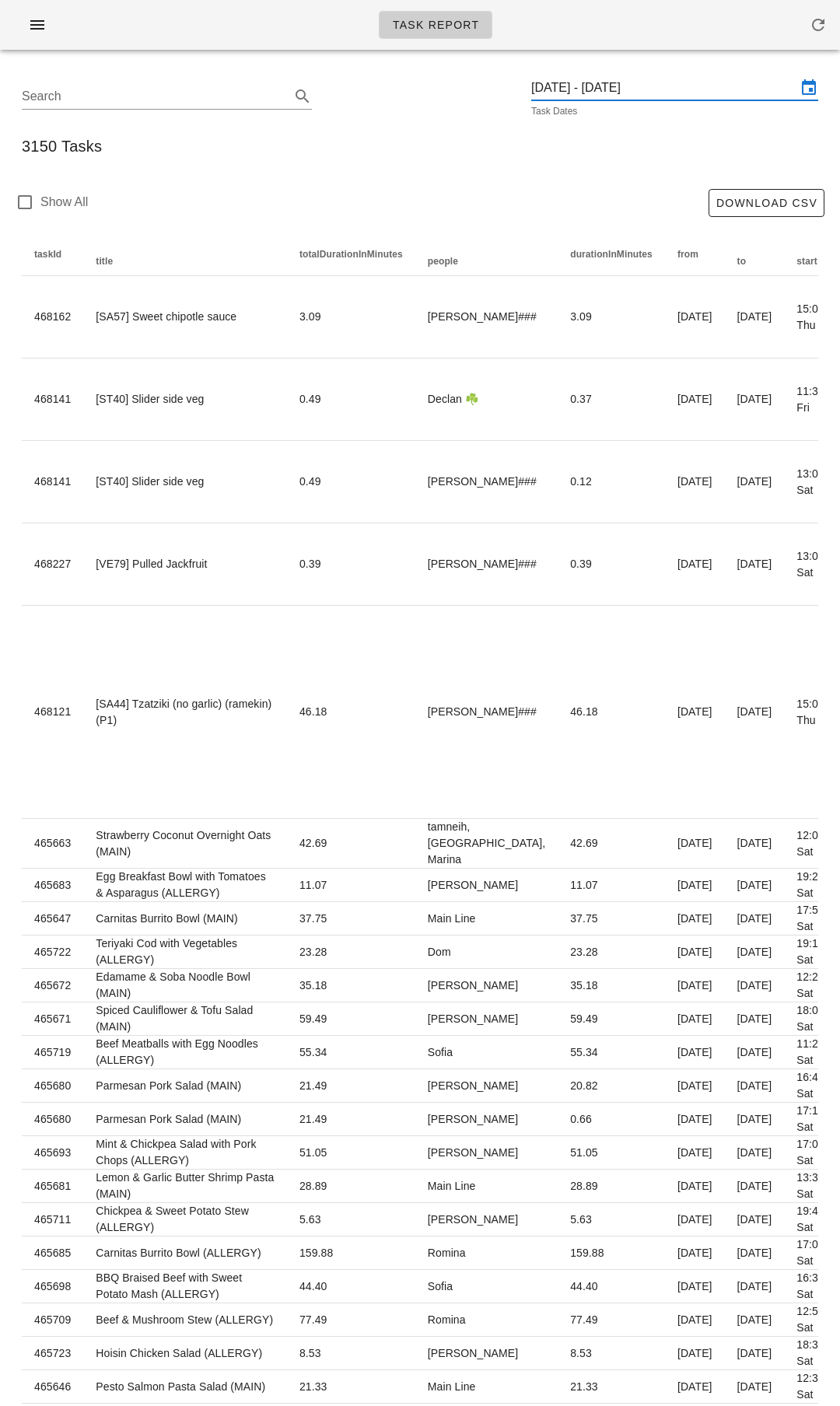
click at [668, 84] on input "Monday September 8 - Wednesday September 10" at bounding box center [664, 88] width 266 height 25
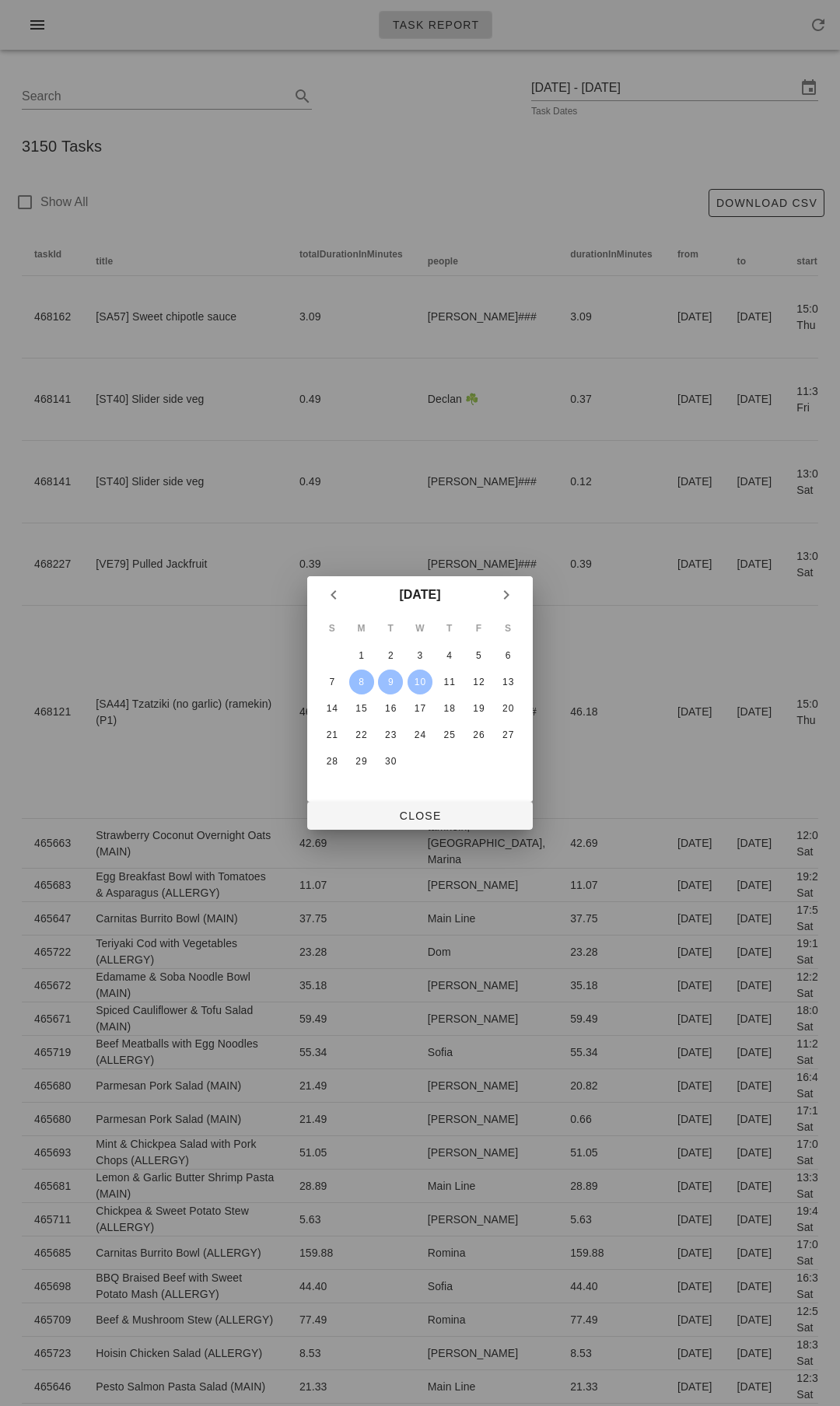
click at [362, 682] on div "8" at bounding box center [361, 682] width 25 height 11
click at [403, 805] on button "Close" at bounding box center [420, 815] width 226 height 28
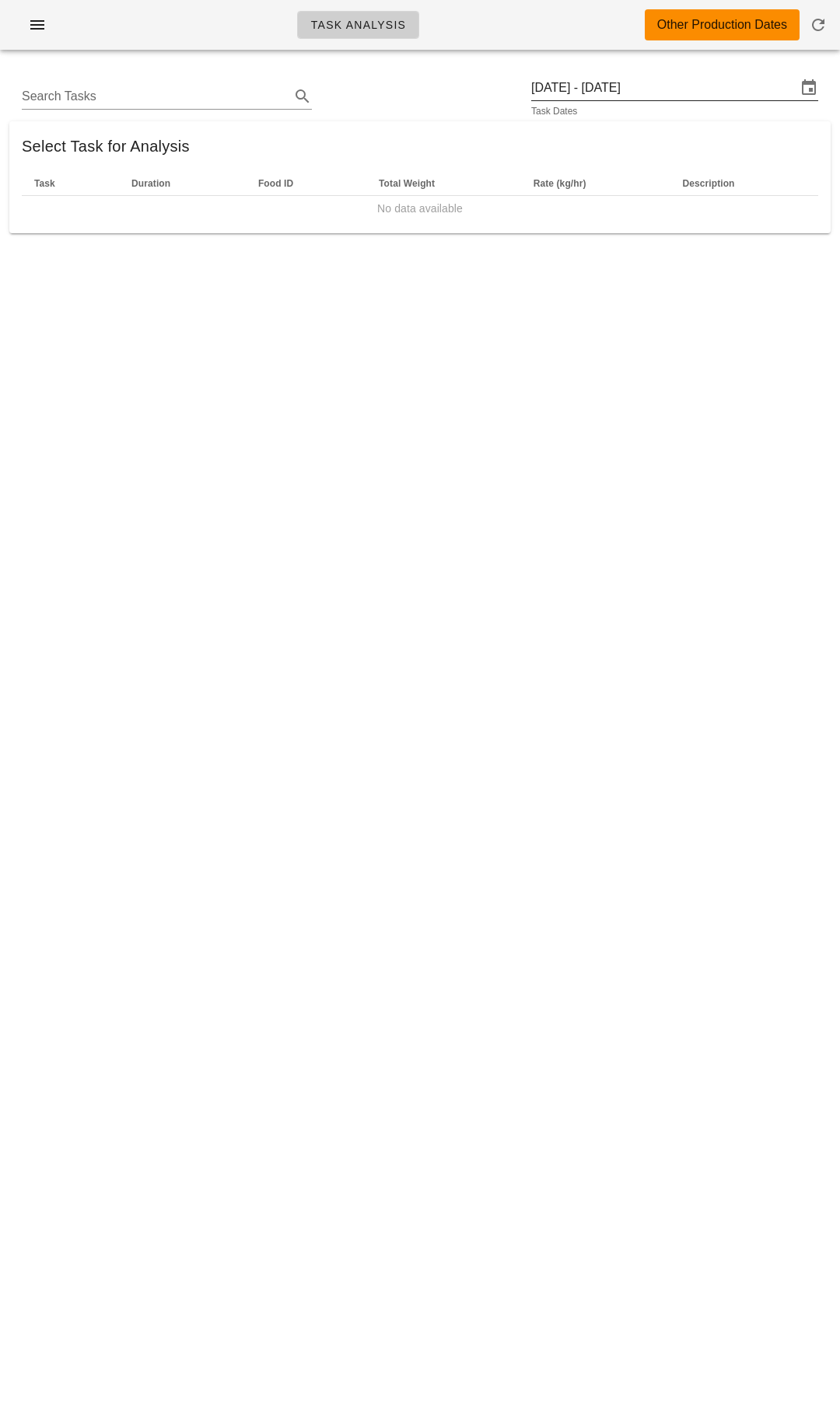
click at [611, 84] on input "[DATE] - [DATE]" at bounding box center [664, 88] width 266 height 25
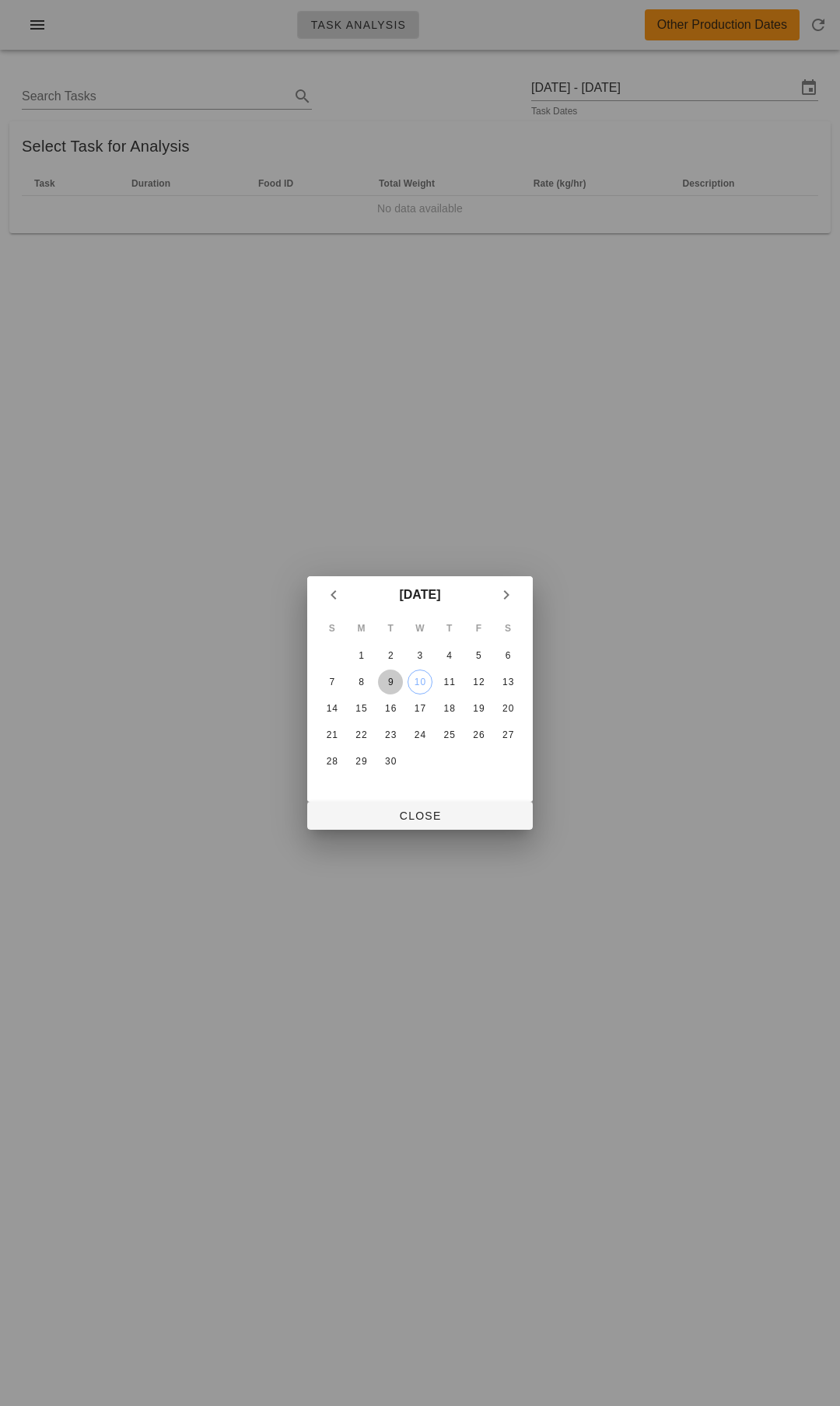
click at [385, 678] on div "9" at bounding box center [390, 682] width 25 height 11
click at [356, 682] on div "8" at bounding box center [361, 682] width 25 height 11
click at [430, 826] on button "Close" at bounding box center [420, 815] width 226 height 28
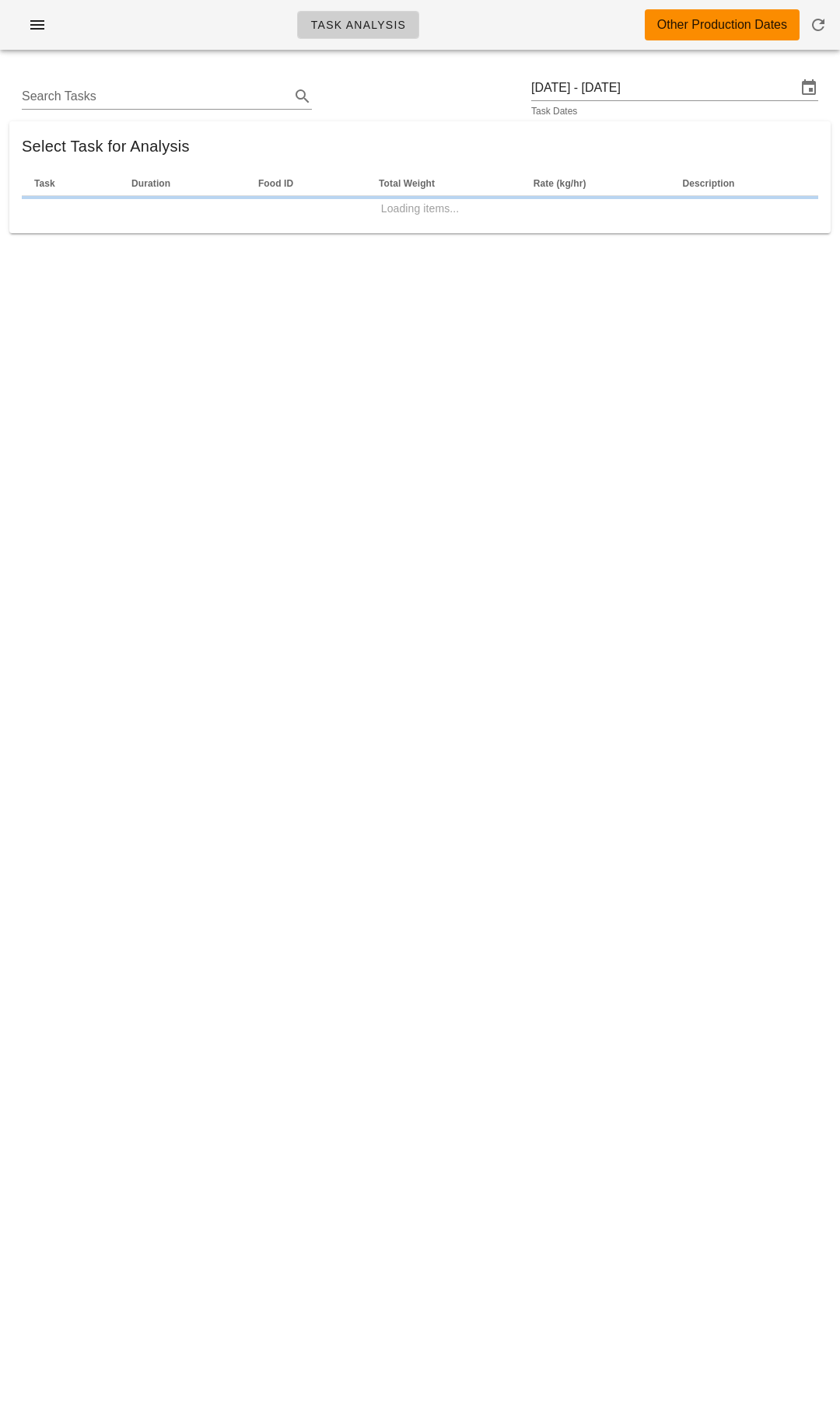
click at [473, 67] on div "Search Tasks [DATE] - [DATE] Task Dates Select Task for Analysis Task Duration …" at bounding box center [420, 152] width 840 height 180
click at [468, 105] on div "Search Tasks [DATE] - [DATE] Task Dates" at bounding box center [420, 96] width 821 height 49
click at [608, 88] on input "[DATE] - [DATE]" at bounding box center [664, 88] width 266 height 25
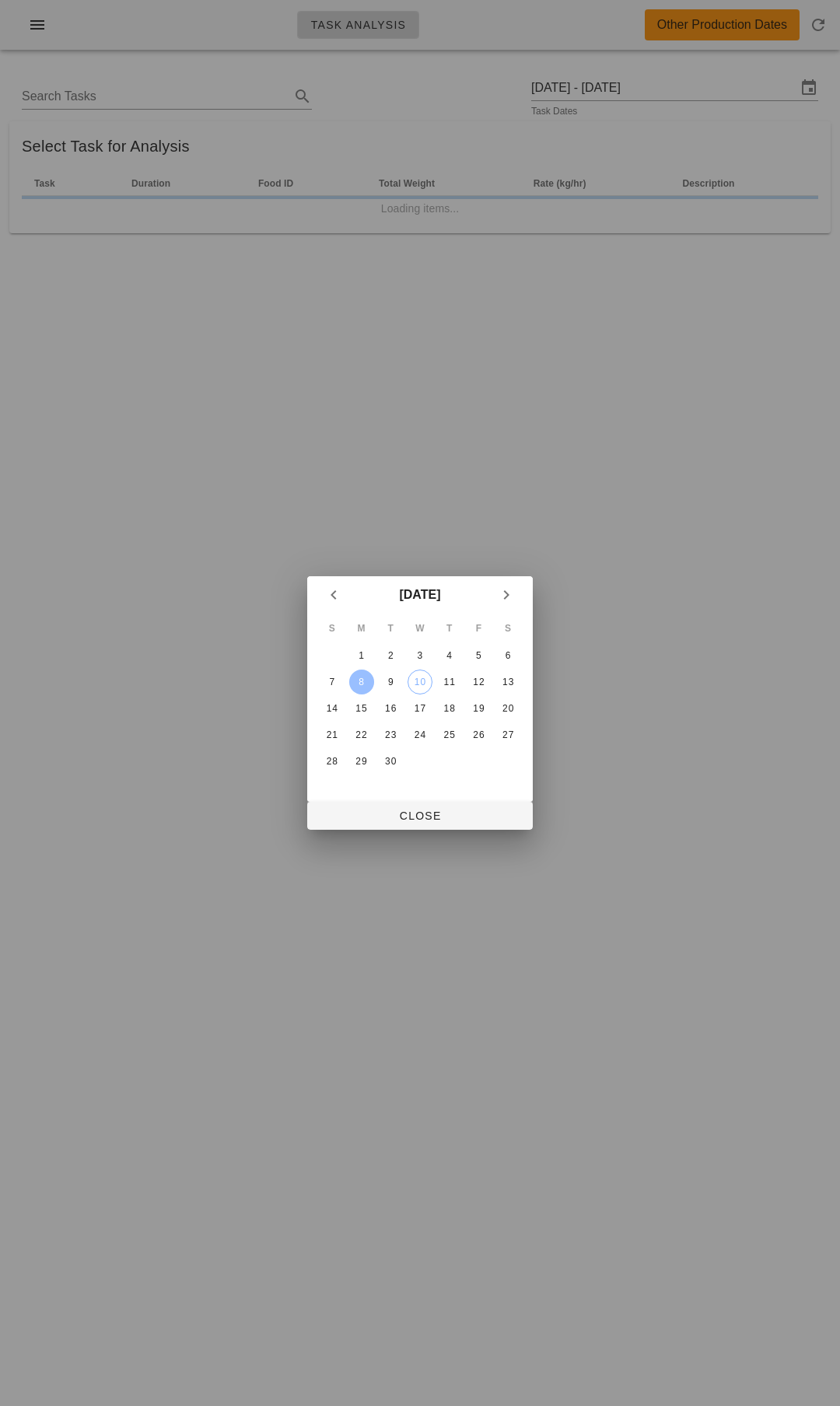
click at [419, 97] on div at bounding box center [420, 703] width 840 height 1406
click at [420, 814] on span "Close" at bounding box center [420, 815] width 201 height 13
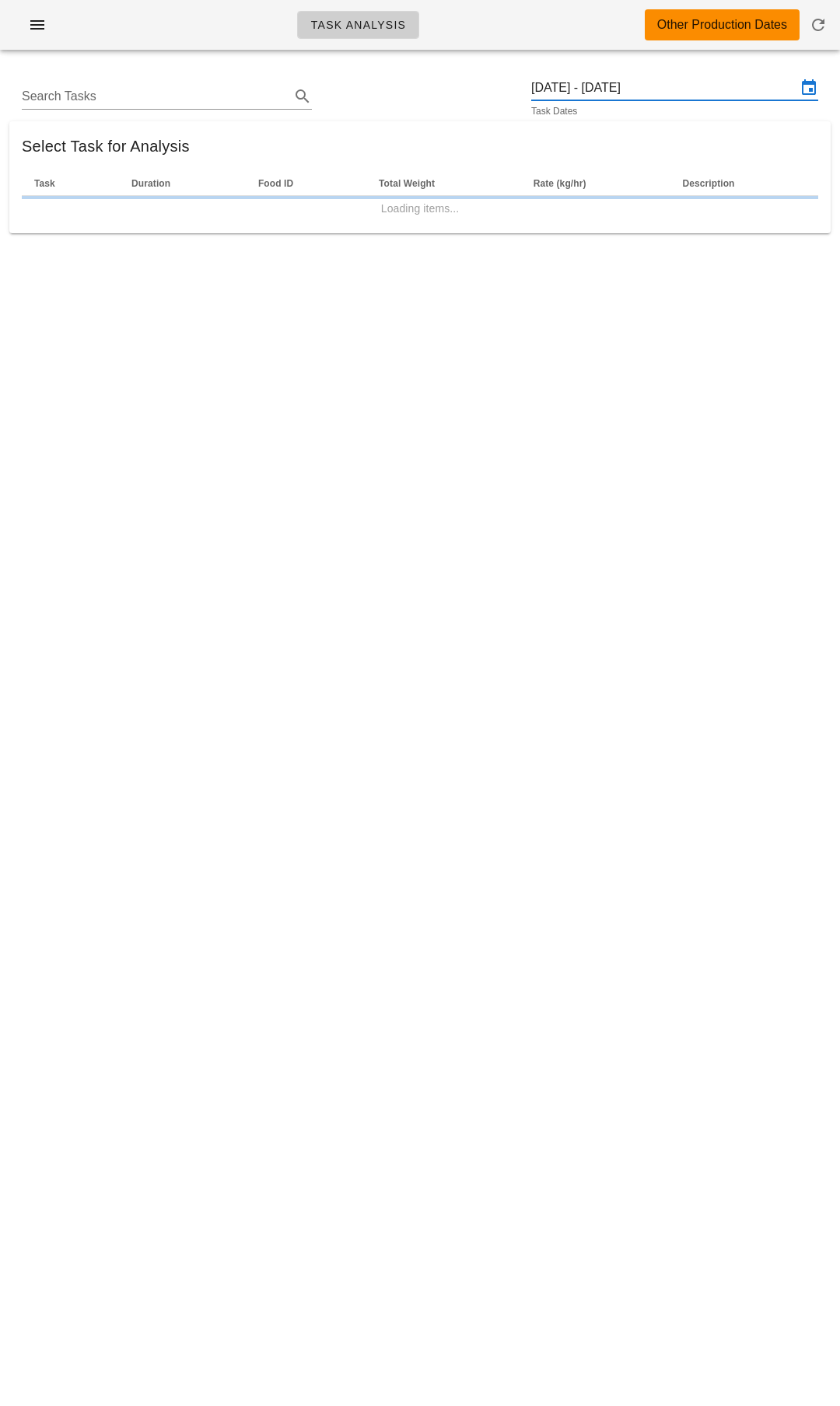
click at [714, 107] on div "Task Dates" at bounding box center [674, 111] width 287 height 9
click at [716, 74] on div "Search Tasks [DATE] - [DATE] Task Dates" at bounding box center [420, 96] width 821 height 49
click at [676, 99] on div "[DATE] - [DATE]" at bounding box center [674, 88] width 287 height 25
click at [656, 93] on input "[DATE] - [DATE]" at bounding box center [664, 88] width 266 height 25
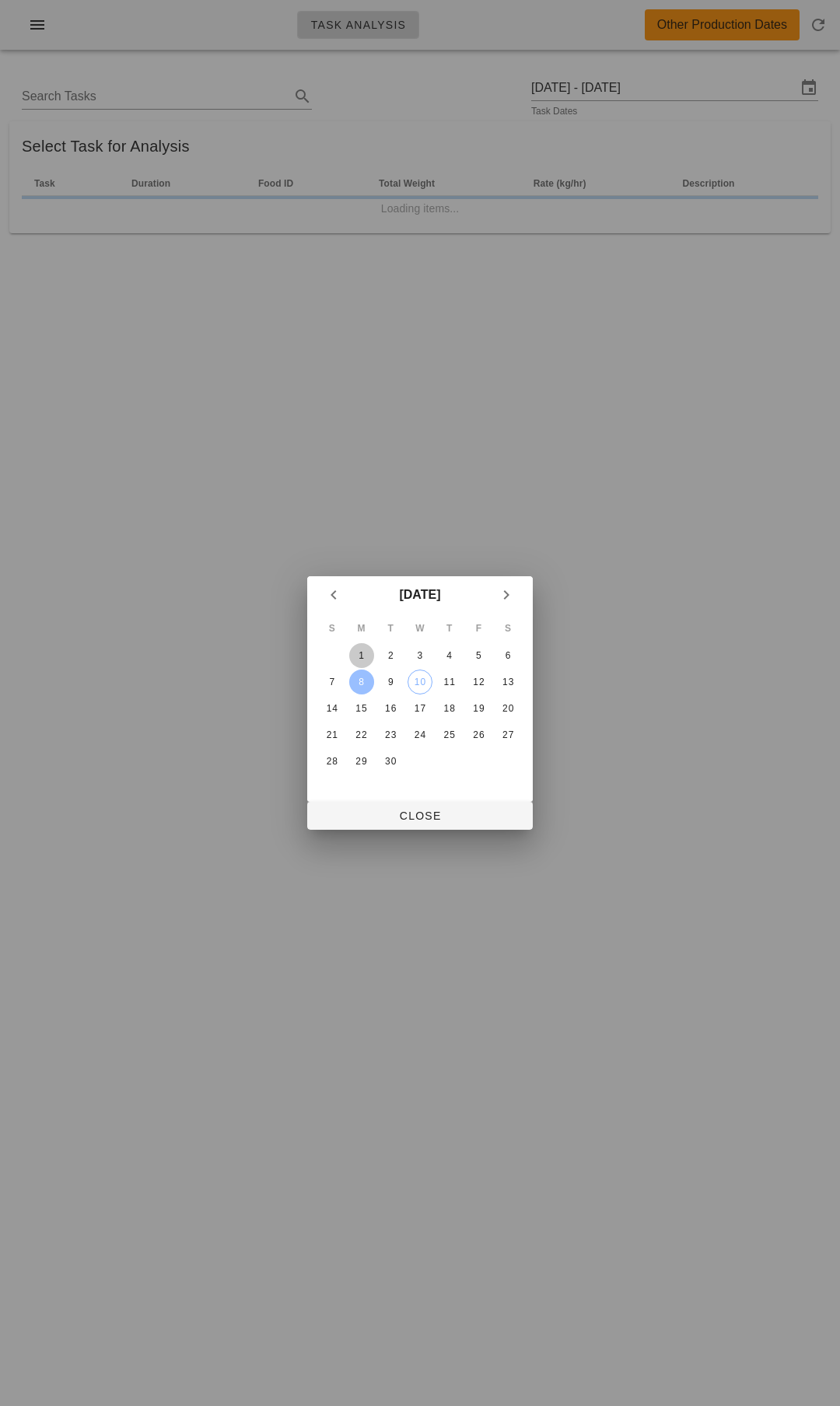
click at [368, 654] on div "1" at bounding box center [361, 655] width 25 height 11
click at [419, 653] on div "3" at bounding box center [420, 655] width 25 height 11
click at [371, 654] on div "1" at bounding box center [361, 655] width 25 height 11
click at [409, 822] on span "Close" at bounding box center [420, 815] width 201 height 13
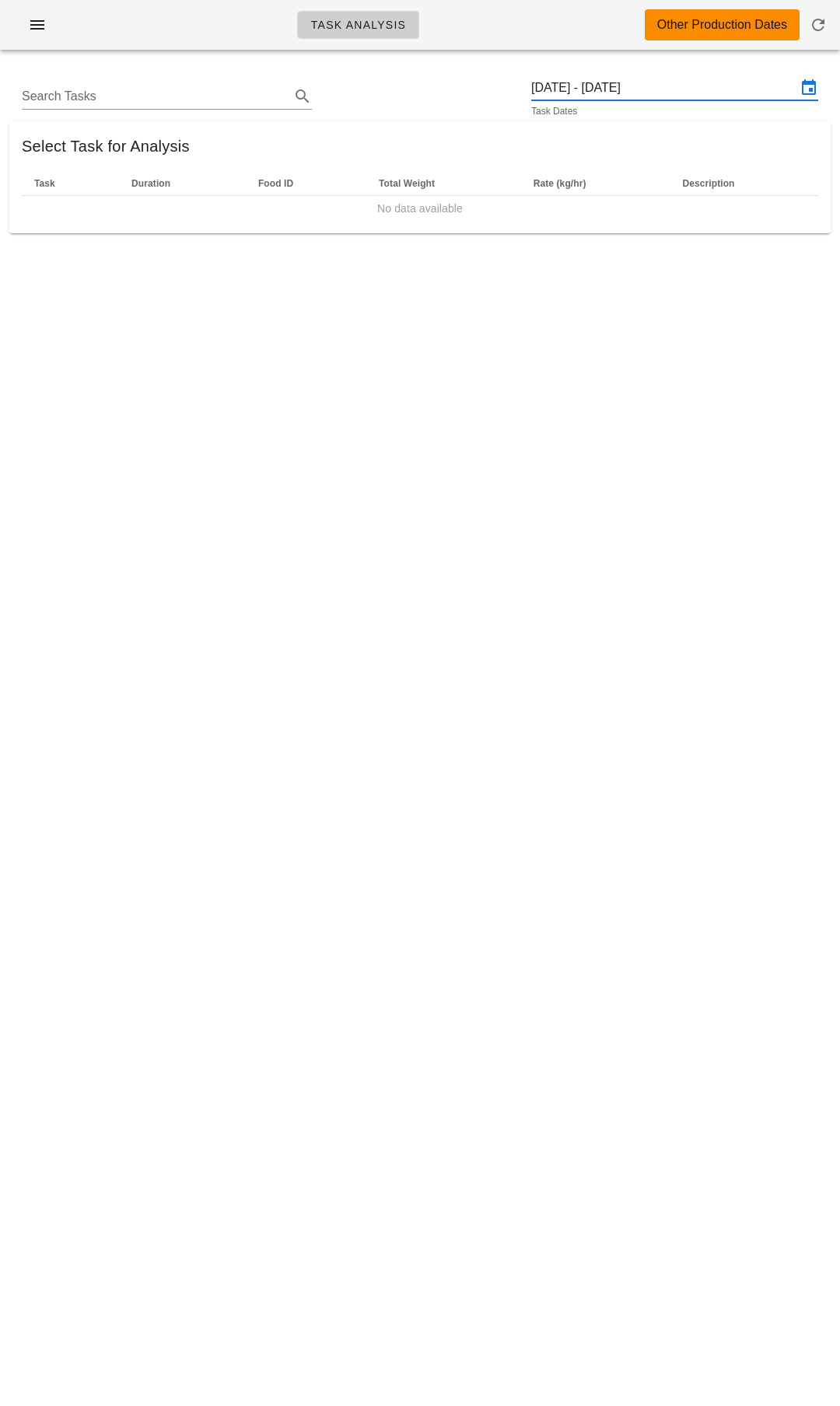
click at [609, 87] on input "[DATE] - [DATE]" at bounding box center [664, 88] width 266 height 25
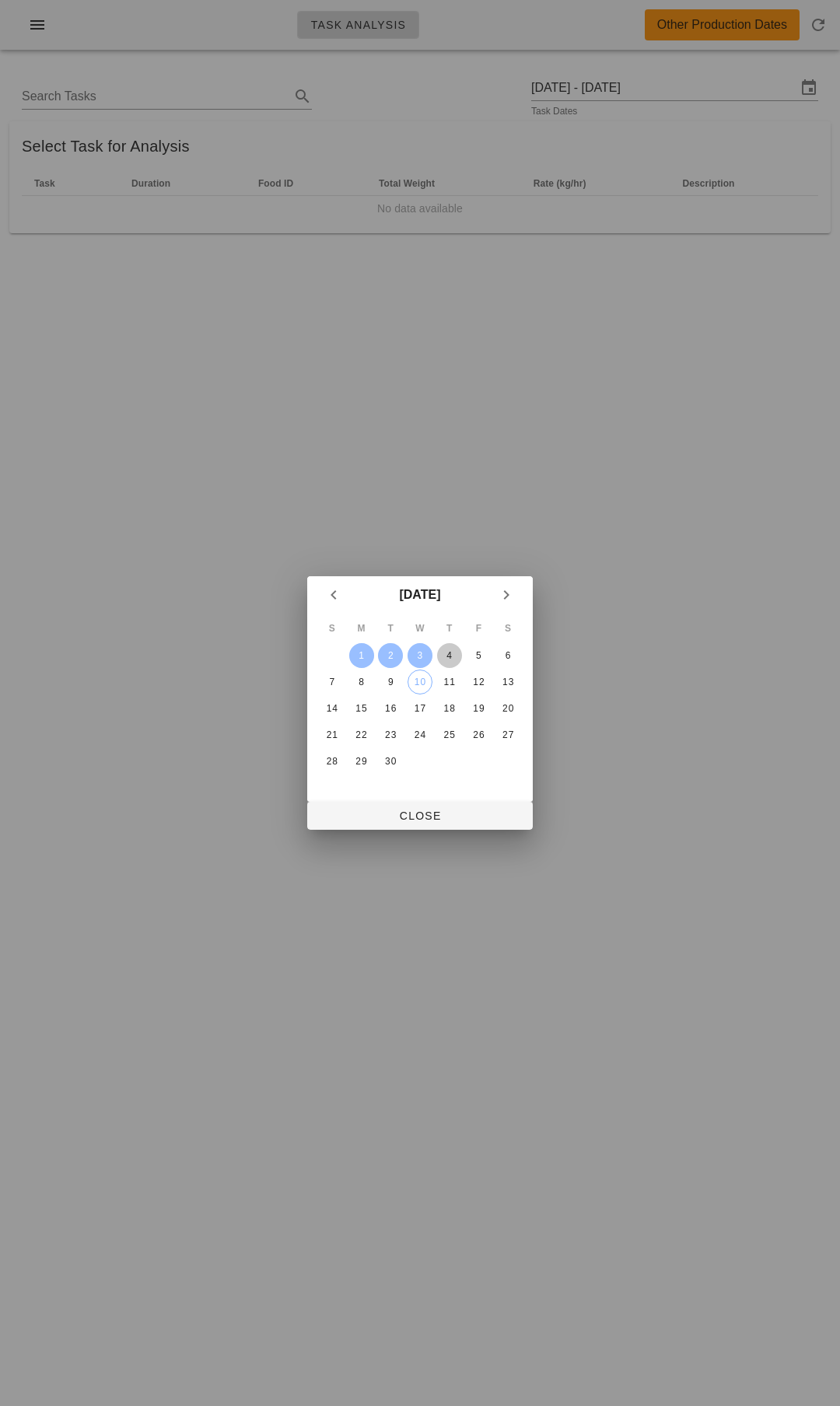
click at [449, 644] on button "4" at bounding box center [449, 655] width 25 height 25
click at [502, 655] on div "6" at bounding box center [507, 655] width 25 height 11
type input "[DATE] - [DATE]"
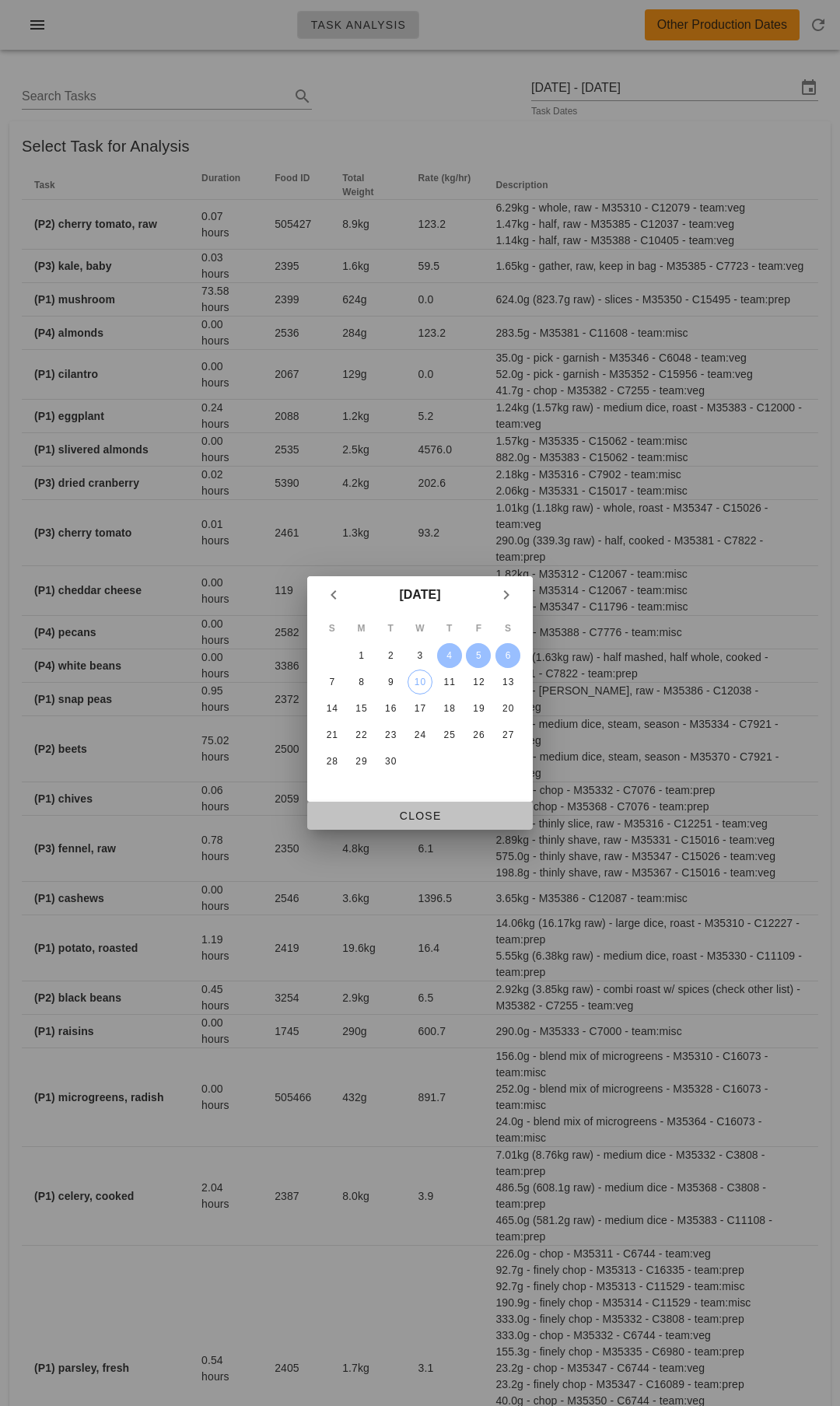
click at [445, 821] on span "Close" at bounding box center [420, 815] width 201 height 13
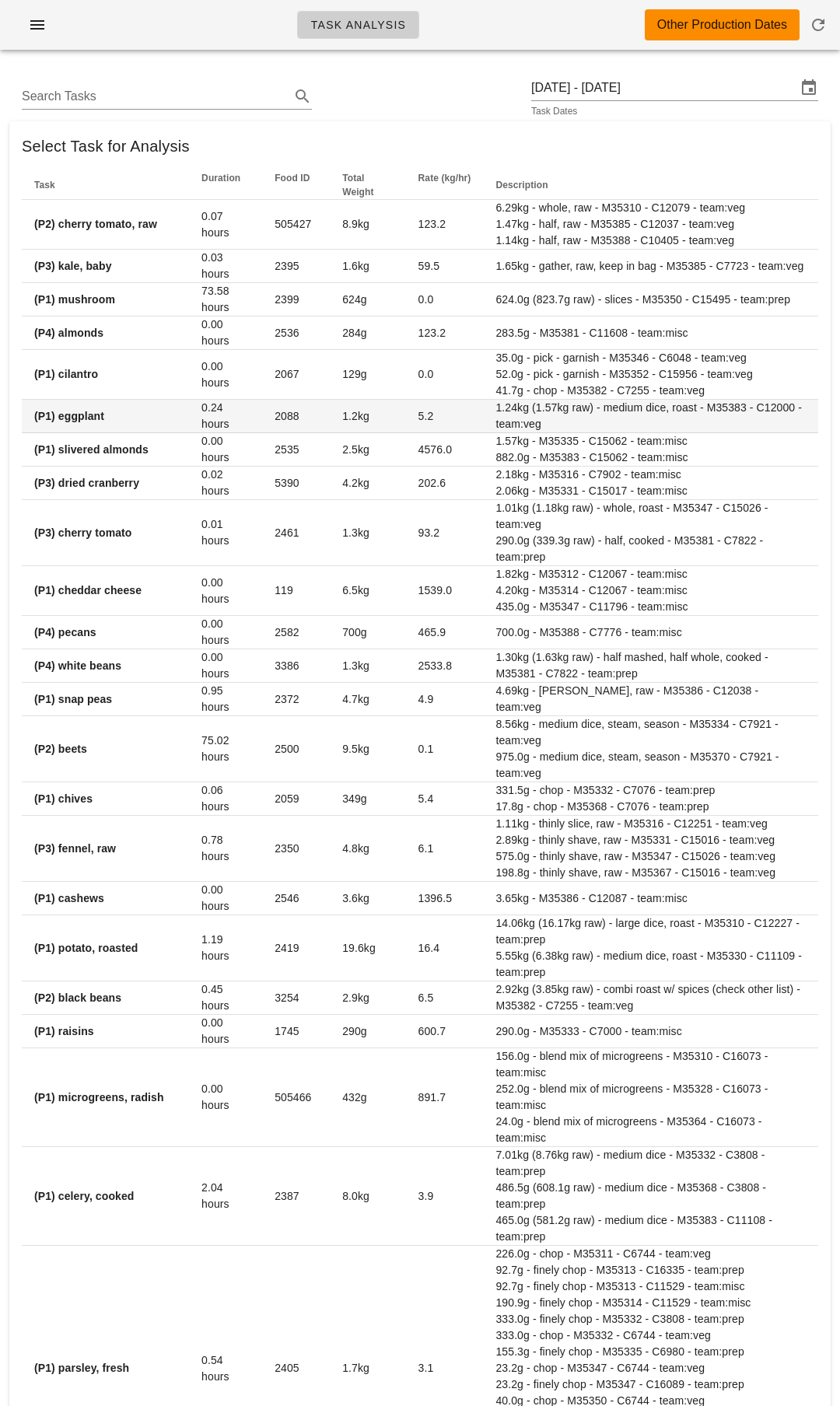
click at [94, 422] on strong "(P1) eggplant" at bounding box center [69, 415] width 70 height 13
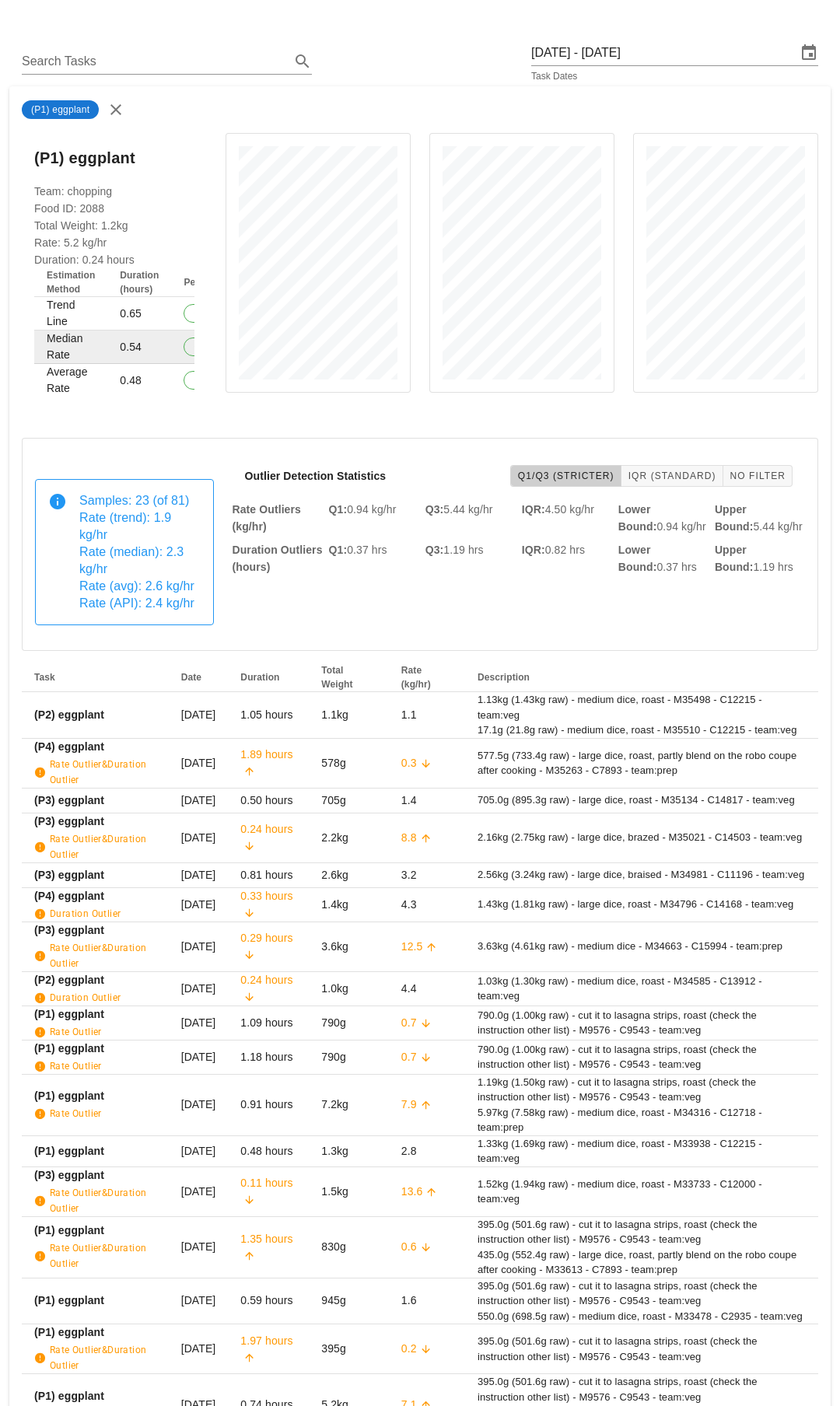
scroll to position [37, 0]
click at [68, 242] on div "Team: chopping Food ID: 2088 Total Weight: 1.2kg Rate: 5.2 kg/hr Duration: 0.24…" at bounding box center [114, 298] width 185 height 233
drag, startPoint x: 68, startPoint y: 242, endPoint x: 117, endPoint y: 233, distance: 49.8
click at [117, 233] on div "Team: chopping Food ID: 2088 Total Weight: 1.2kg Rate: 5.2 kg/hr Duration: 0.24…" at bounding box center [114, 298] width 185 height 233
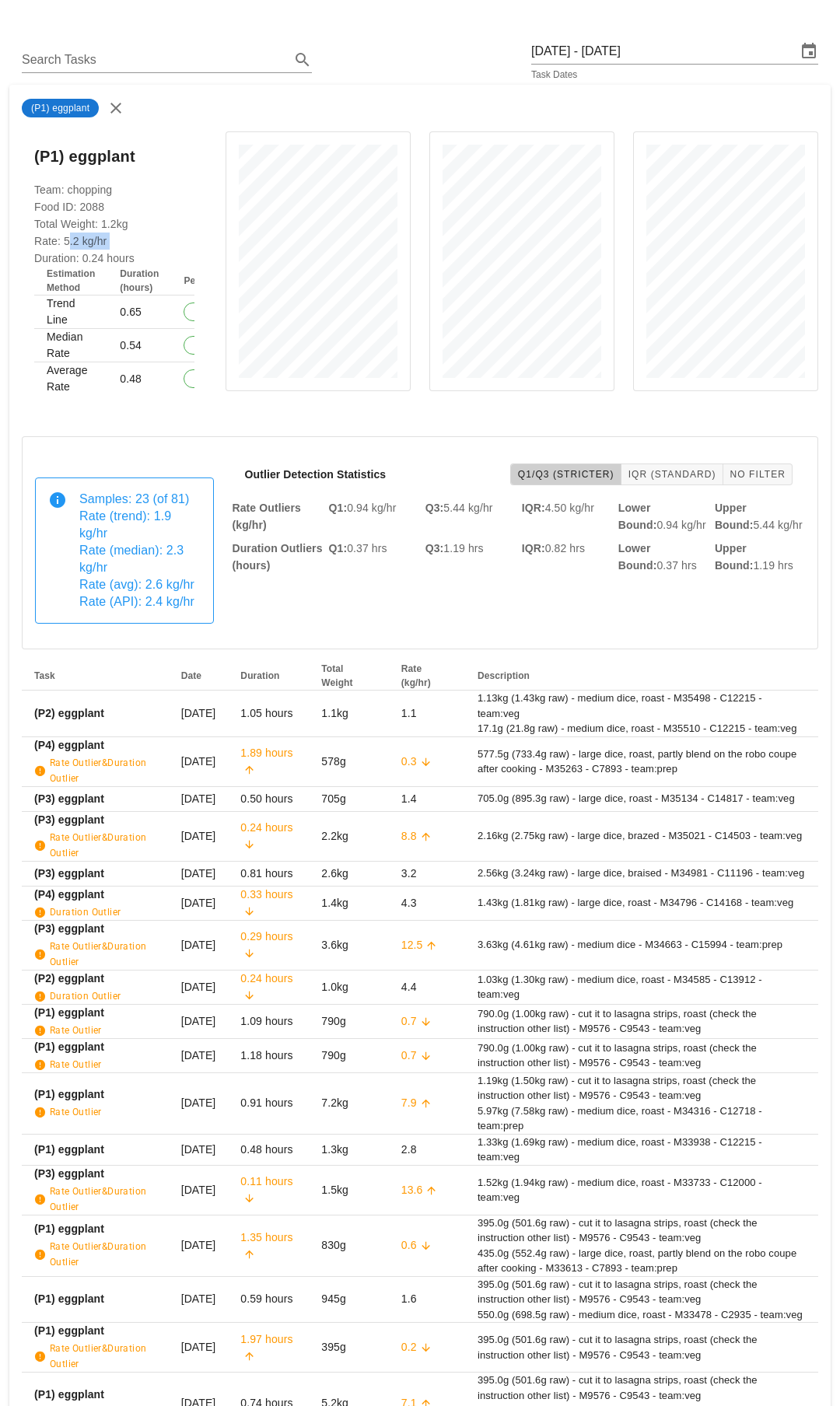
drag, startPoint x: 117, startPoint y: 233, endPoint x: 67, endPoint y: 233, distance: 50.0
click at [67, 233] on div "Team: chopping Food ID: 2088 Total Weight: 1.2kg Rate: 5.2 kg/hr Duration: 0.24…" at bounding box center [114, 298] width 185 height 233
click at [178, 605] on span "Rate (API): 2.4 kg/hr" at bounding box center [136, 602] width 115 height 14
drag, startPoint x: 178, startPoint y: 604, endPoint x: 123, endPoint y: 604, distance: 55.0
click at [123, 604] on span "Rate (API): 2.4 kg/hr" at bounding box center [136, 602] width 115 height 14
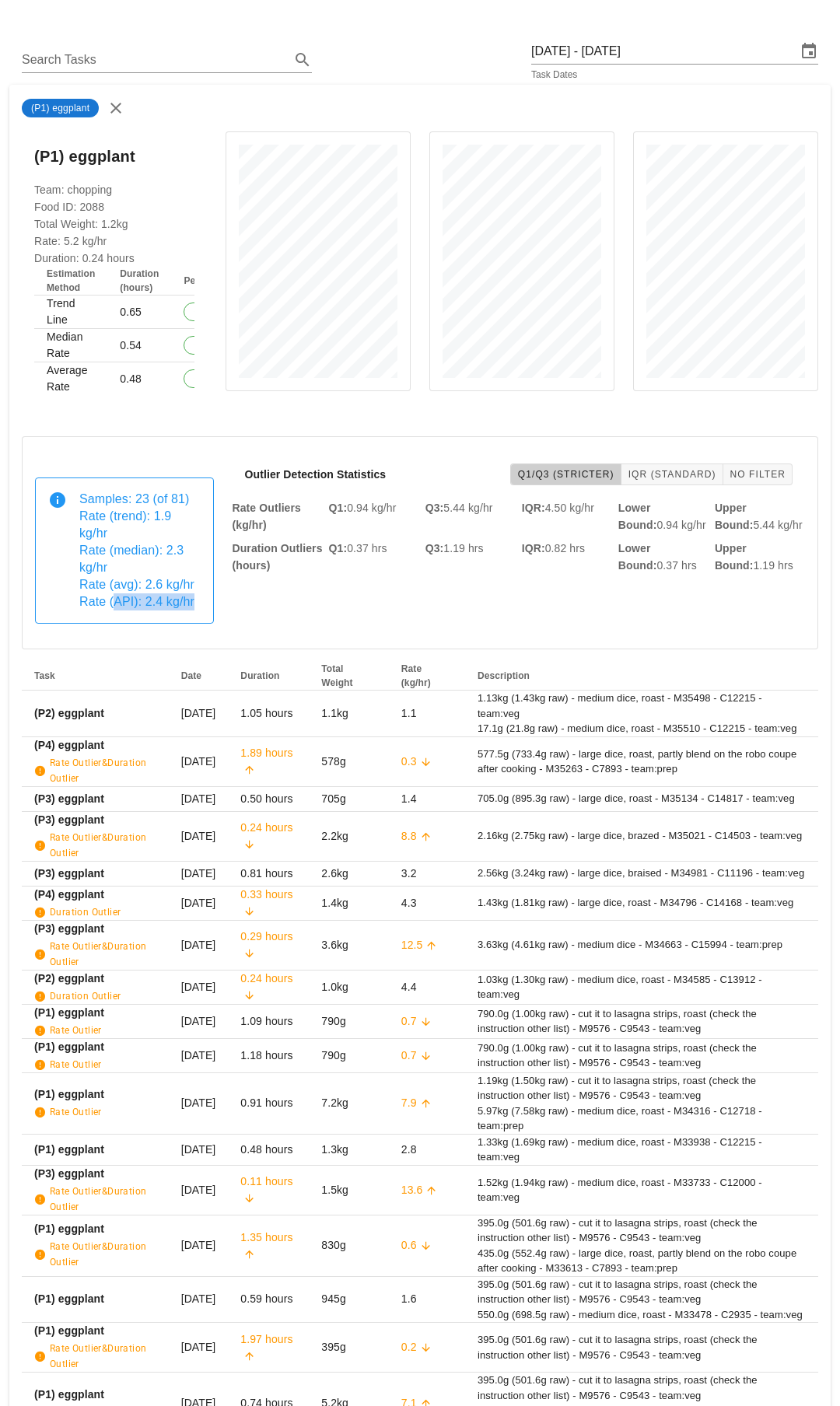
click at [133, 604] on span "Rate (API): 2.4 kg/hr" at bounding box center [136, 602] width 115 height 14
click at [158, 602] on span "Rate (API): 2.4 kg/hr" at bounding box center [136, 602] width 115 height 14
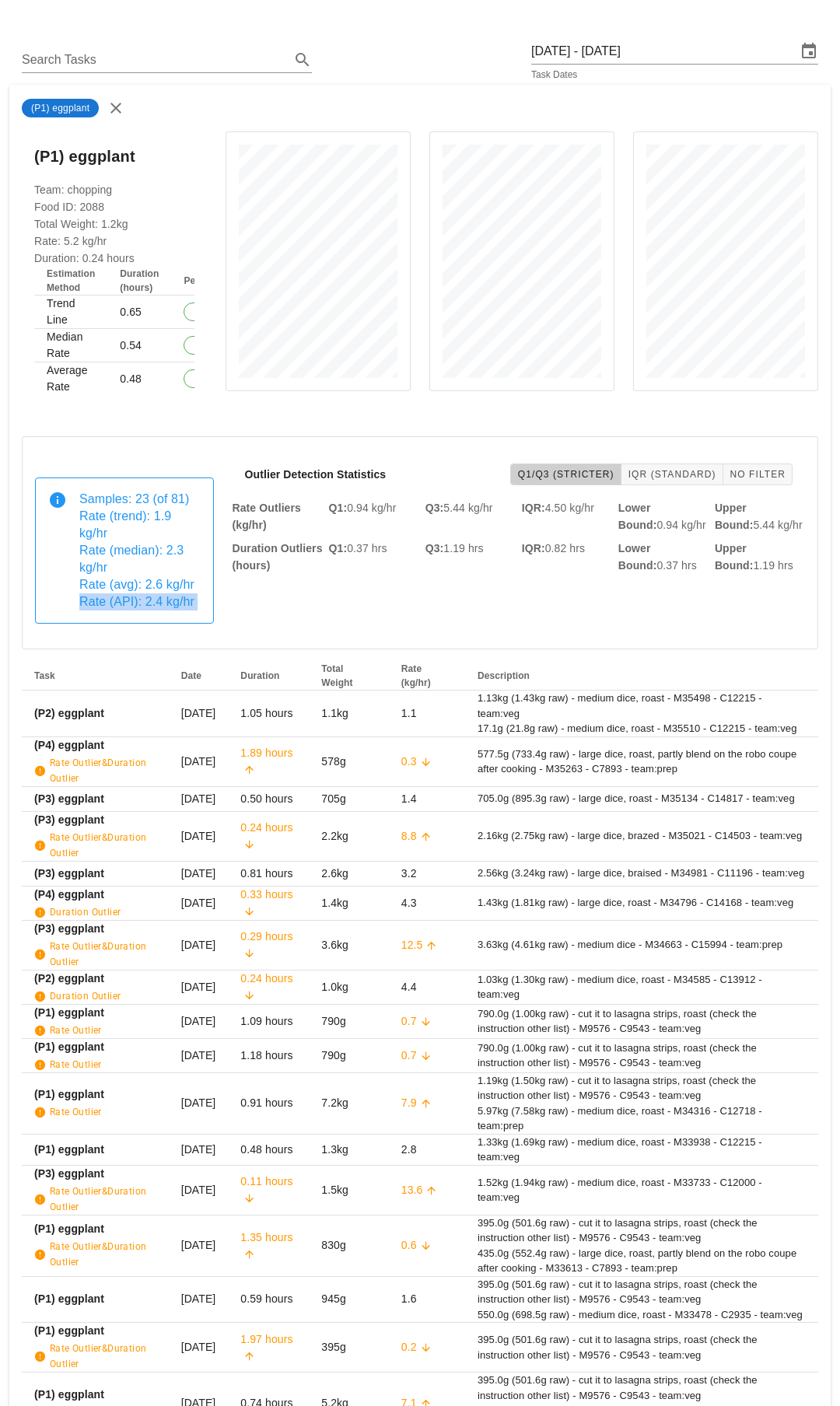
click at [158, 602] on span "Rate (API): 2.4 kg/hr" at bounding box center [136, 602] width 115 height 14
click at [684, 464] on button "IQR (Standard)" at bounding box center [672, 475] width 102 height 22
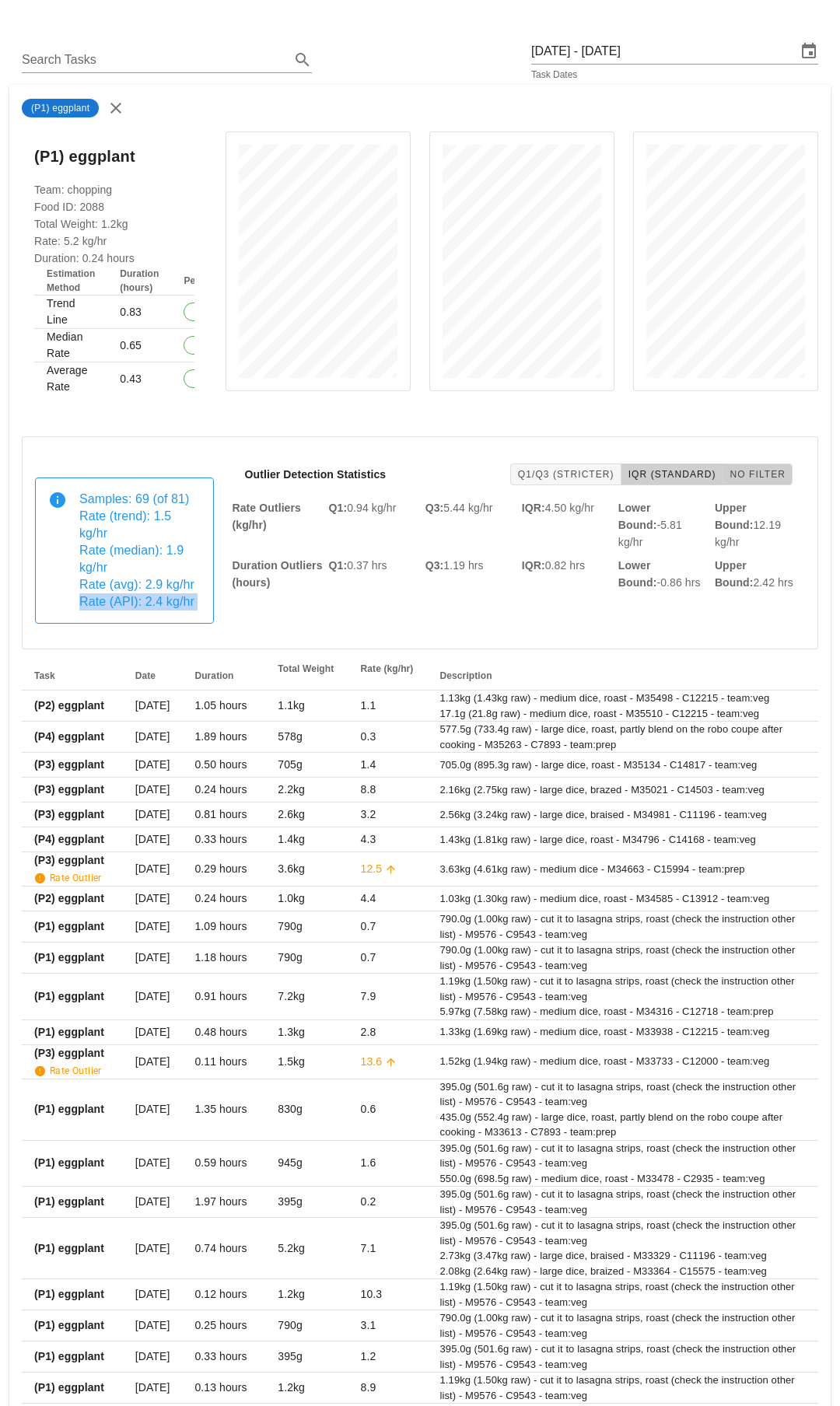
click at [760, 474] on span "No Filter" at bounding box center [757, 474] width 57 height 11
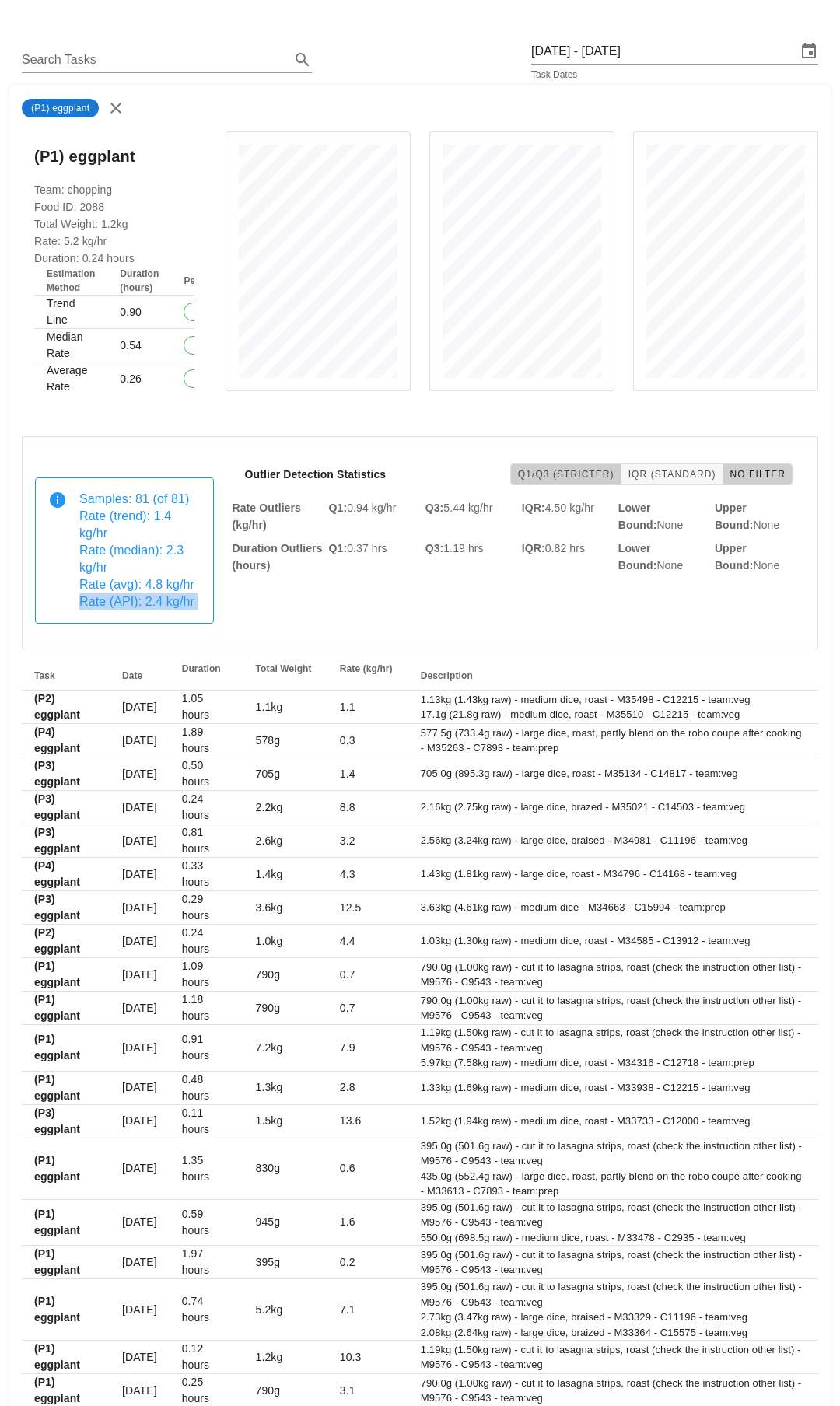
click at [540, 466] on button "Q1/Q3 (Stricter)" at bounding box center [565, 475] width 111 height 22
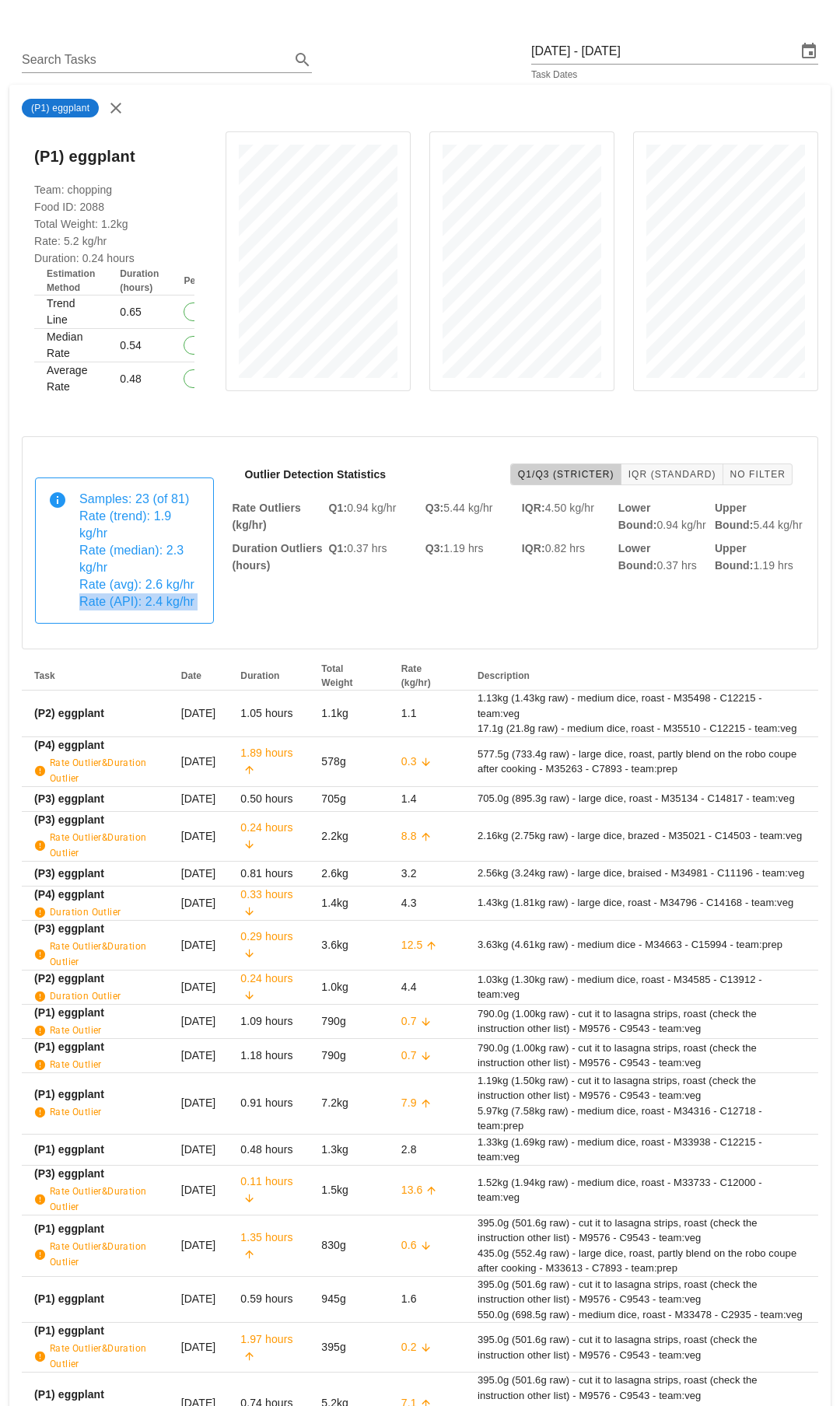
click at [150, 598] on span "Rate (API): 2.4 kg/hr" at bounding box center [136, 602] width 115 height 14
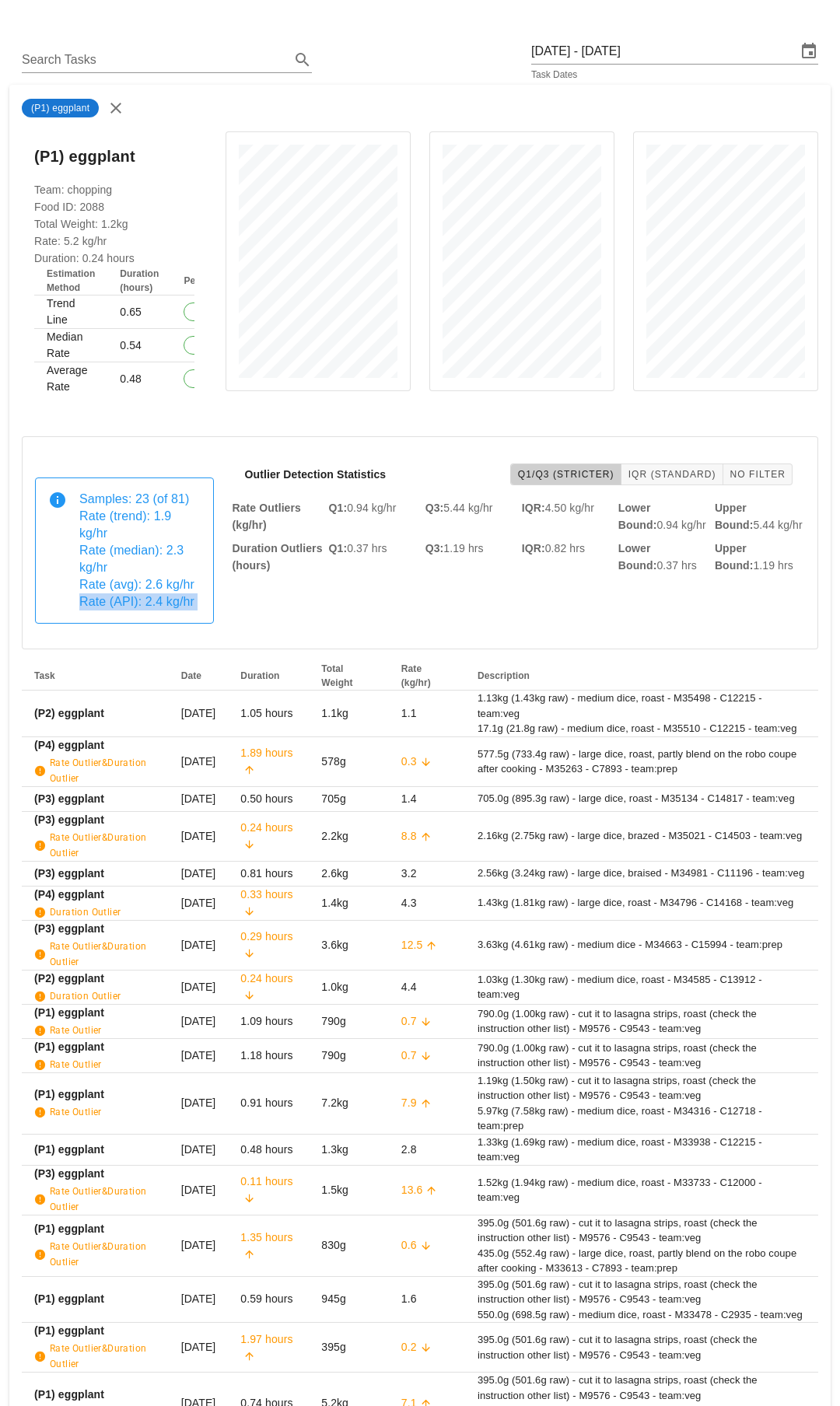
click at [150, 598] on span "Rate (API): 2.4 kg/hr" at bounding box center [136, 602] width 115 height 14
click at [263, 595] on div "Outlier Detection Statistics Q1/Q3 (Stricter) IQR (Standard) No Filter Rate Out…" at bounding box center [518, 542] width 591 height 205
click at [87, 241] on div "Team: chopping Food ID: 2088 Total Weight: 1.2kg Rate: 5.2 kg/hr Duration: 0.24…" at bounding box center [114, 298] width 185 height 233
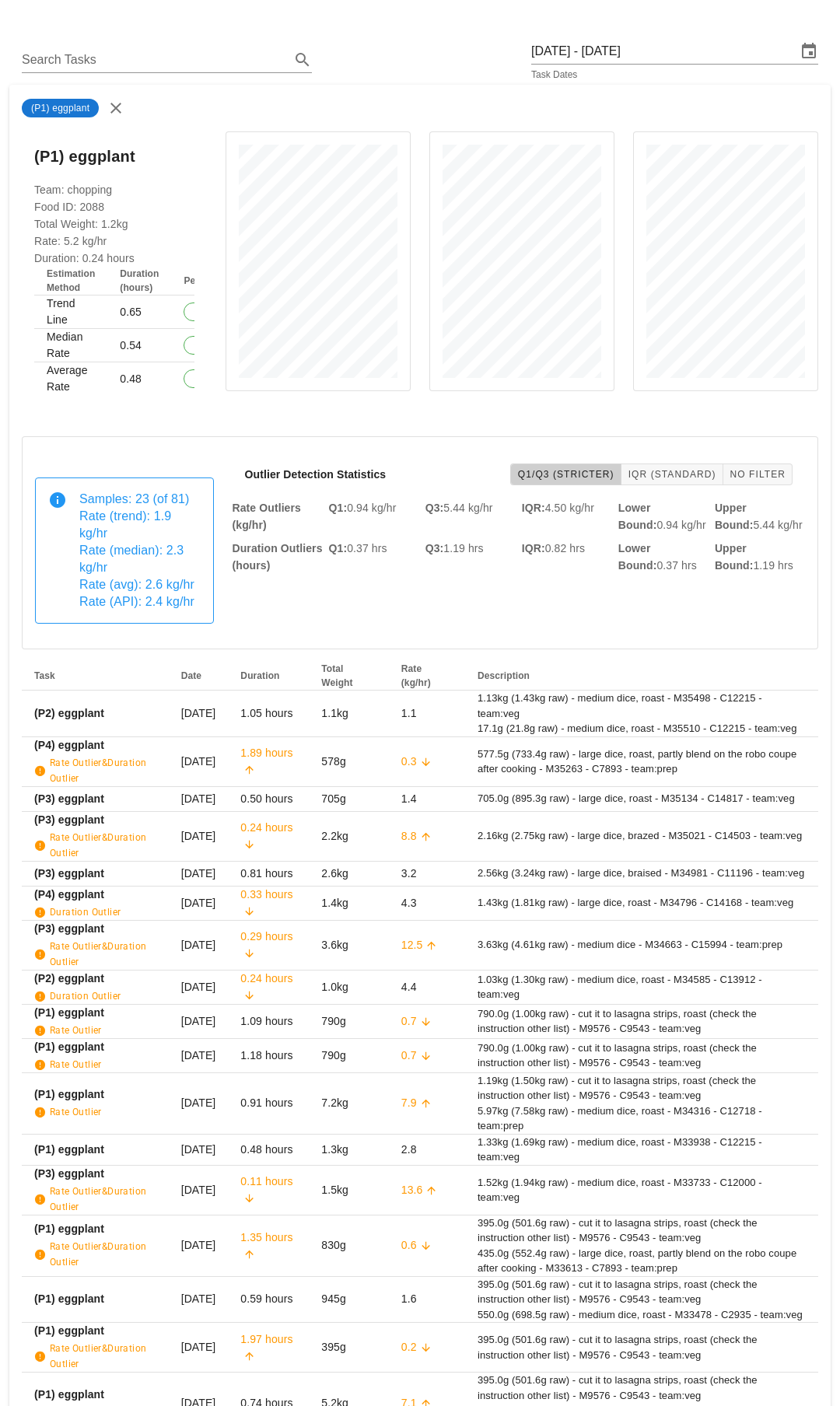
click at [386, 80] on div "Search Tasks Thursday September 4 - Saturday September 6 Task Dates" at bounding box center [420, 60] width 821 height 49
click at [109, 103] on icon "button" at bounding box center [116, 108] width 19 height 19
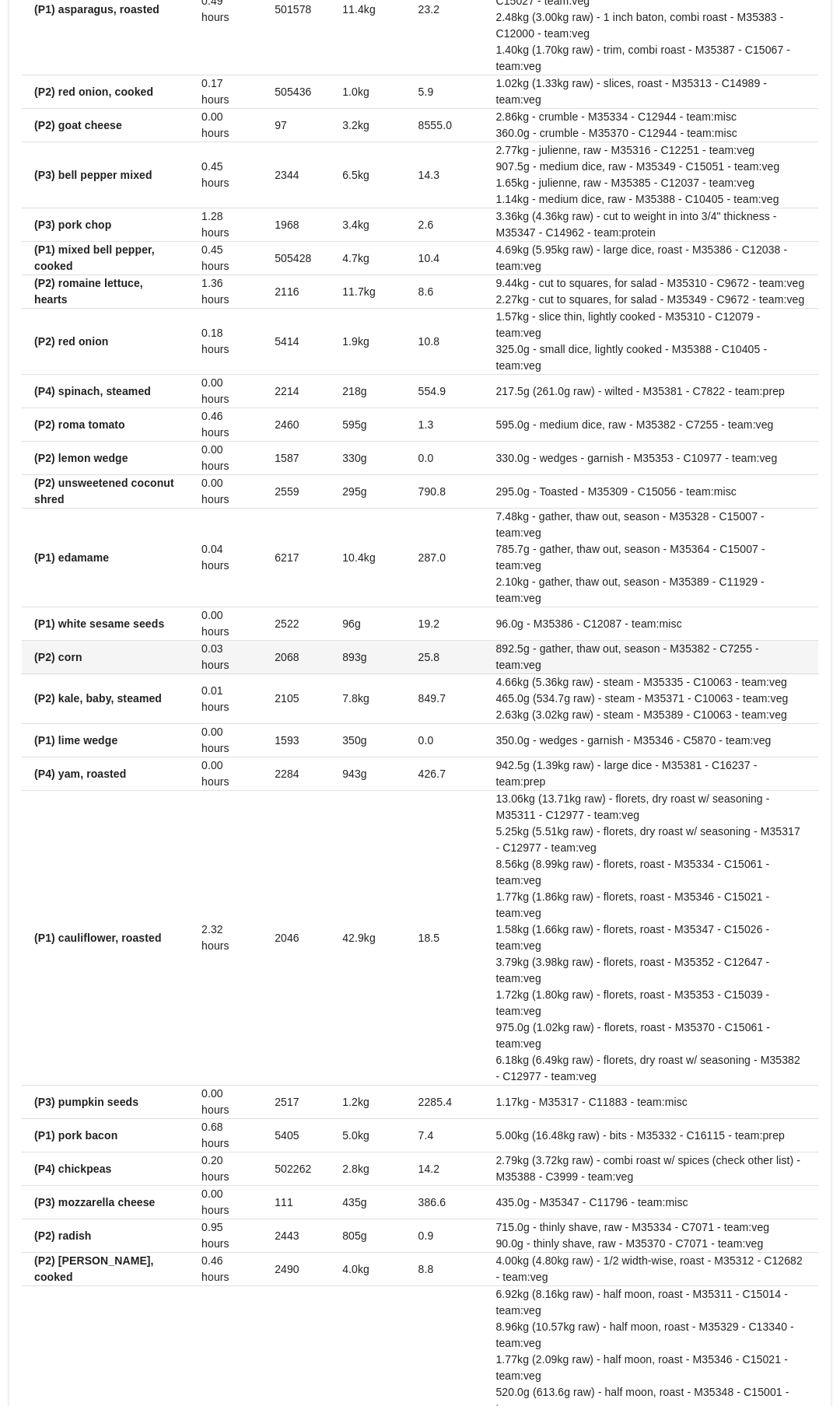
scroll to position [2421, 0]
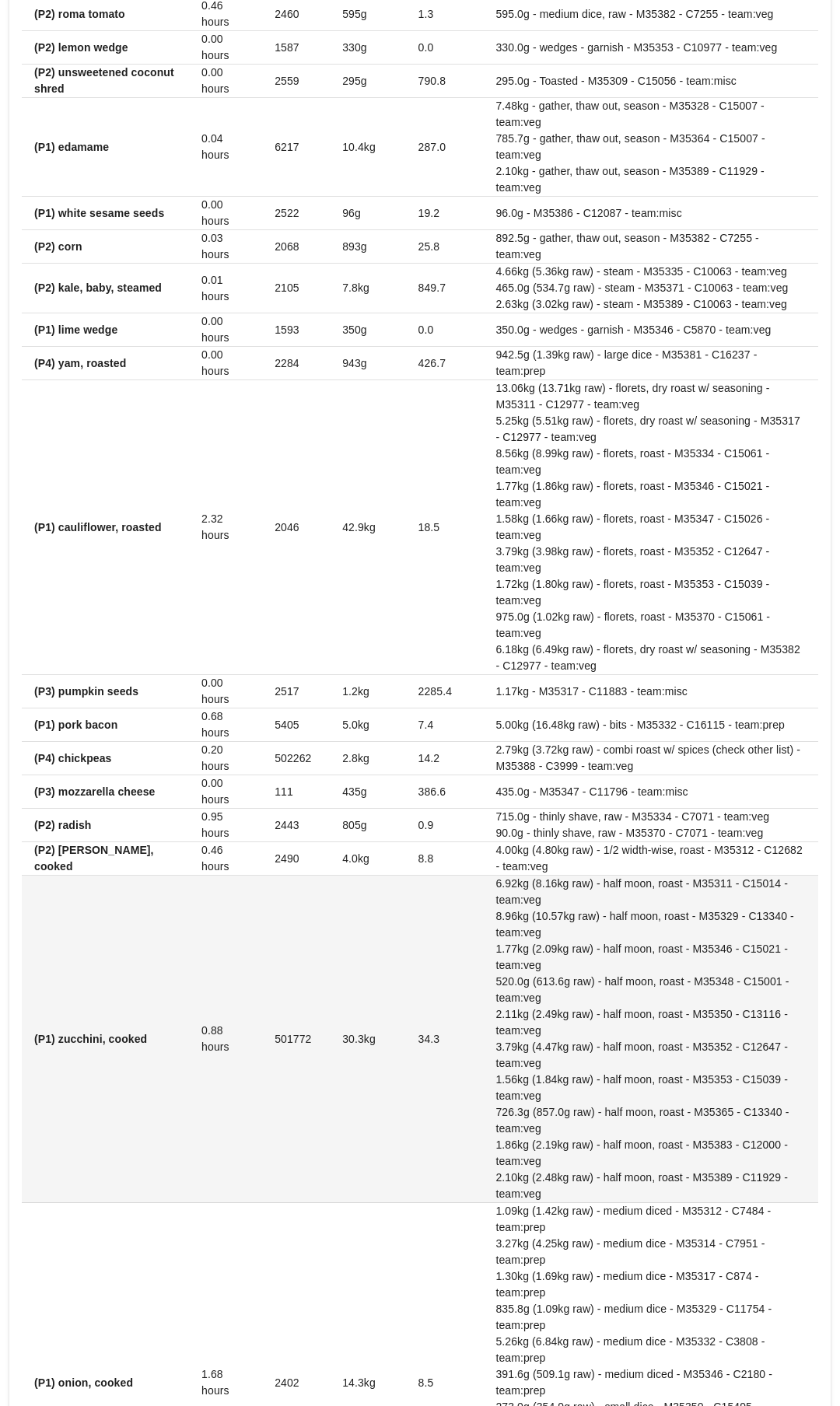
click at [55, 993] on td "(P1) zucchini, cooked" at bounding box center [106, 1039] width 167 height 328
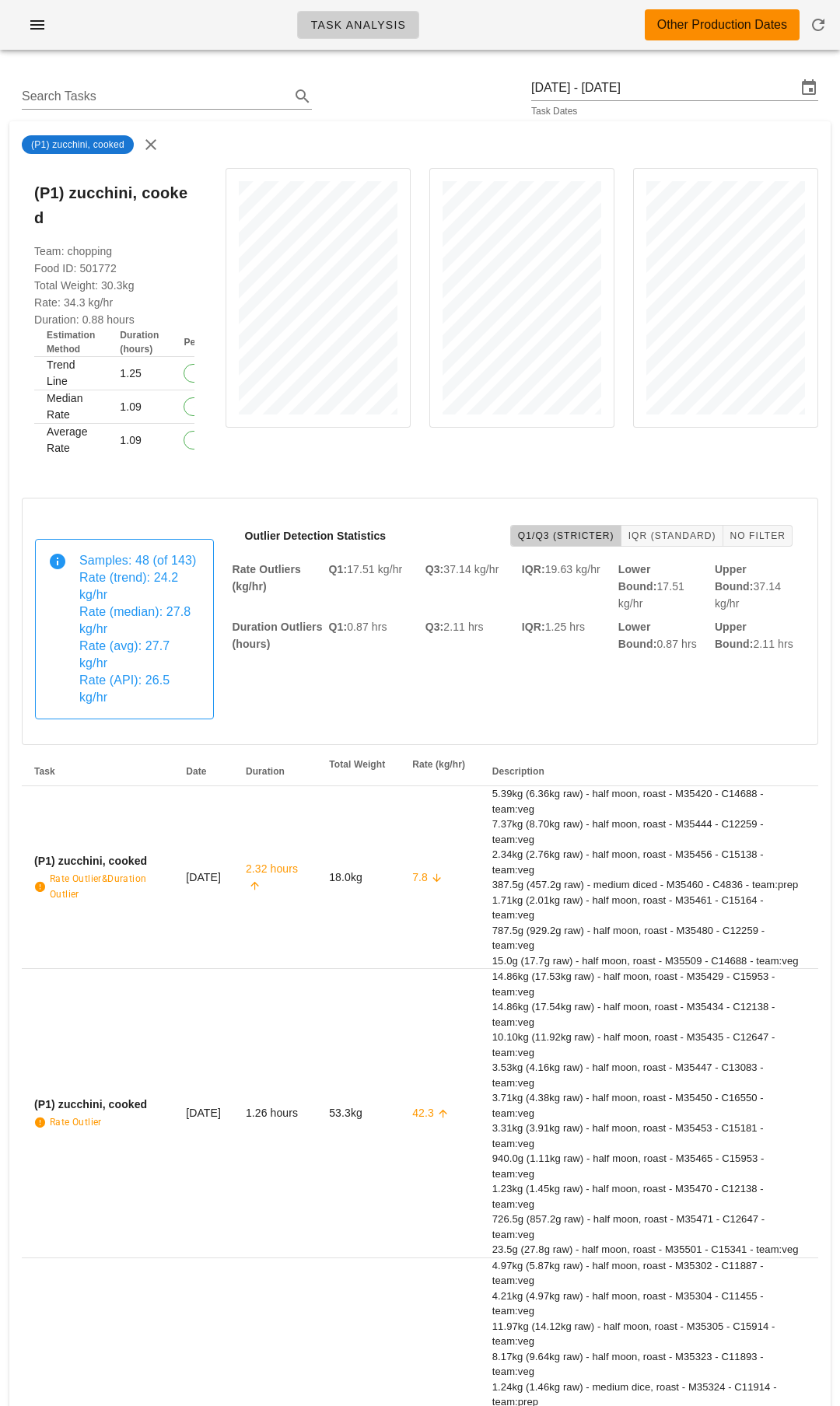
click at [136, 628] on div "Samples: 48 (of 143) Rate (trend): 24.2 kg/hr Rate (median): 27.8 kg/hr Rate (a…" at bounding box center [140, 629] width 122 height 154
click at [140, 673] on span "Rate (API): 26.5 kg/hr" at bounding box center [124, 689] width 90 height 31
click at [157, 673] on span "Rate (API): 26.5 kg/hr" at bounding box center [124, 689] width 90 height 31
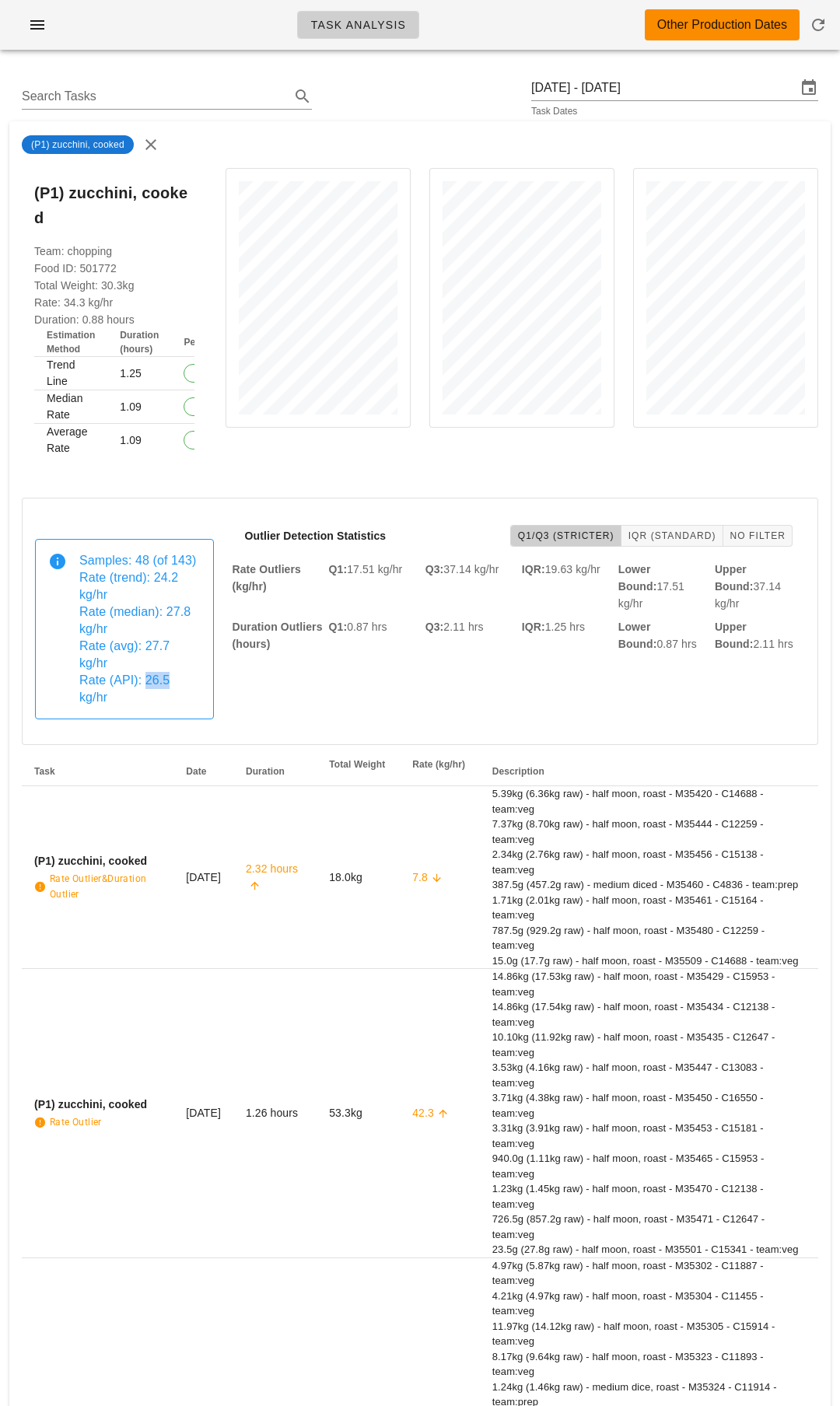
click at [157, 673] on span "Rate (API): 26.5 kg/hr" at bounding box center [124, 689] width 90 height 31
click at [640, 530] on span "IQR (Standard)" at bounding box center [671, 535] width 89 height 11
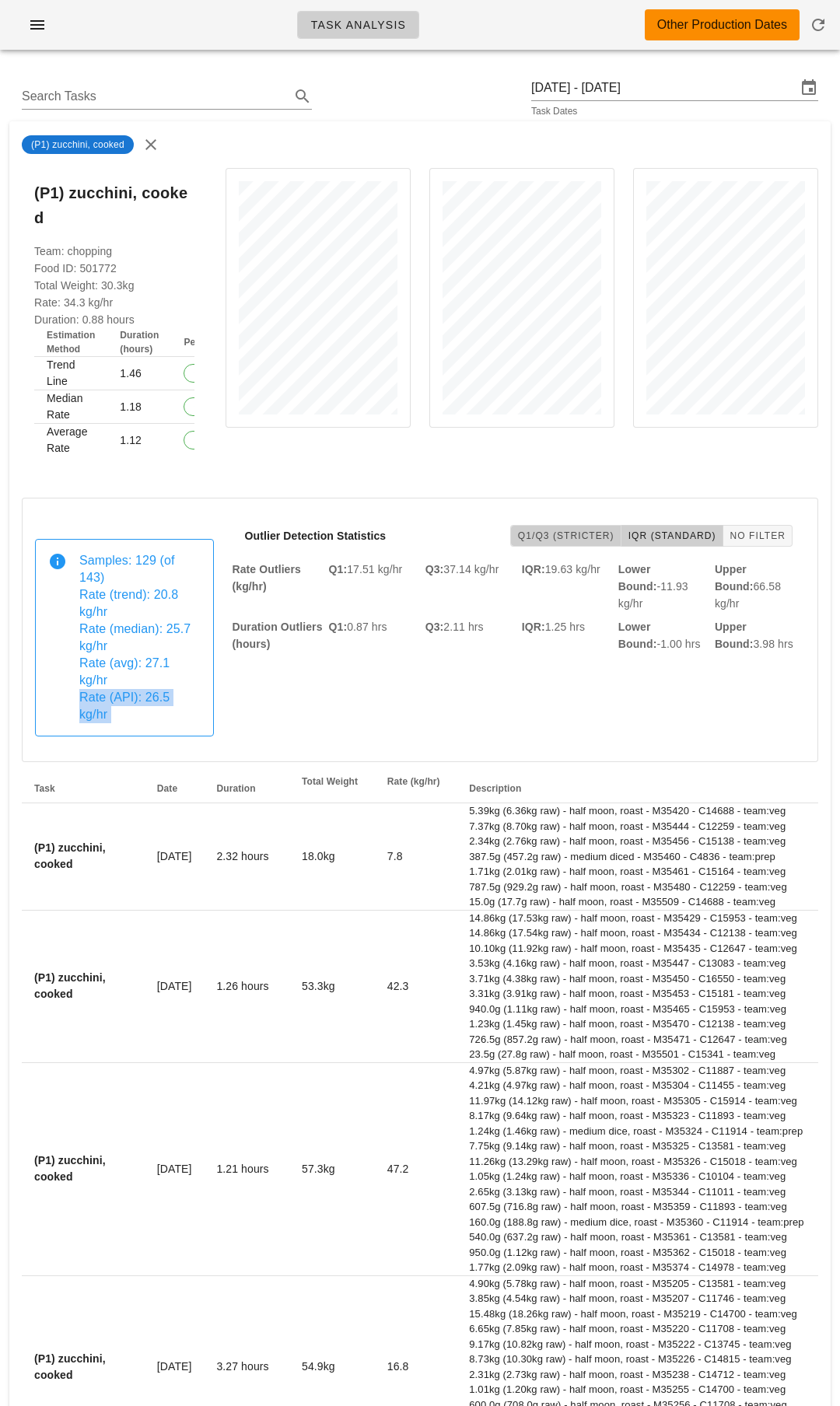
click at [570, 530] on span "Q1/Q3 (Stricter)" at bounding box center [566, 535] width 97 height 11
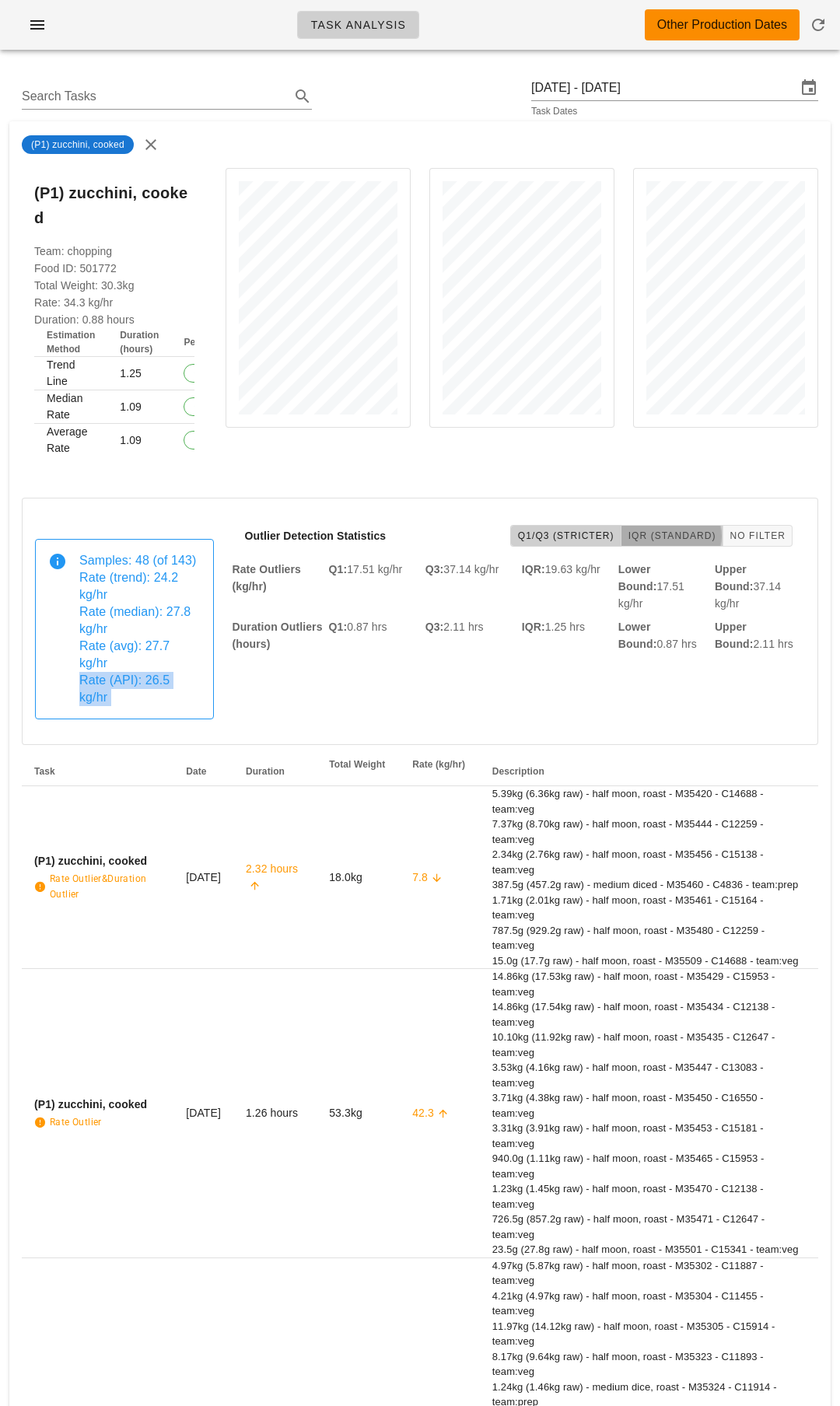
click at [661, 530] on span "IQR (Standard)" at bounding box center [671, 535] width 89 height 11
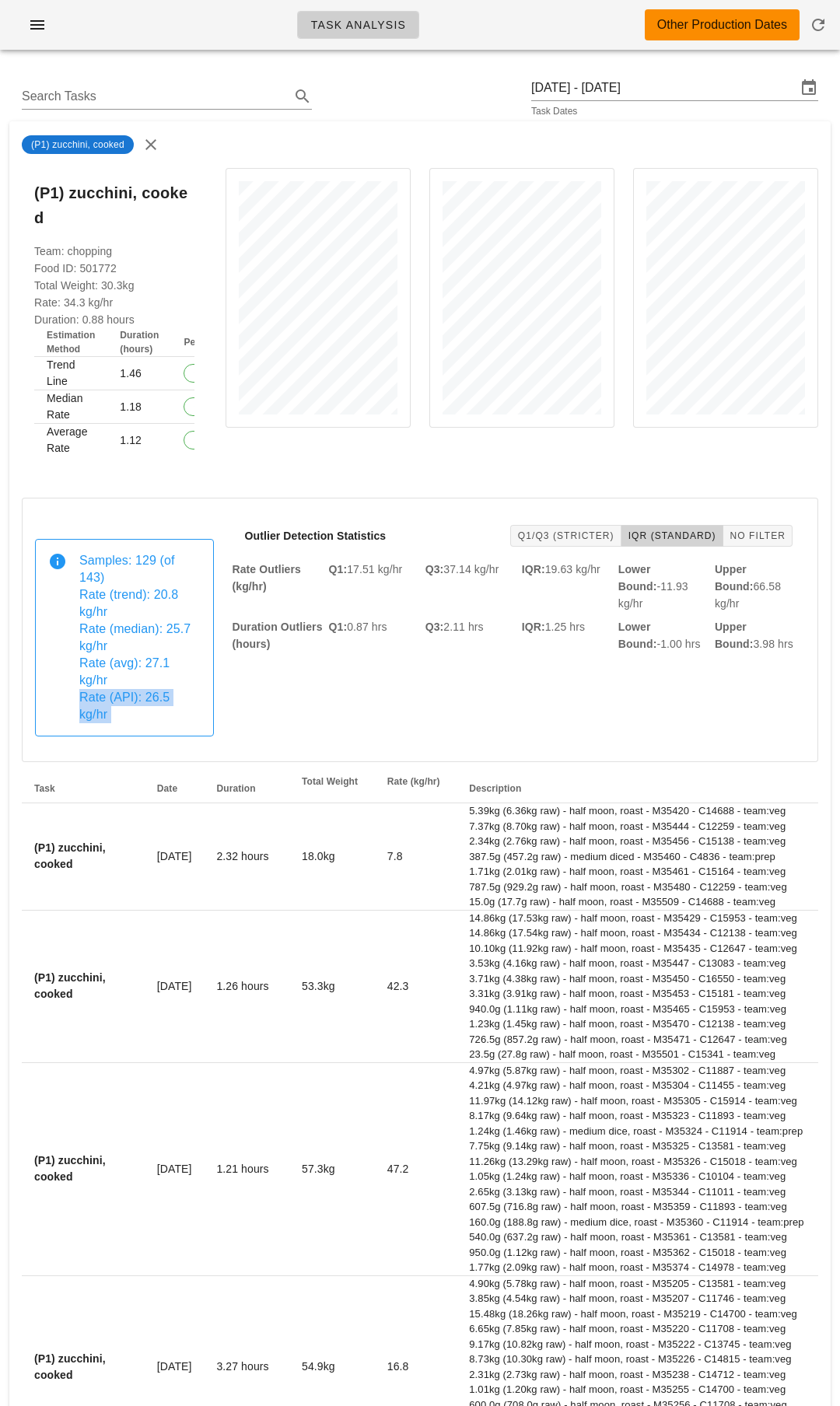
click at [690, 530] on span "IQR (Standard)" at bounding box center [671, 535] width 89 height 11
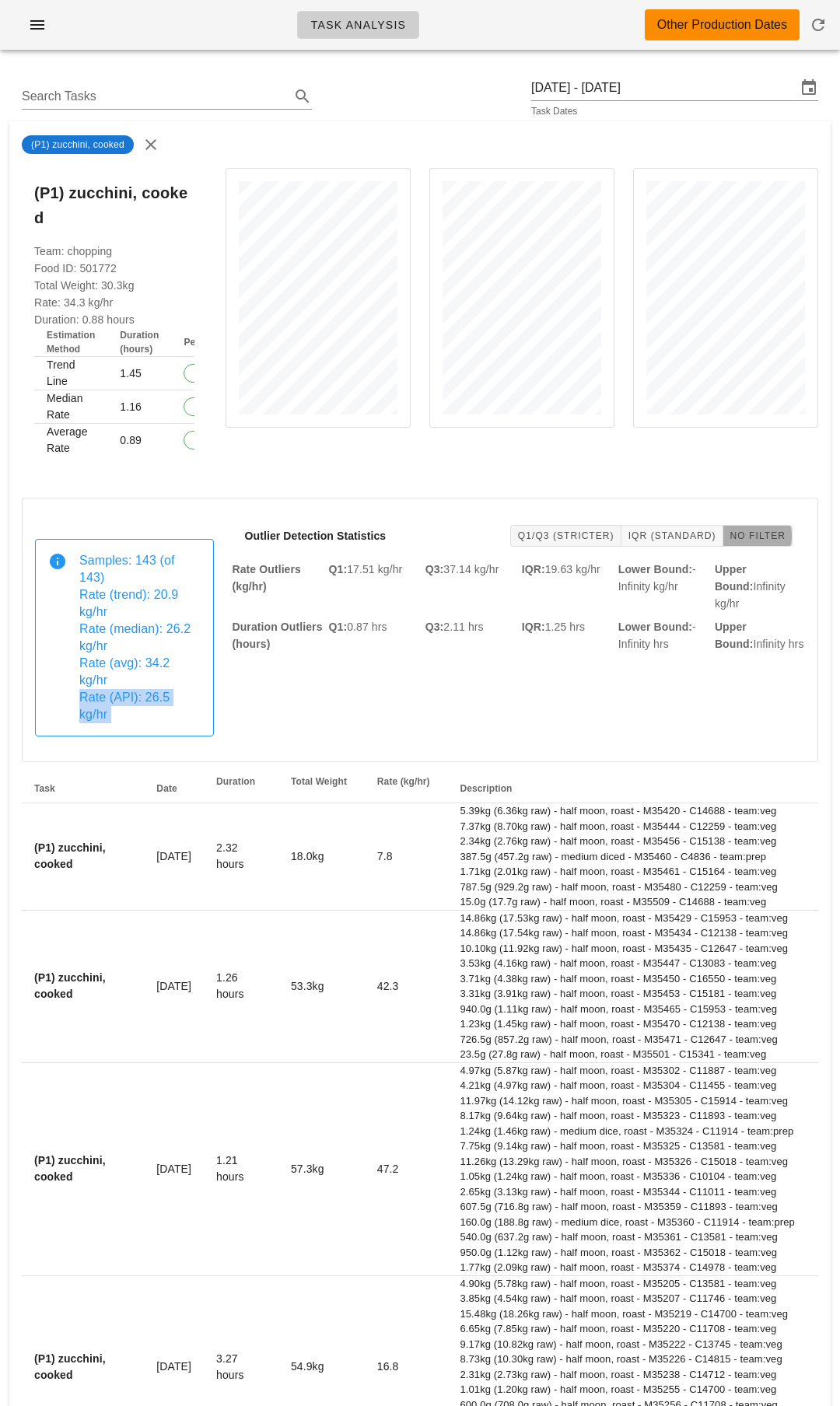
click at [751, 530] on span "No Filter" at bounding box center [757, 535] width 57 height 11
click at [747, 530] on span "No Filter" at bounding box center [757, 535] width 57 height 11
click at [604, 523] on div "Outlier Detection Statistics Q1/Q3 (Stricter) IQR (Standard) No Filter" at bounding box center [518, 535] width 573 height 49
click at [597, 530] on span "Q1/Q3 (Stricter)" at bounding box center [566, 535] width 97 height 11
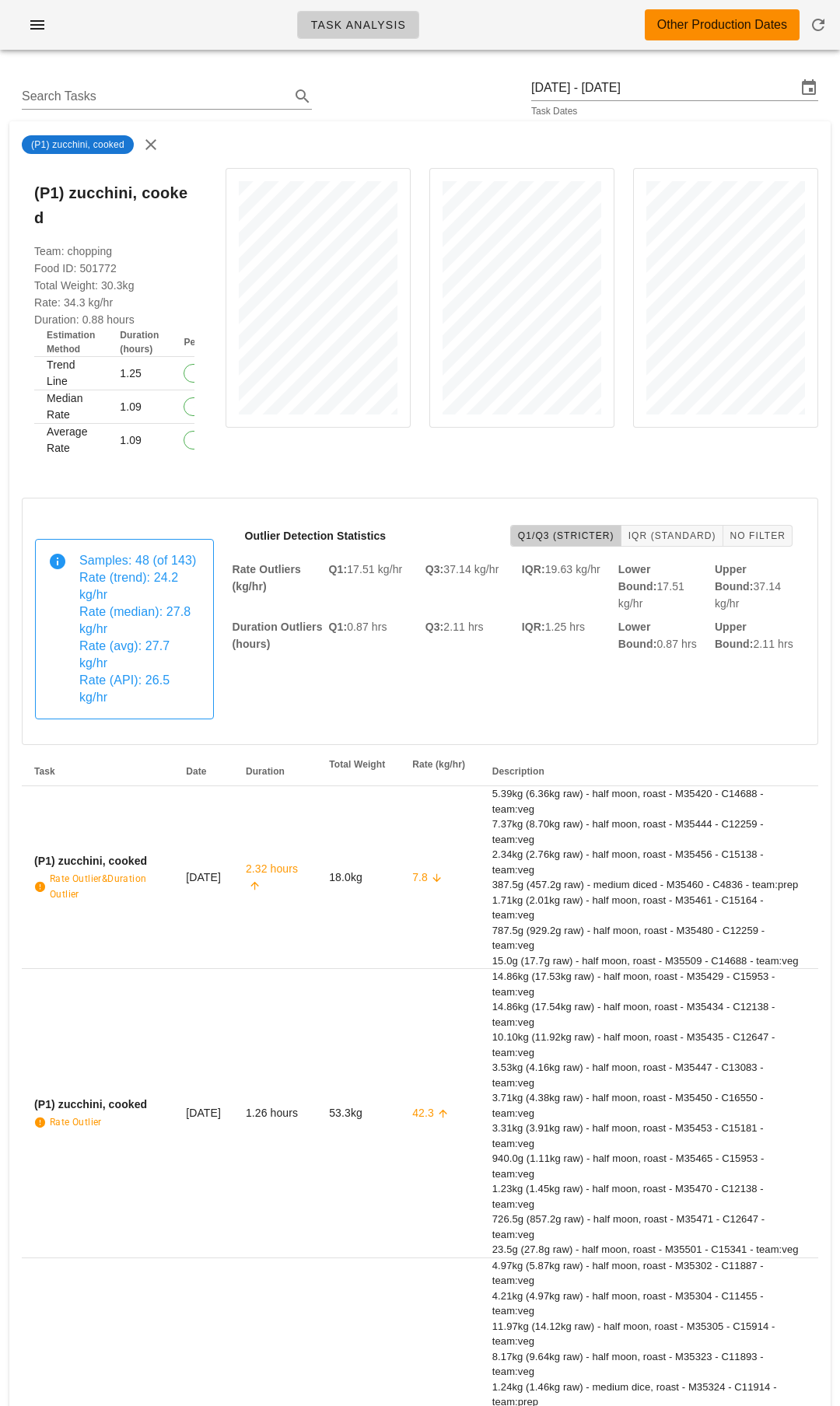
click at [155, 673] on span "Rate (API): 26.5 kg/hr" at bounding box center [124, 689] width 90 height 31
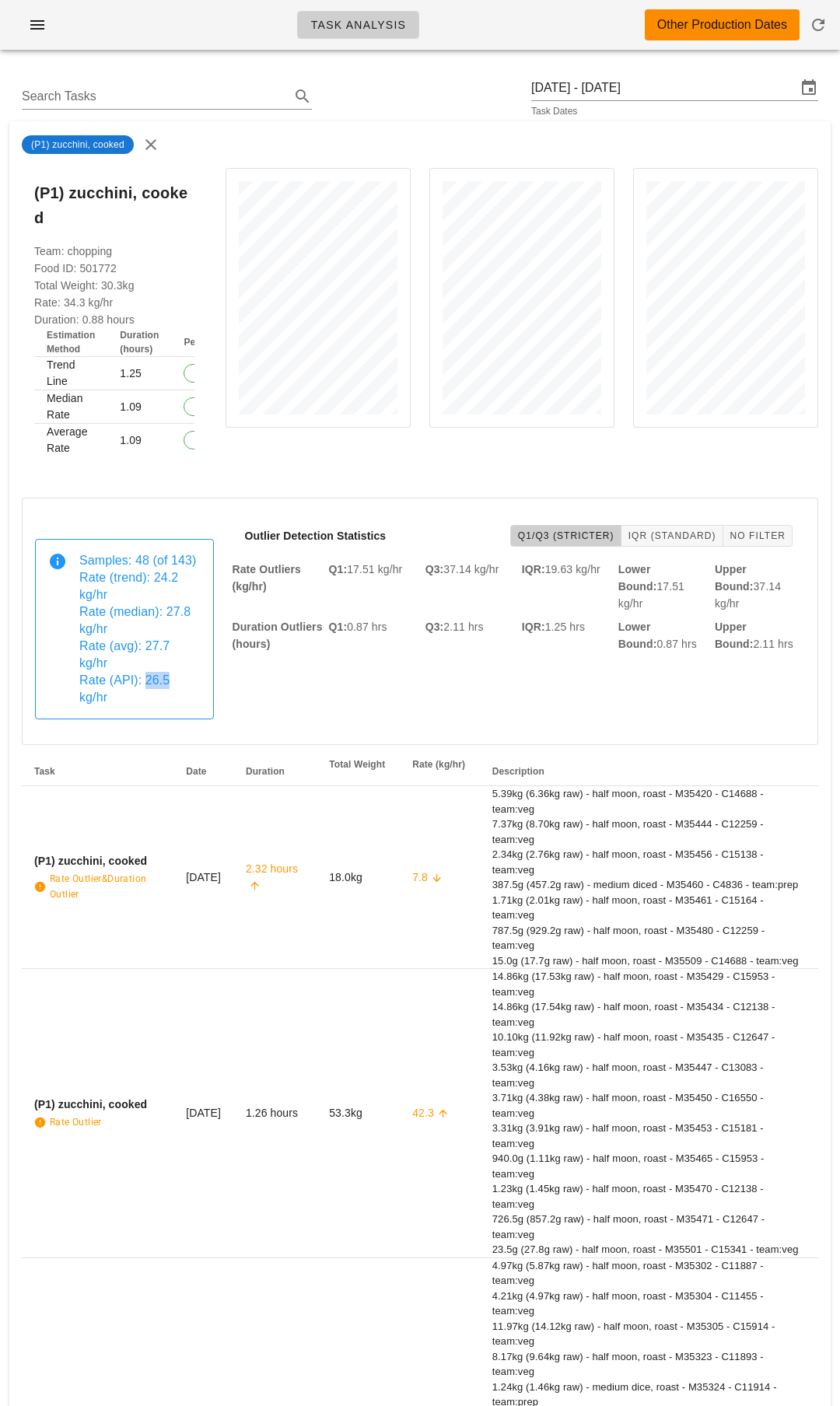
click at [155, 673] on span "Rate (API): 26.5 kg/hr" at bounding box center [124, 689] width 90 height 31
click at [85, 194] on strong "(P1) zucchini, cooked" at bounding box center [114, 205] width 160 height 49
drag, startPoint x: 85, startPoint y: 194, endPoint x: 106, endPoint y: 194, distance: 21.0
click at [106, 194] on strong "(P1) zucchini, cooked" at bounding box center [114, 205] width 160 height 49
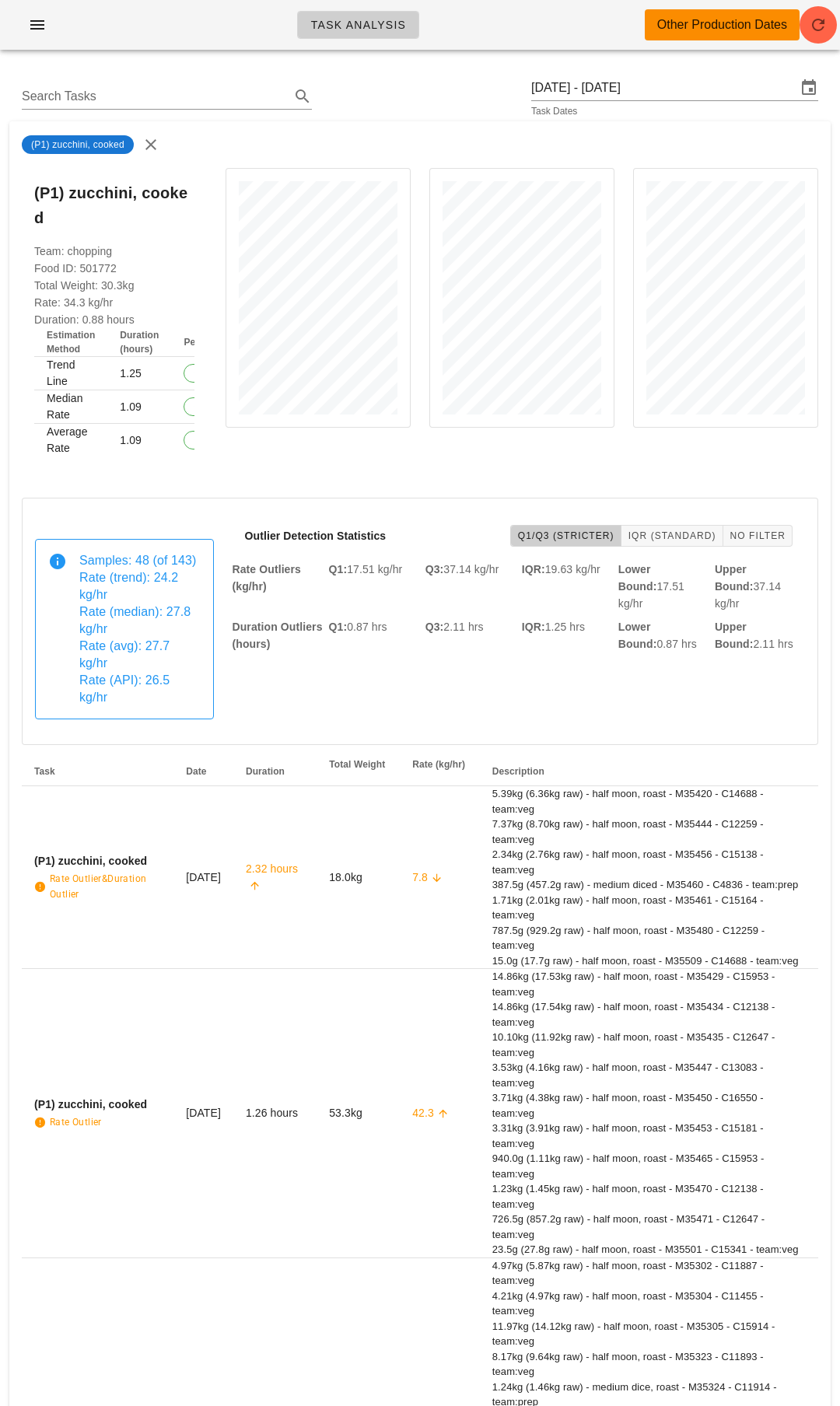
click at [148, 673] on span "Rate (API): 26.5 kg/hr" at bounding box center [124, 689] width 90 height 31
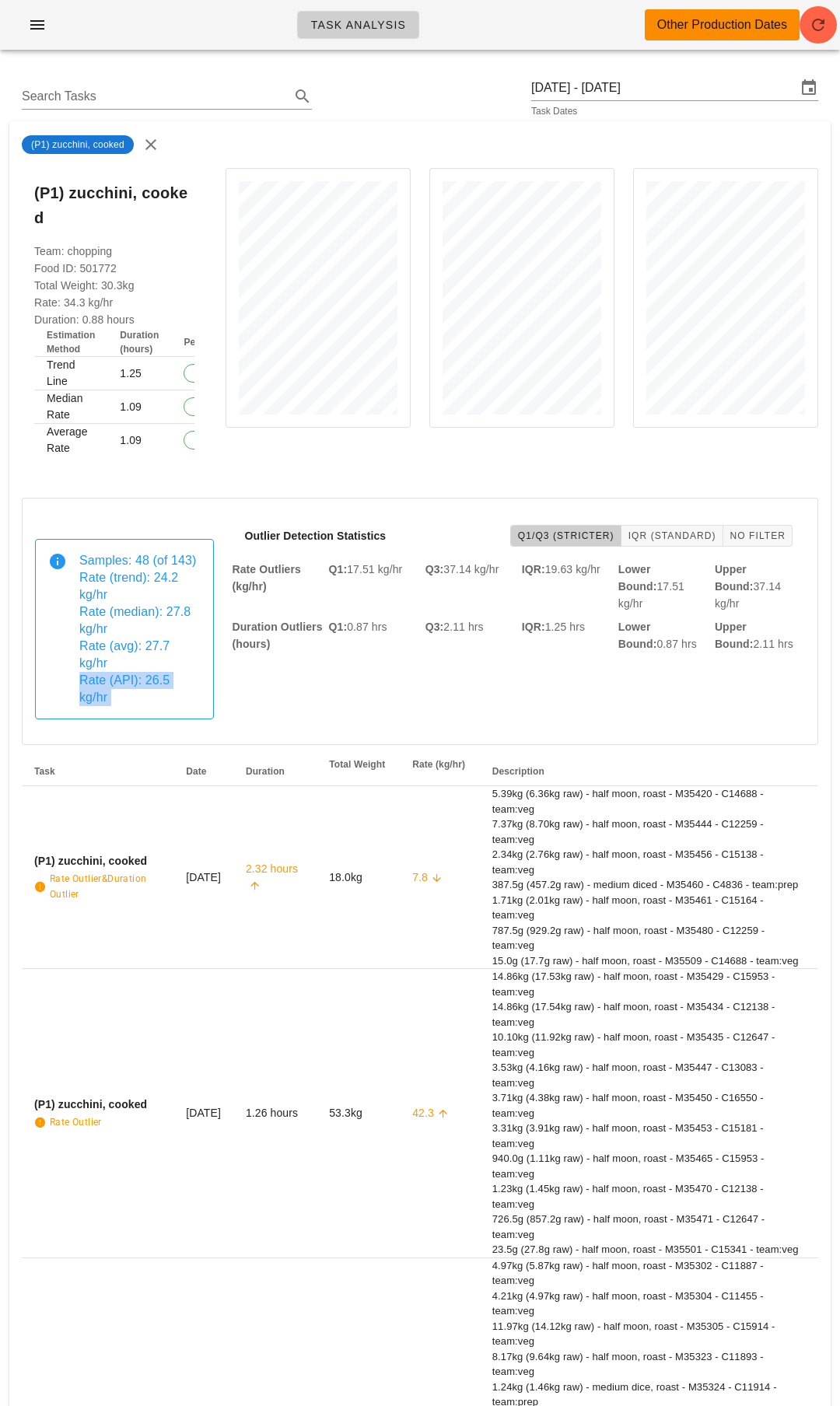
click at [148, 673] on span "Rate (API): 26.5 kg/hr" at bounding box center [124, 689] width 90 height 31
click at [414, 437] on div at bounding box center [317, 322] width 203 height 327
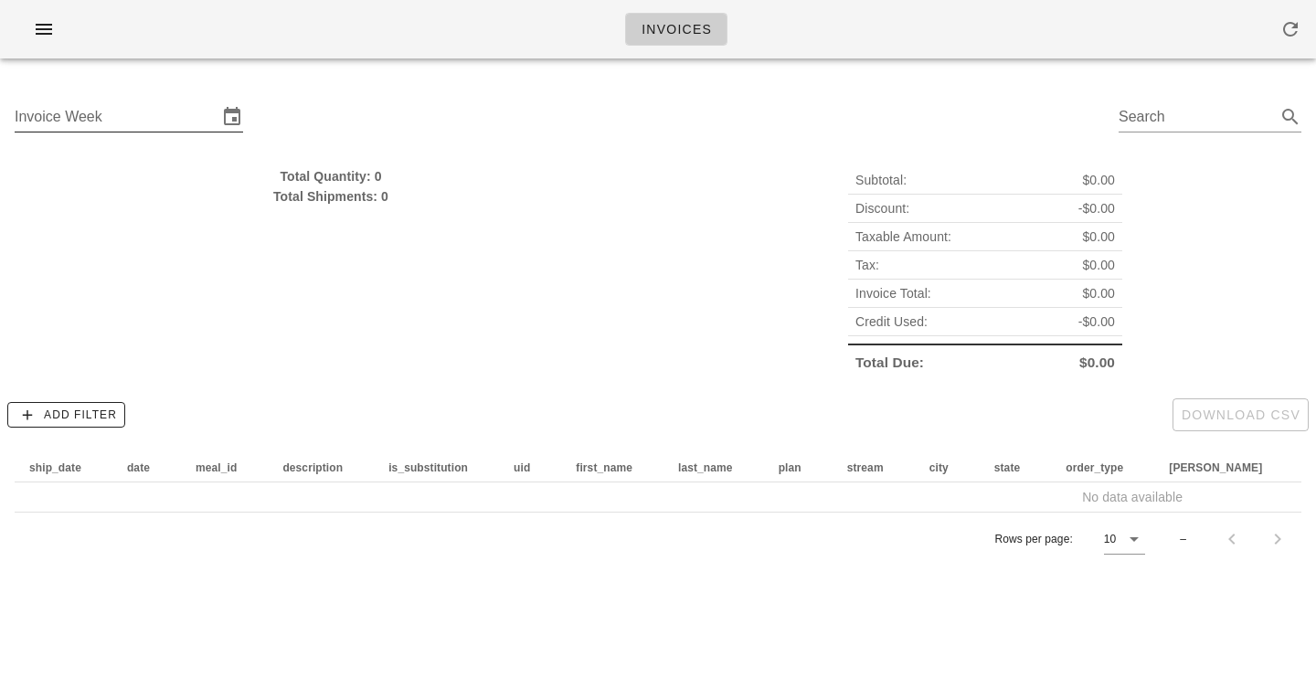
click at [153, 116] on input "Invoice Week" at bounding box center [116, 116] width 203 height 29
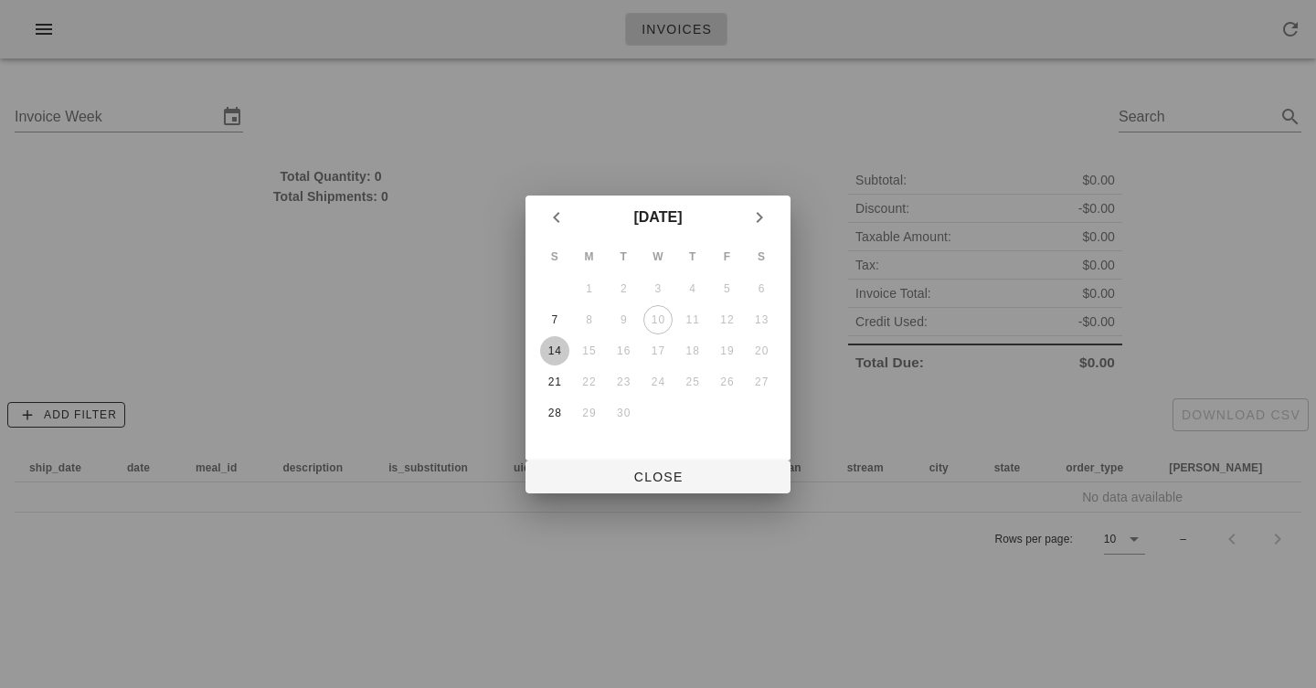
click at [555, 341] on button "14" at bounding box center [554, 350] width 29 height 29
click at [670, 480] on span "Close" at bounding box center [658, 477] width 236 height 15
type input "[DATE]"
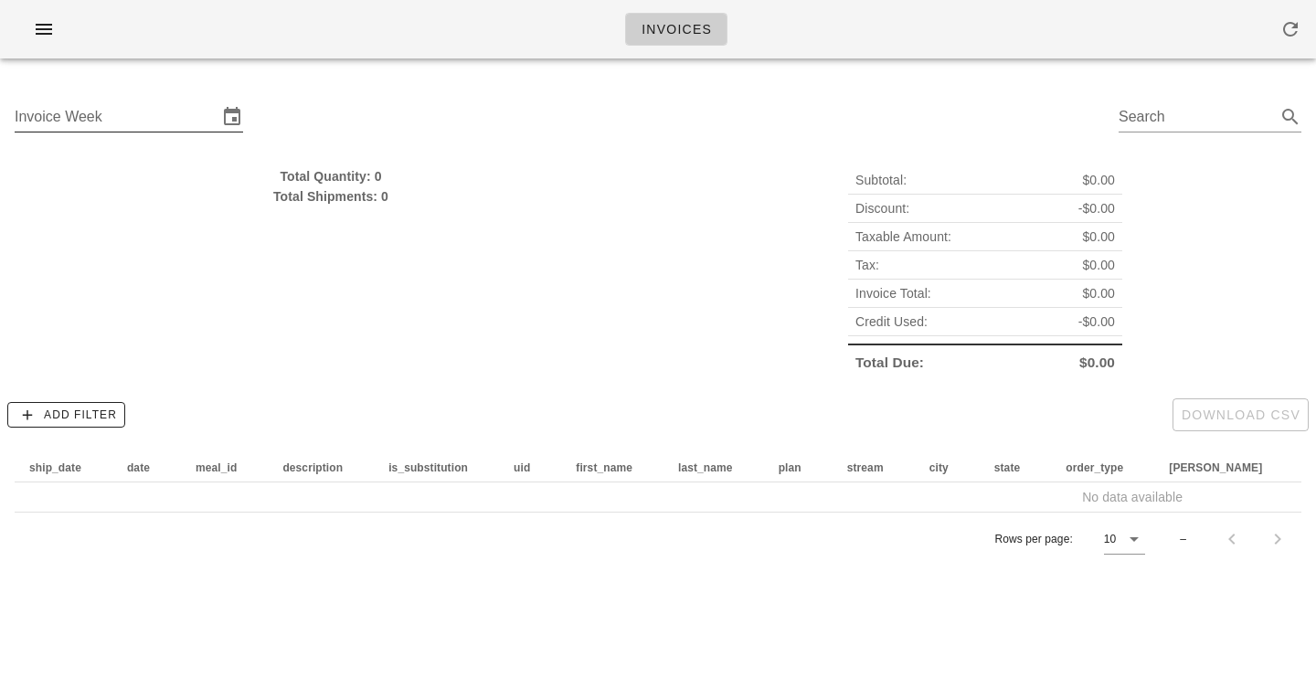
click at [196, 129] on input "Invoice Week" at bounding box center [116, 116] width 203 height 29
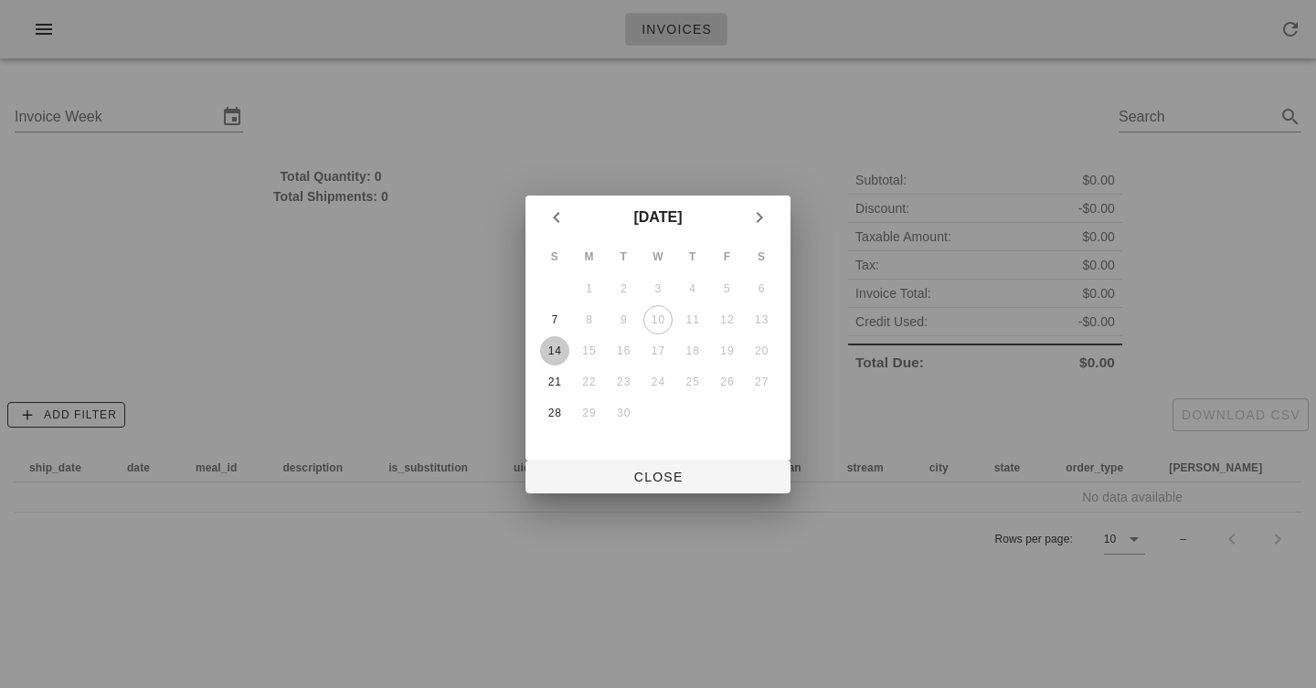
click at [542, 344] on div "14" at bounding box center [554, 350] width 29 height 13
click at [662, 488] on button "Close" at bounding box center [657, 476] width 265 height 33
type input "[DATE]"
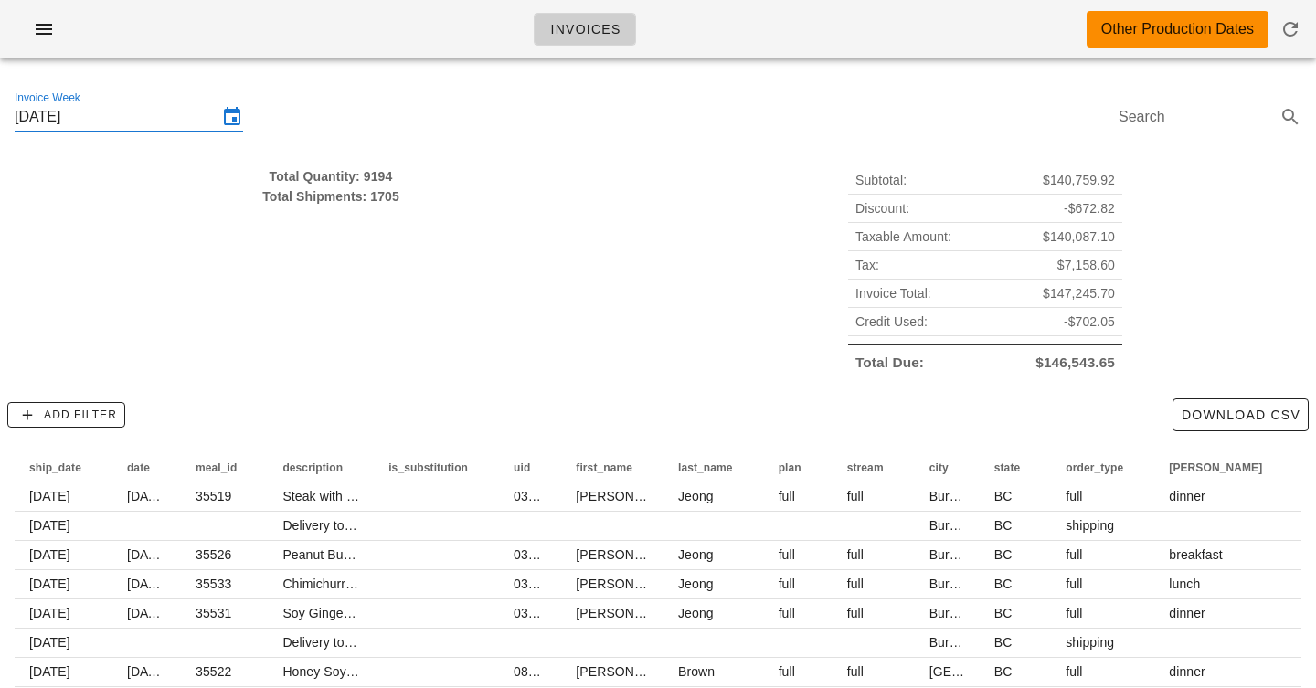
click at [372, 168] on div "Total Quantity: 9194" at bounding box center [331, 176] width 632 height 20
drag, startPoint x: 372, startPoint y: 168, endPoint x: 401, endPoint y: 274, distance: 109.9
click at [401, 274] on div "Total Quantity: 9194 Total Shipments: 1705" at bounding box center [331, 271] width 654 height 232
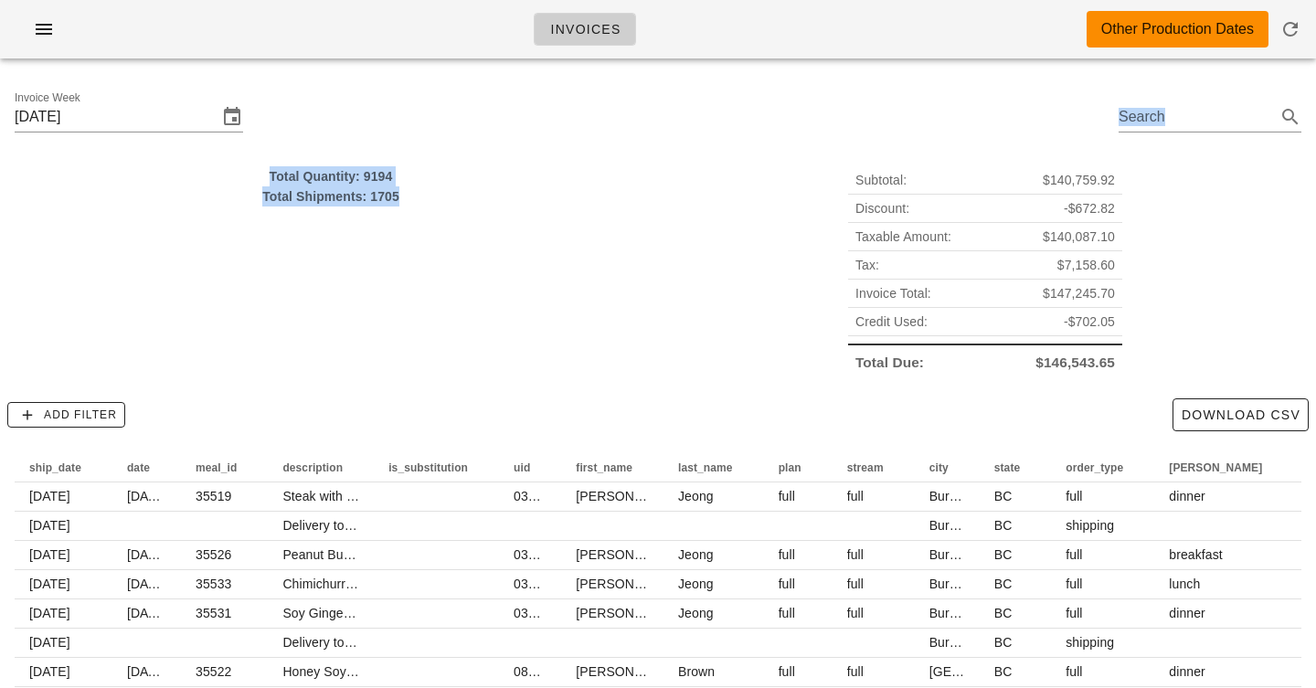
drag, startPoint x: 401, startPoint y: 274, endPoint x: 401, endPoint y: 77, distance: 197.3
click at [401, 77] on div "Invoice Week [DATE] Search Total Quantity: 9194 Total Shipments: 1705 Subtotal:…" at bounding box center [658, 458] width 1316 height 770
click at [415, 195] on div "Total Shipments: 1705" at bounding box center [331, 196] width 632 height 20
drag, startPoint x: 405, startPoint y: 172, endPoint x: 452, endPoint y: 317, distance: 152.8
click at [452, 317] on div "Total Quantity: 9194 Total Shipments: 1705" at bounding box center [331, 271] width 654 height 232
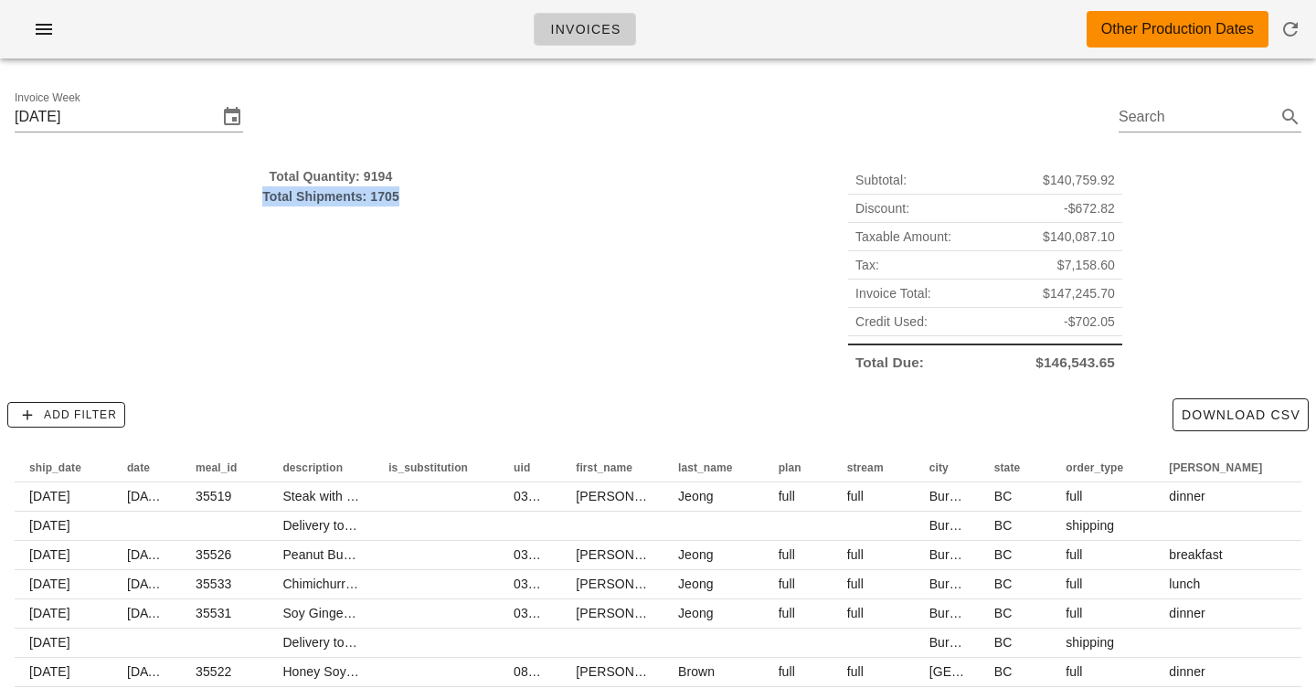
click at [452, 317] on div "Total Quantity: 9194 Total Shipments: 1705" at bounding box center [331, 271] width 654 height 232
